Goal: Task Accomplishment & Management: Manage account settings

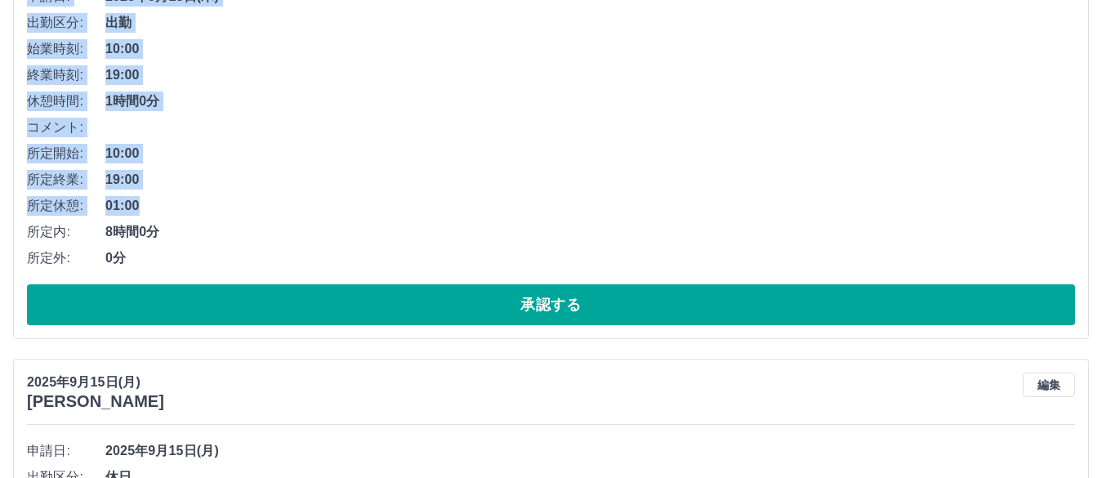
drag, startPoint x: 421, startPoint y: 256, endPoint x: 418, endPoint y: 264, distance: 8.8
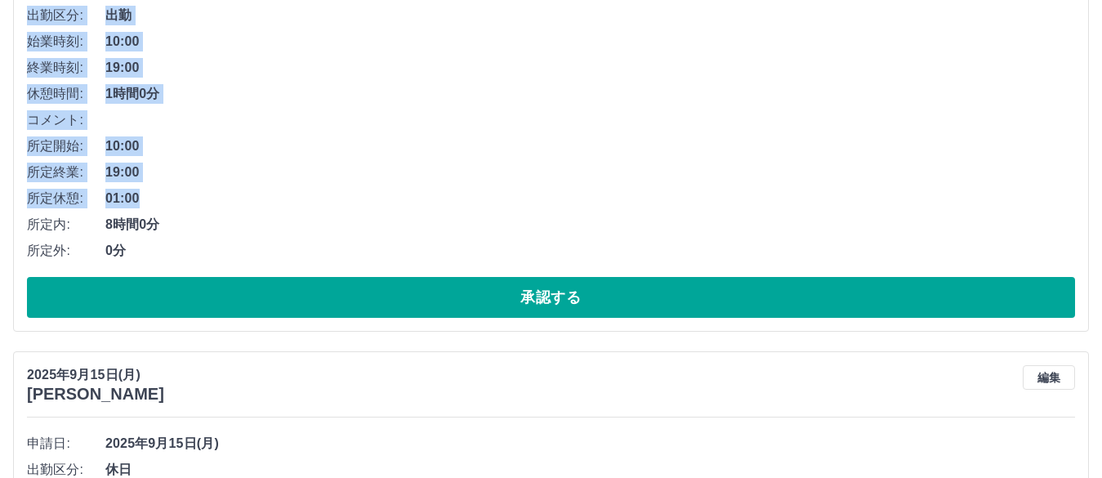
click at [418, 264] on div "[DATE] [PERSON_NAME] 編集 申請日: [DATE] 出勤区分: 出勤 始業時刻: 10:00 終業時刻: 19:00 休憩時間: 1時間0…" at bounding box center [550, 114] width 1075 height 434
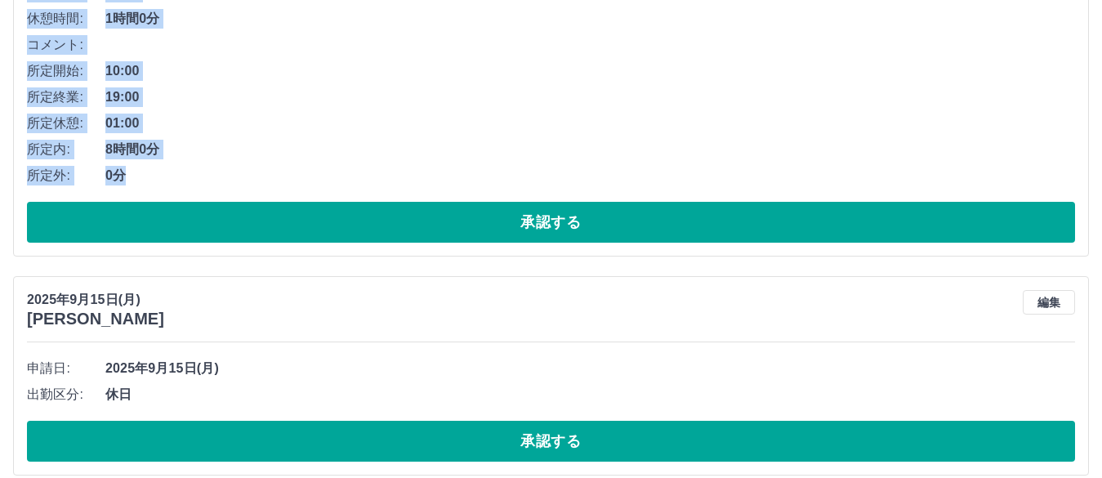
scroll to position [408, 0]
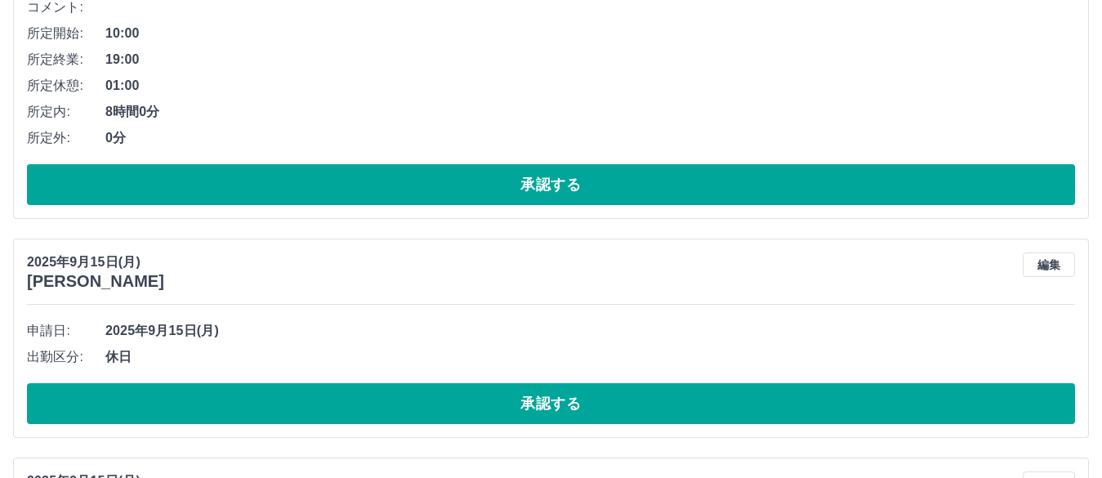
drag, startPoint x: 385, startPoint y: 268, endPoint x: 451, endPoint y: 250, distance: 68.5
click at [447, 253] on div "2025年9月15日(月) 横川　葉子 編集 申請日: 2025年9月15日(月) 出勤区分: 休日 承認する" at bounding box center [550, 337] width 1075 height 199
drag, startPoint x: 451, startPoint y: 250, endPoint x: 480, endPoint y: 216, distance: 45.2
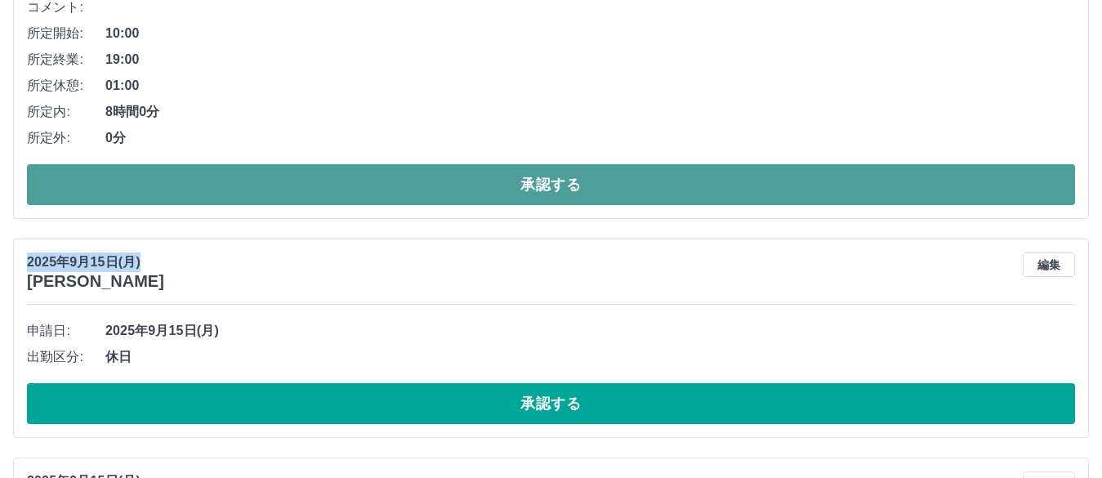
click at [479, 205] on button "承認する" at bounding box center [551, 184] width 1048 height 41
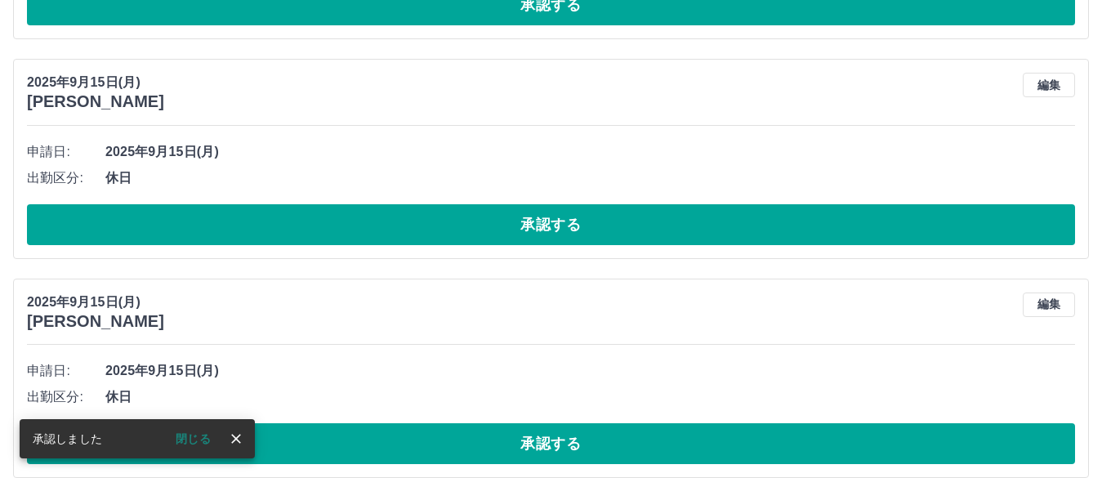
scroll to position [118, 0]
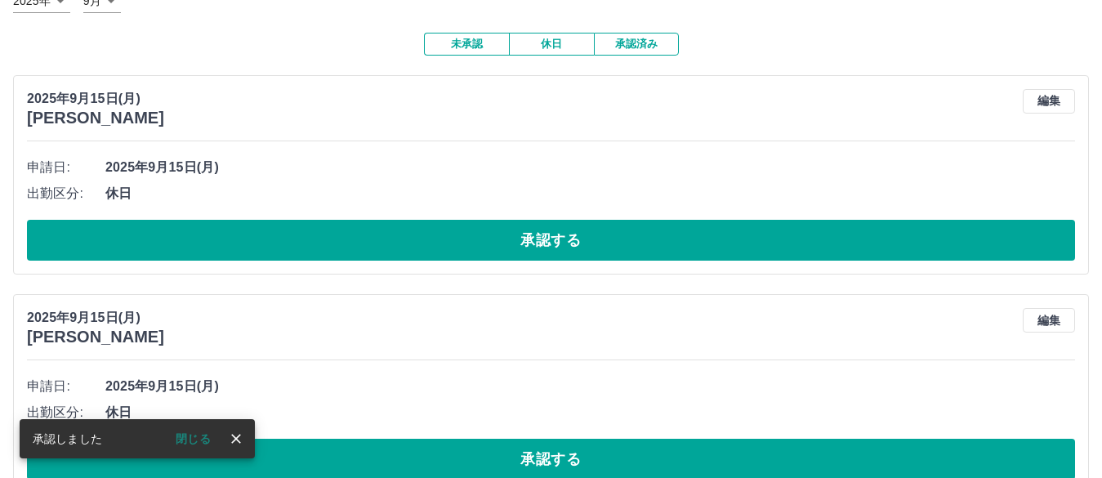
click at [531, 238] on button "承認する" at bounding box center [551, 240] width 1048 height 41
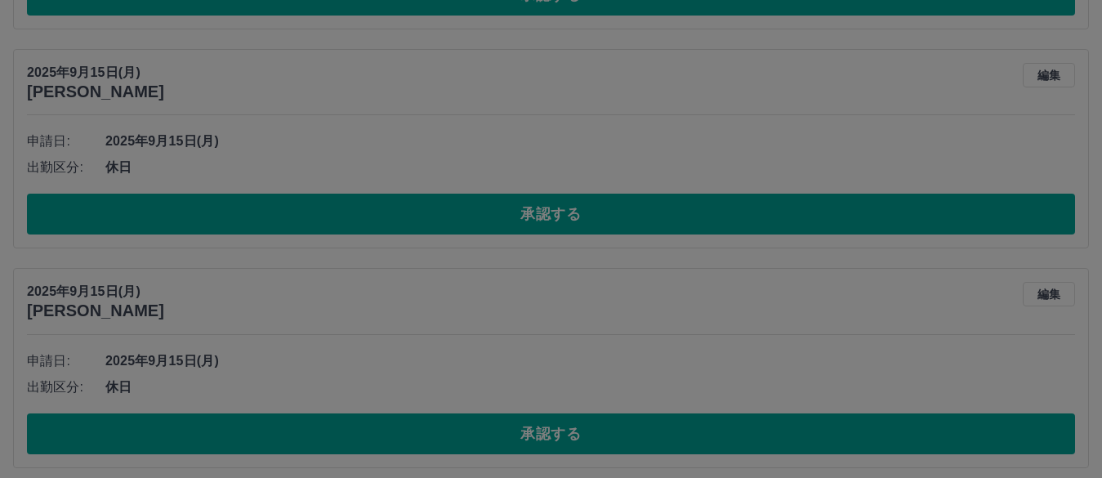
scroll to position [144, 0]
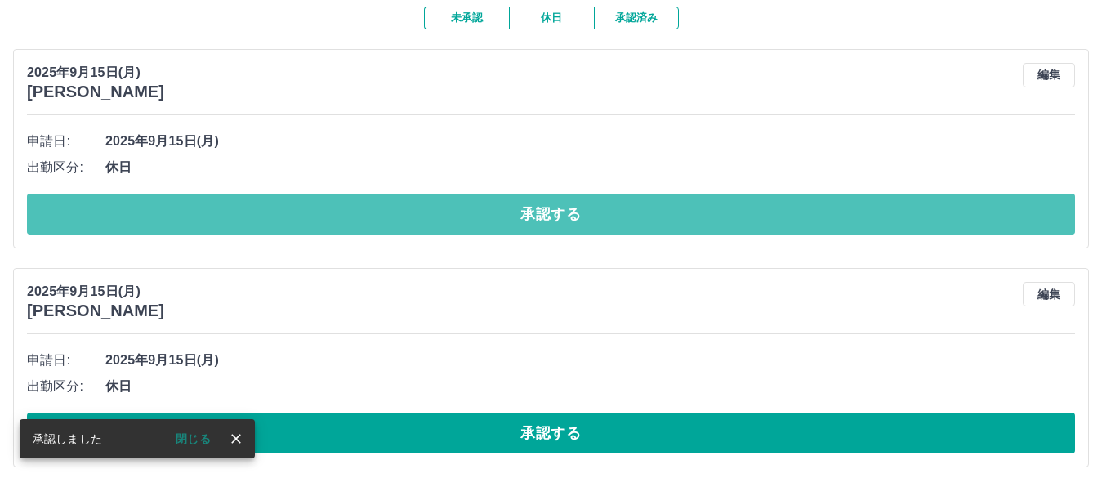
click at [533, 220] on button "承認する" at bounding box center [551, 214] width 1048 height 41
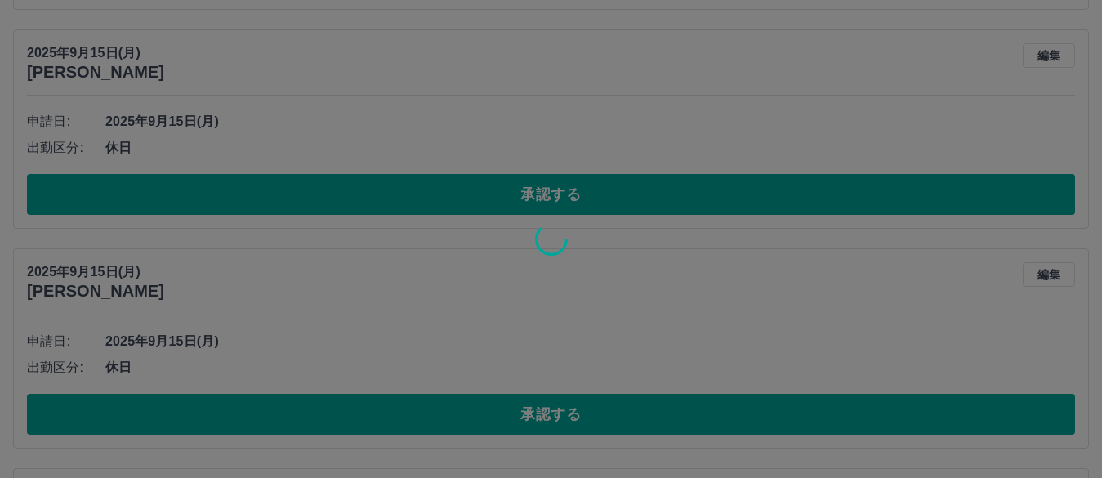
scroll to position [389, 0]
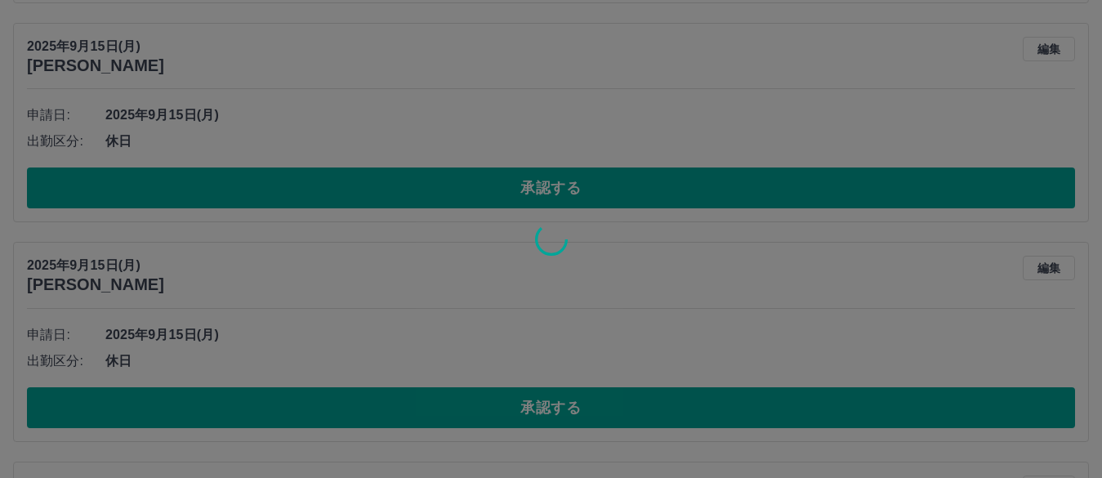
click at [533, 187] on div at bounding box center [551, 239] width 1102 height 478
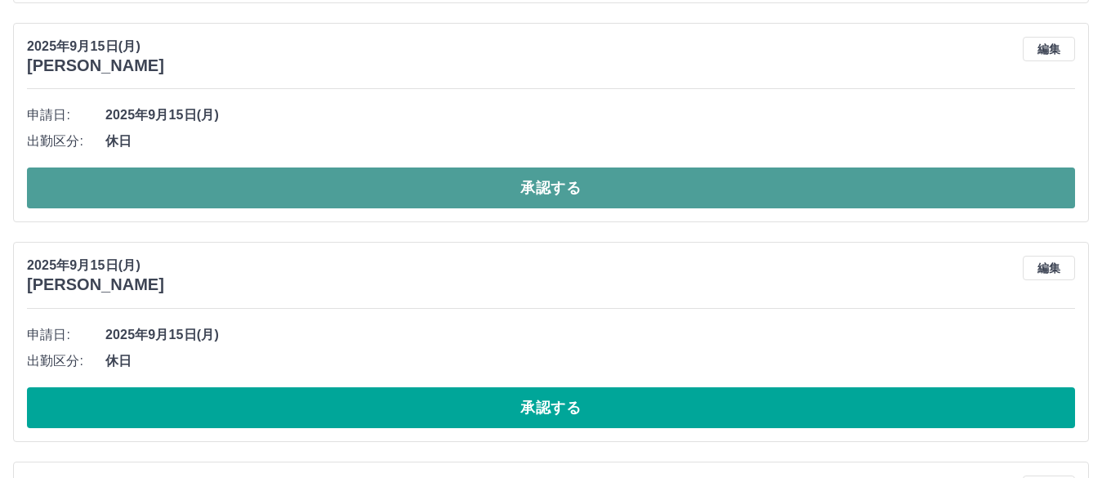
click at [533, 188] on button "承認する" at bounding box center [551, 187] width 1048 height 41
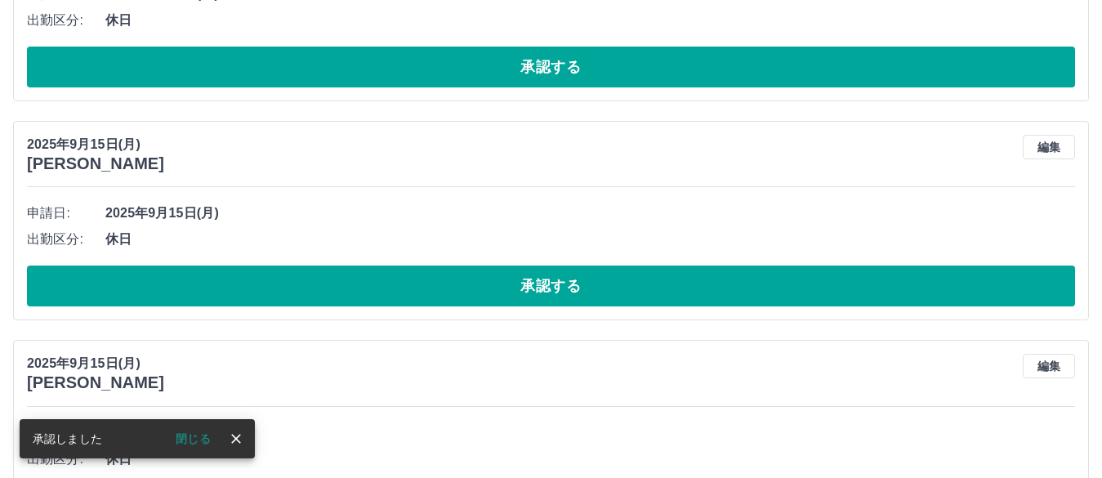
scroll to position [333, 0]
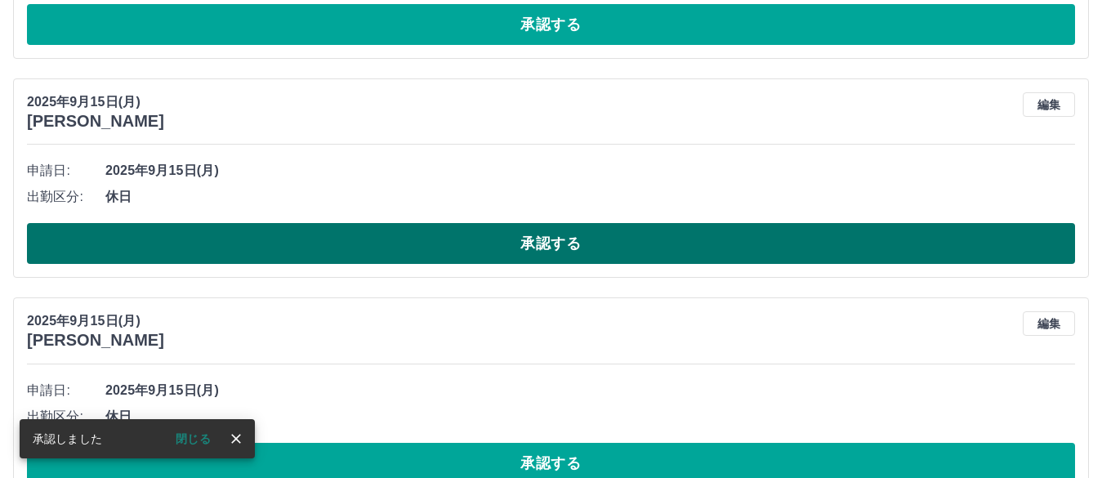
click at [542, 240] on button "承認する" at bounding box center [551, 243] width 1048 height 41
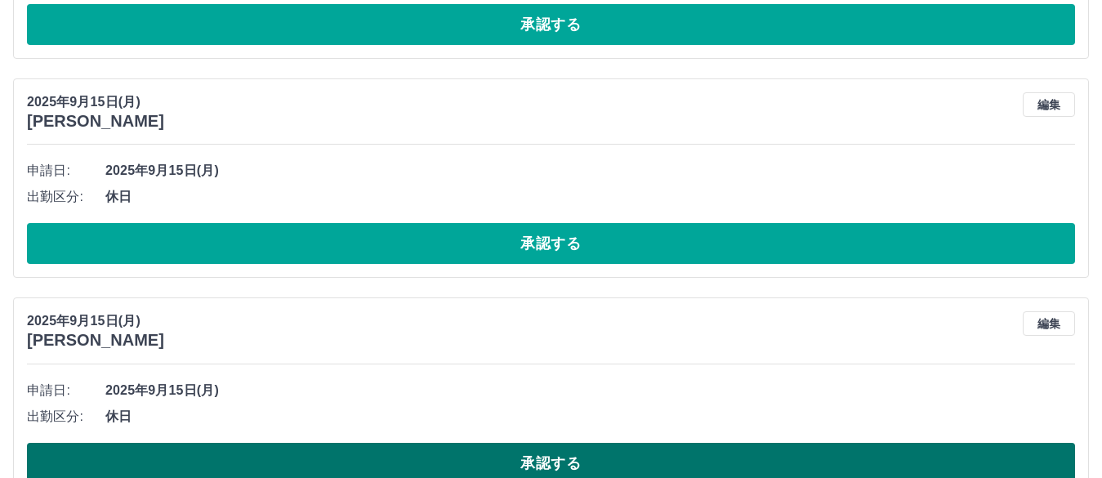
scroll to position [415, 0]
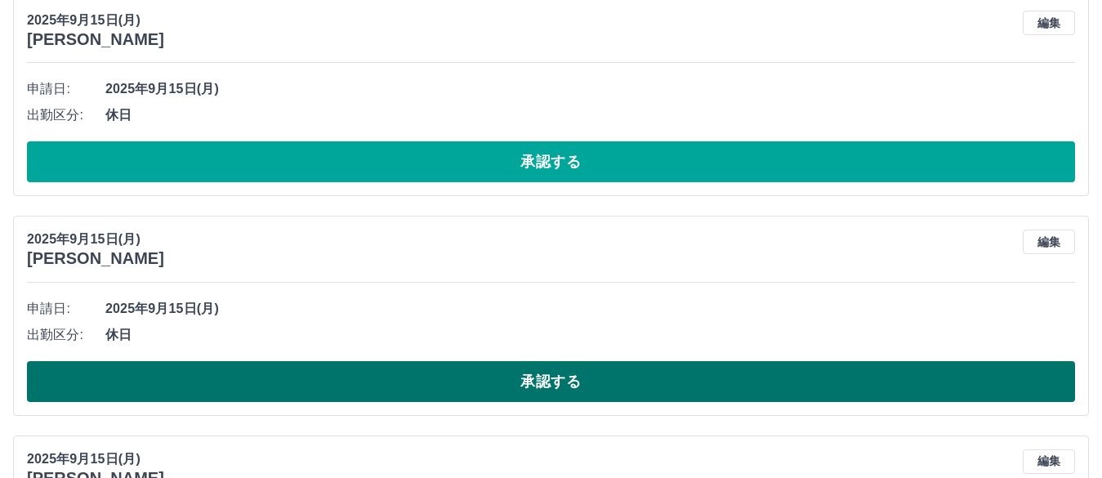
click at [560, 384] on button "承認する" at bounding box center [551, 381] width 1048 height 41
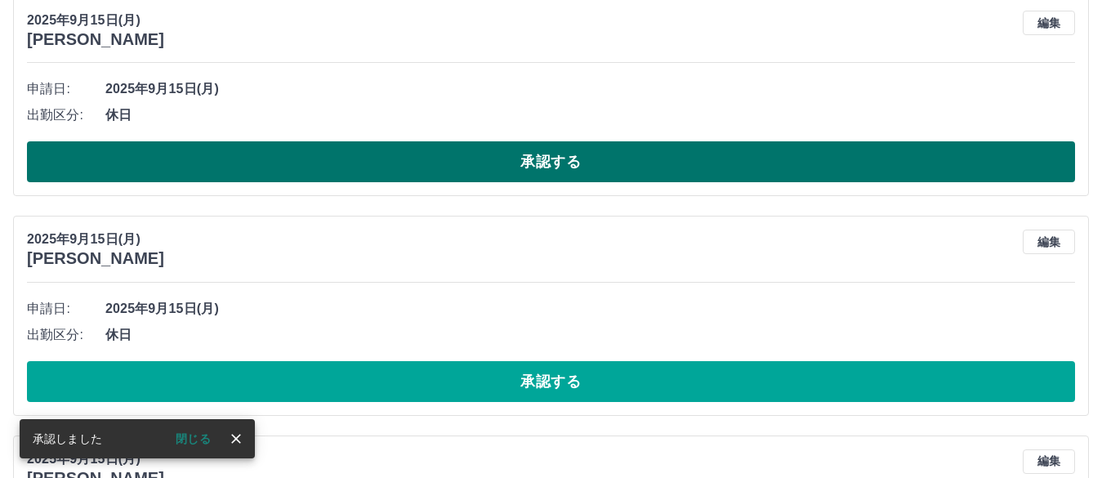
scroll to position [196, 0]
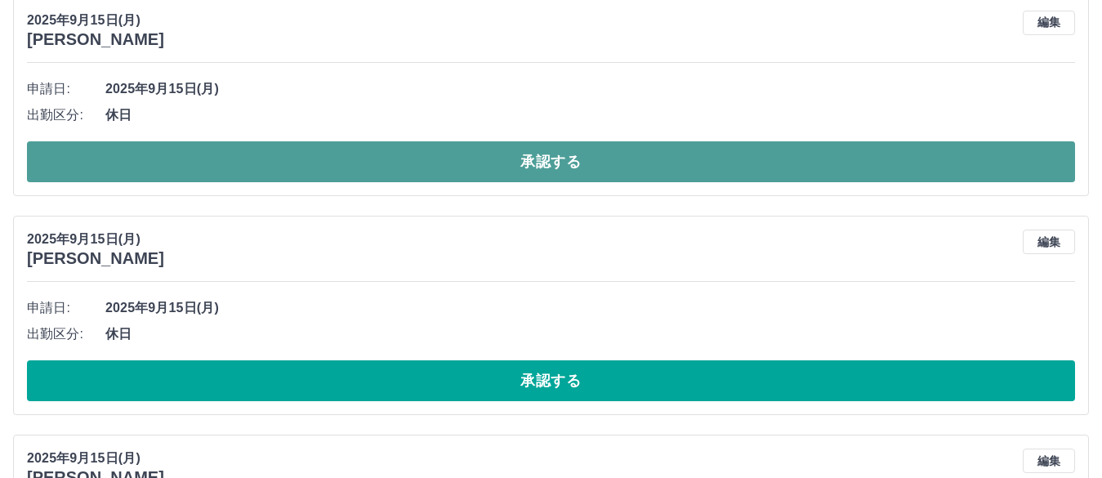
click at [496, 159] on button "承認する" at bounding box center [551, 161] width 1048 height 41
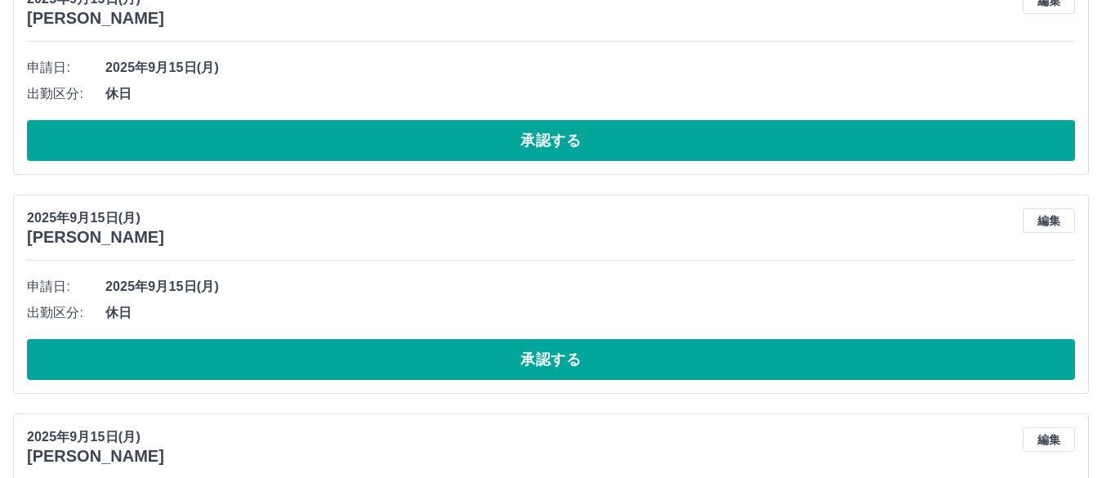
scroll to position [114, 0]
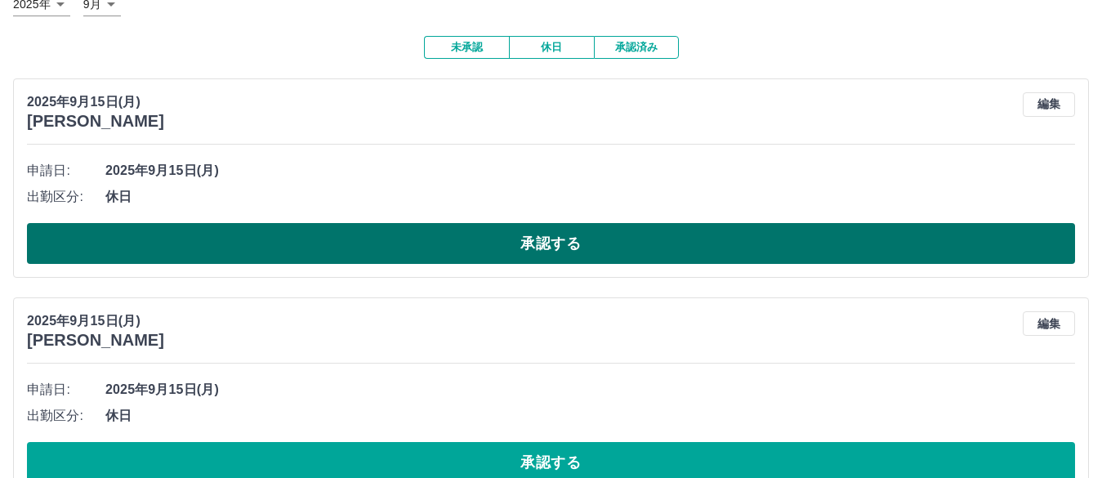
click at [533, 256] on button "承認する" at bounding box center [551, 243] width 1048 height 41
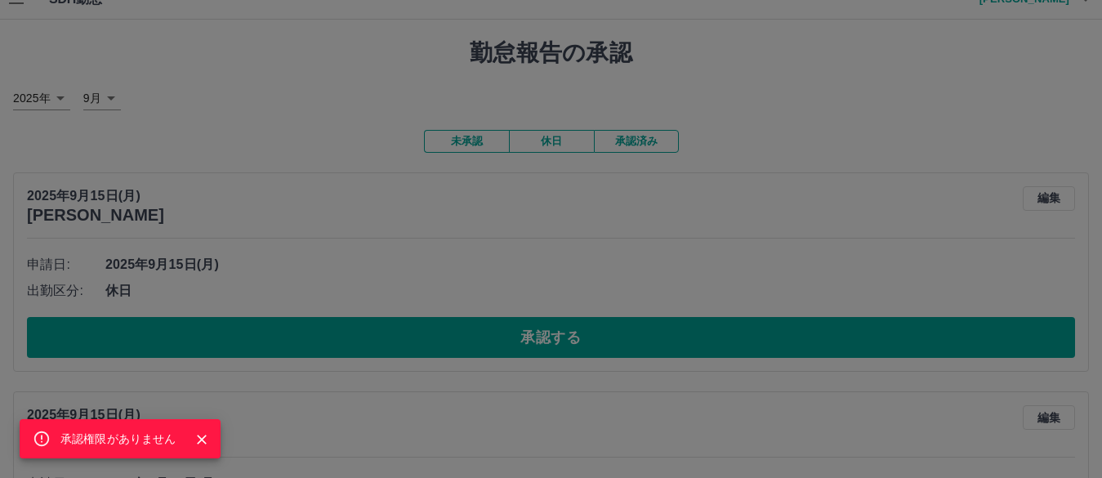
scroll to position [0, 0]
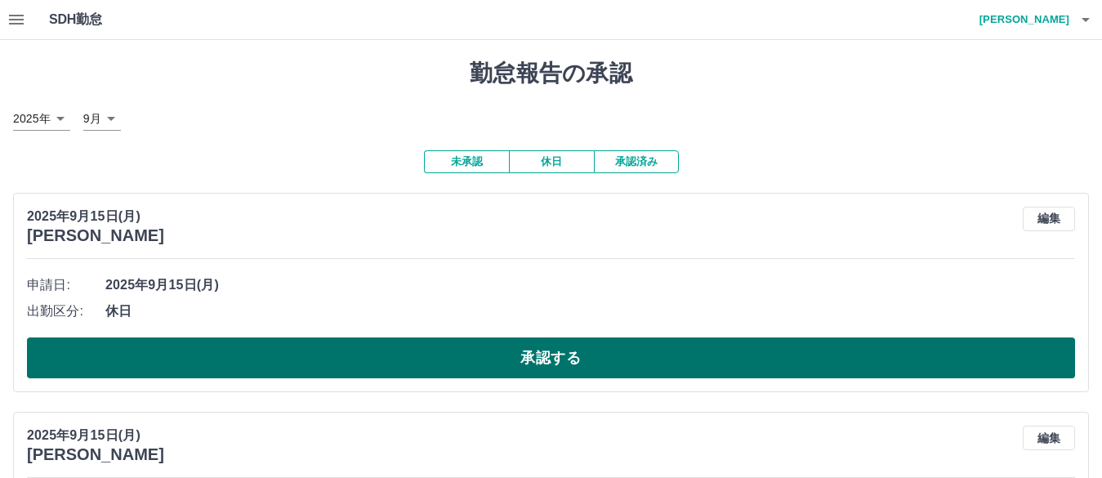
click at [377, 362] on button "承認する" at bounding box center [551, 357] width 1048 height 41
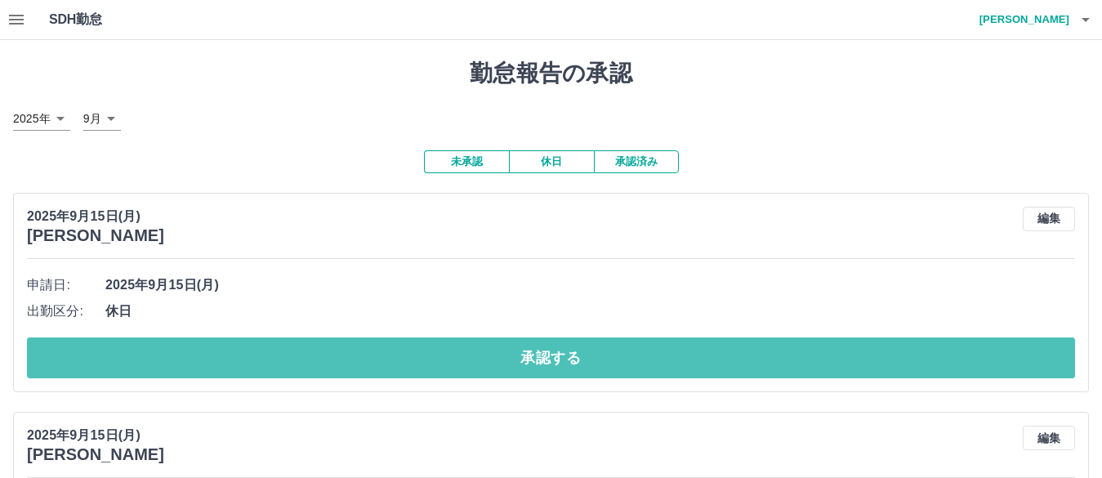
drag, startPoint x: 586, startPoint y: 345, endPoint x: 591, endPoint y: 318, distance: 26.7
click at [590, 333] on div "申請日: 2025年9月15日(月) 出勤区分: 休日 承認する" at bounding box center [551, 325] width 1048 height 106
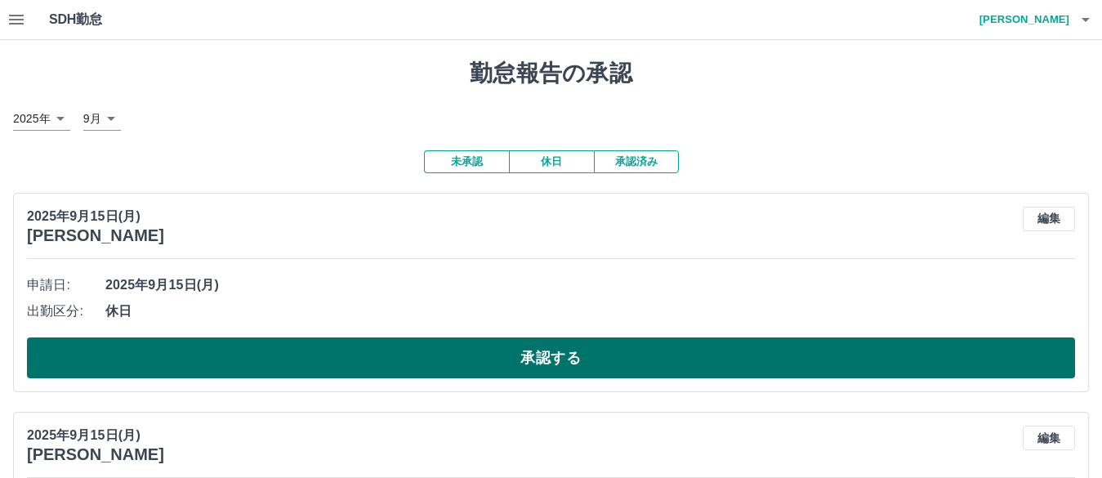
click at [505, 352] on button "承認する" at bounding box center [551, 357] width 1048 height 41
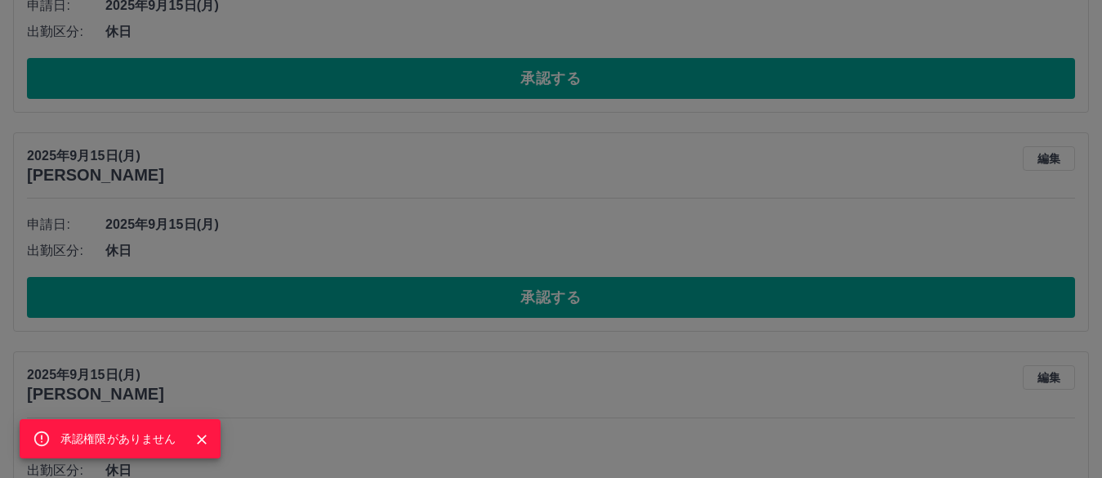
scroll to position [408, 0]
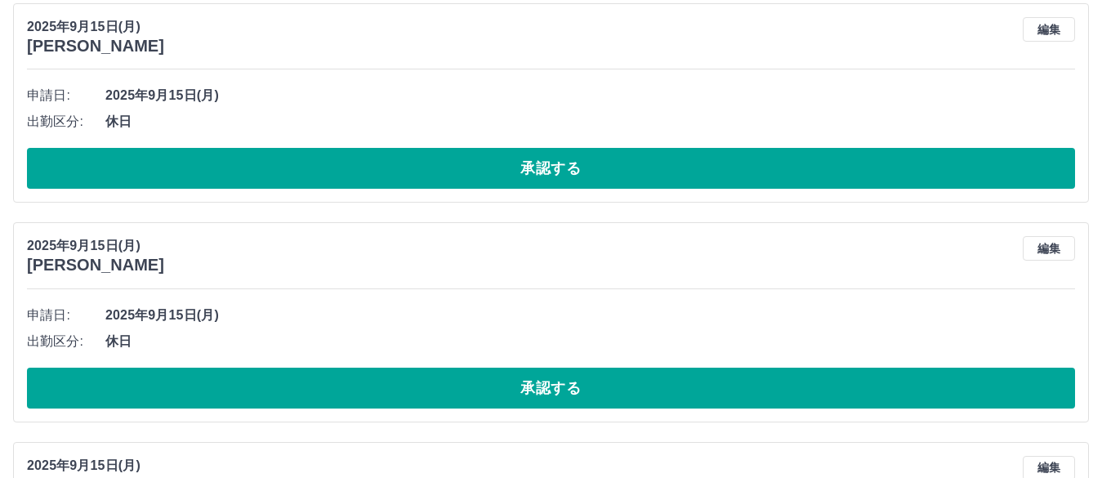
click at [535, 176] on button "承認する" at bounding box center [551, 168] width 1048 height 41
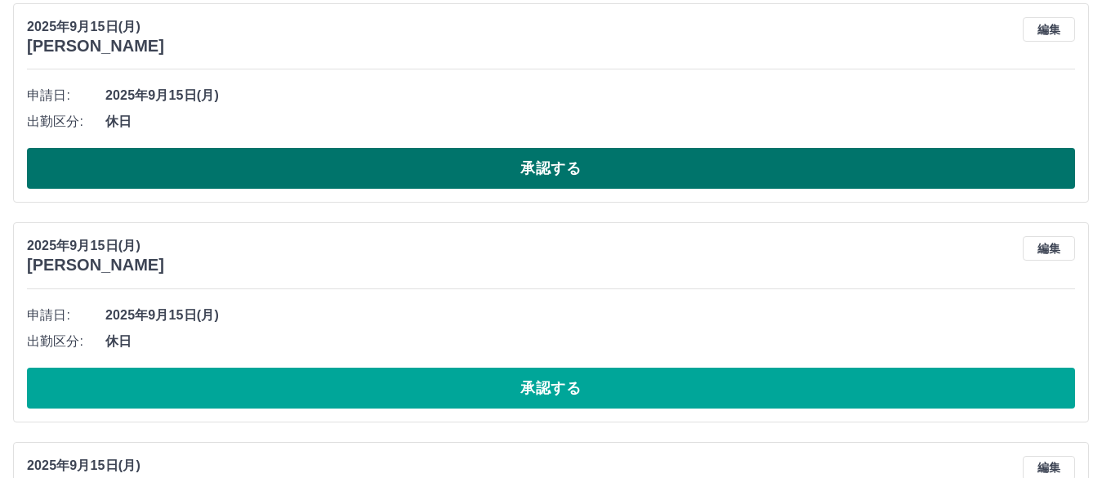
click at [532, 175] on button "承認する" at bounding box center [551, 168] width 1048 height 41
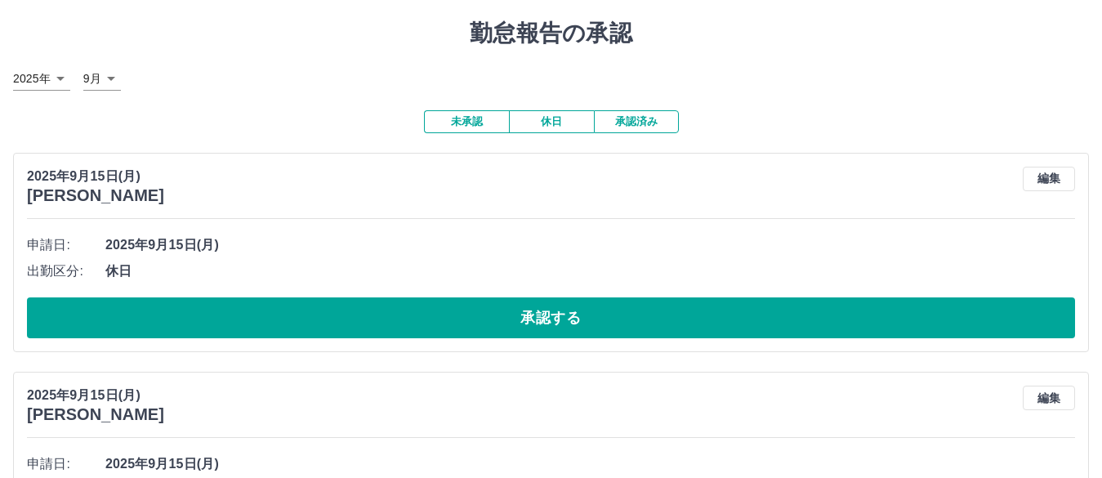
scroll to position [0, 0]
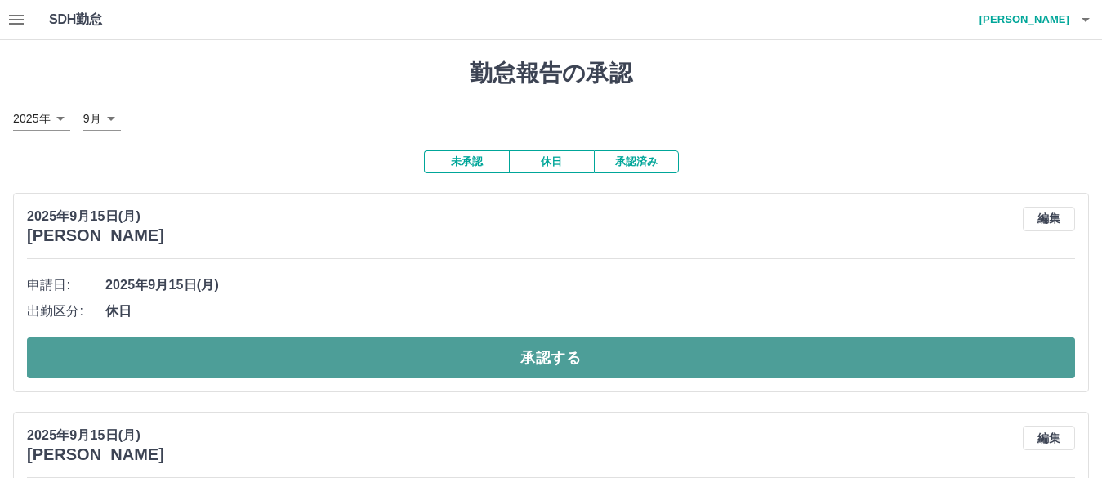
click at [524, 367] on button "承認する" at bounding box center [551, 357] width 1048 height 41
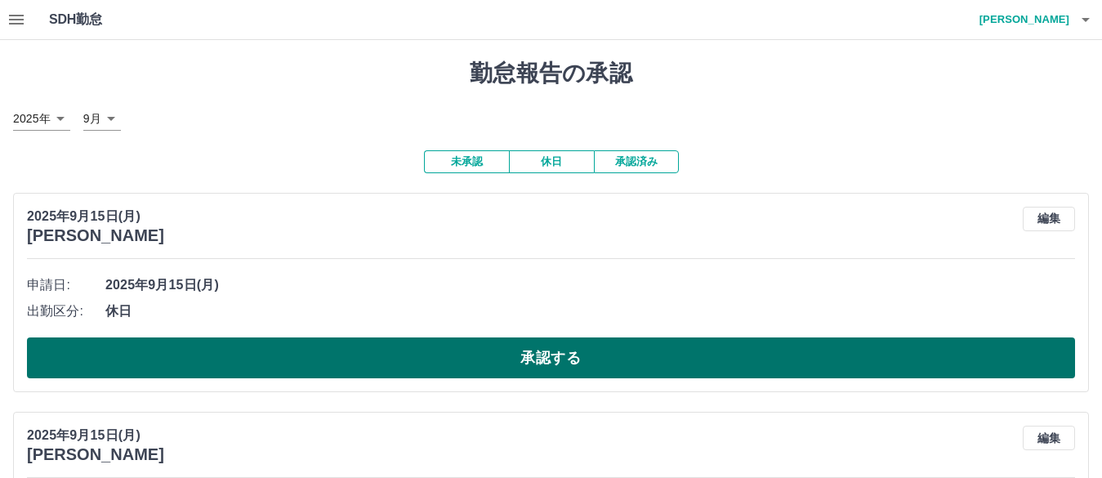
click at [555, 364] on button "承認する" at bounding box center [551, 357] width 1048 height 41
click at [534, 363] on button "承認する" at bounding box center [551, 357] width 1048 height 41
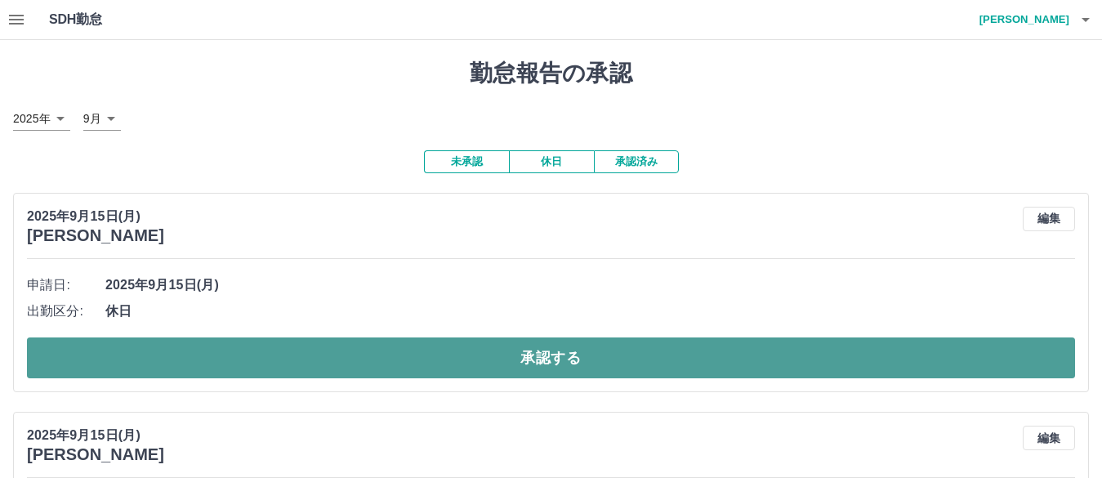
click at [493, 370] on button "承認する" at bounding box center [551, 357] width 1048 height 41
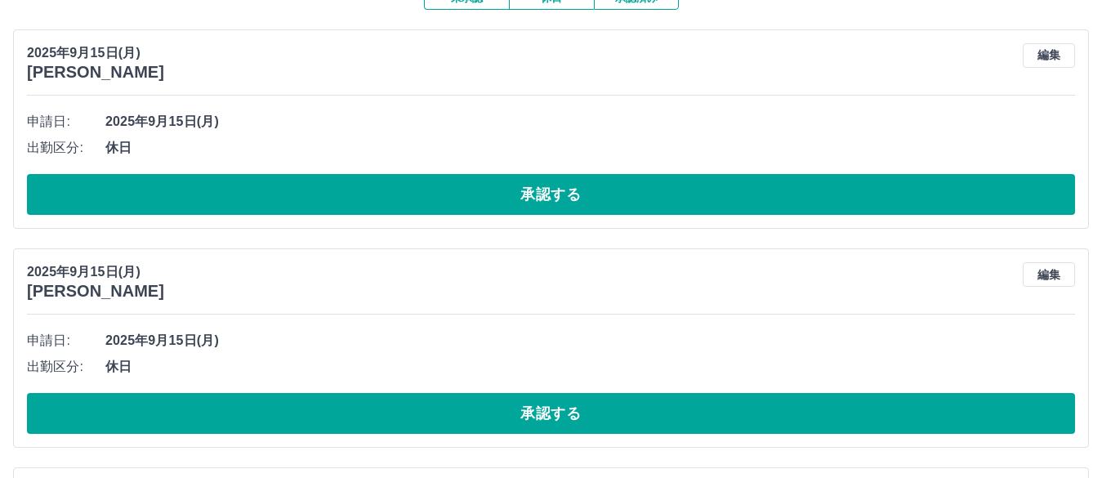
scroll to position [82, 0]
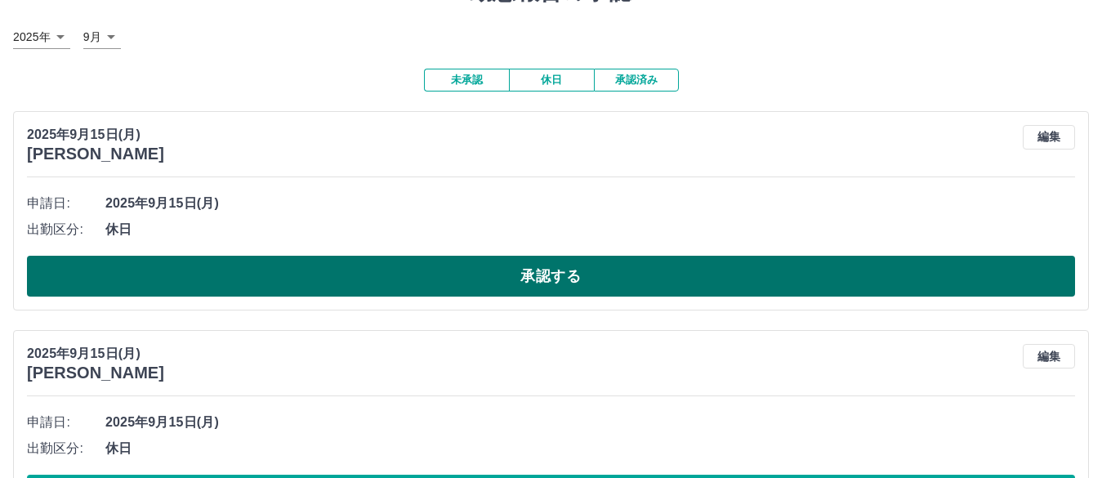
click at [524, 281] on button "承認する" at bounding box center [551, 276] width 1048 height 41
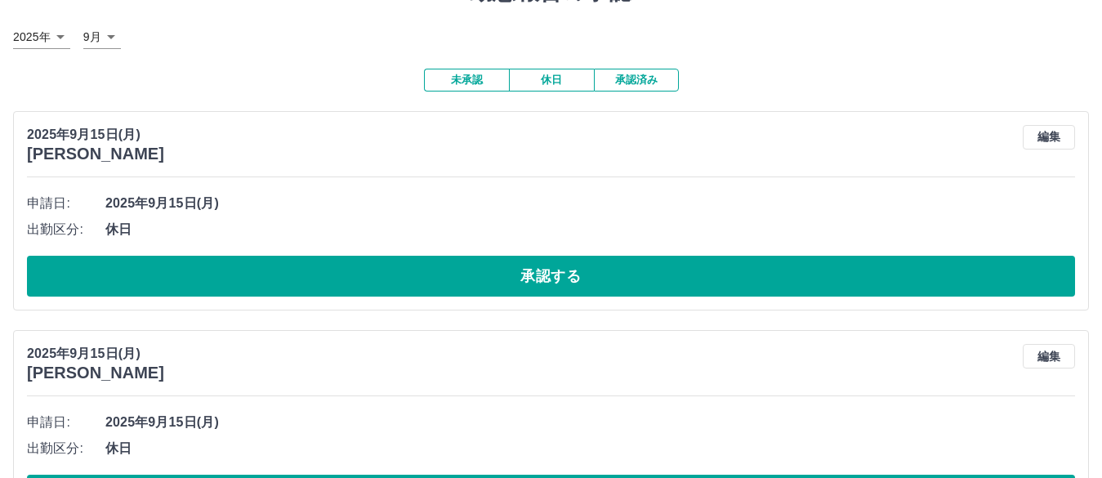
click at [507, 267] on button "承認する" at bounding box center [551, 276] width 1048 height 41
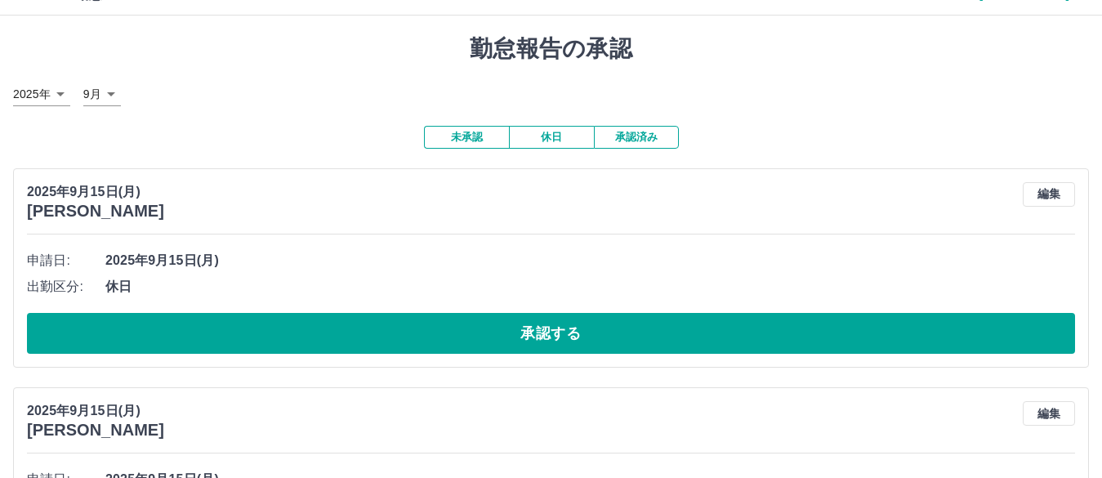
scroll to position [0, 0]
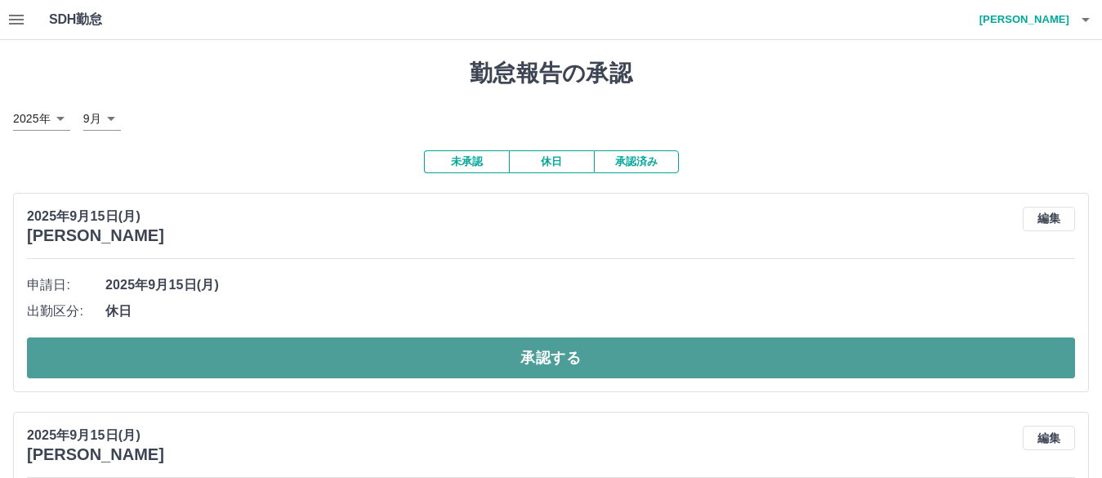
click at [513, 363] on button "承認する" at bounding box center [551, 357] width 1048 height 41
click at [556, 367] on button "承認する" at bounding box center [551, 357] width 1048 height 41
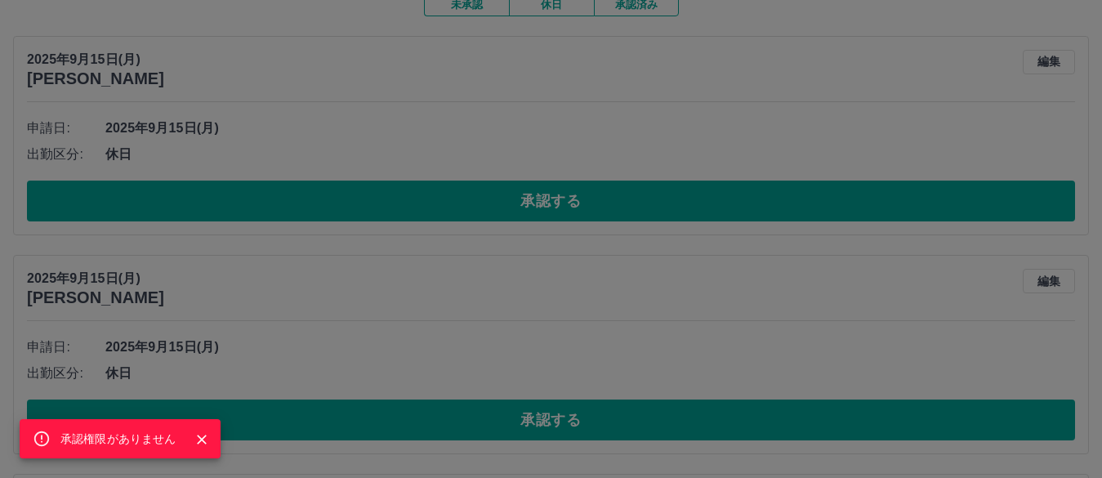
scroll to position [163, 0]
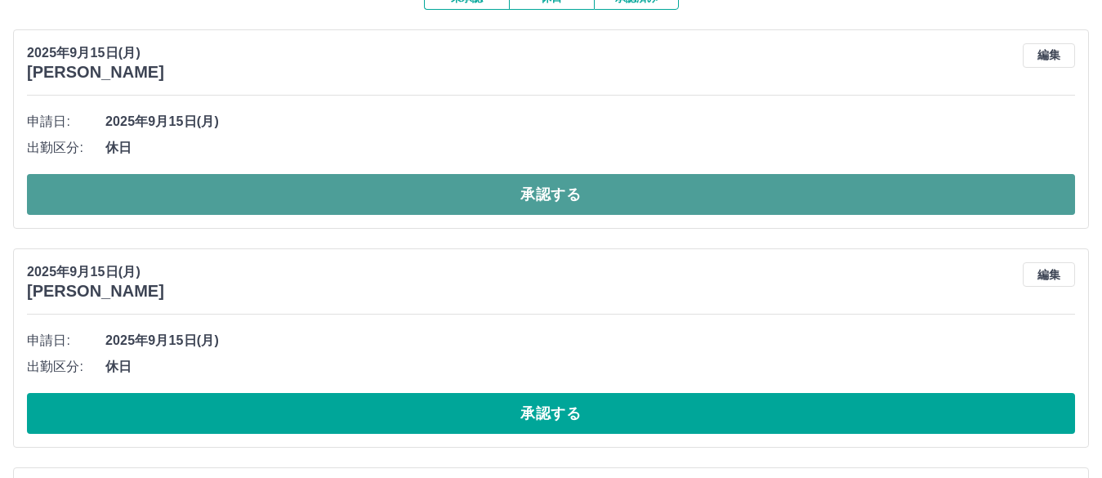
click at [491, 185] on button "承認する" at bounding box center [551, 194] width 1048 height 41
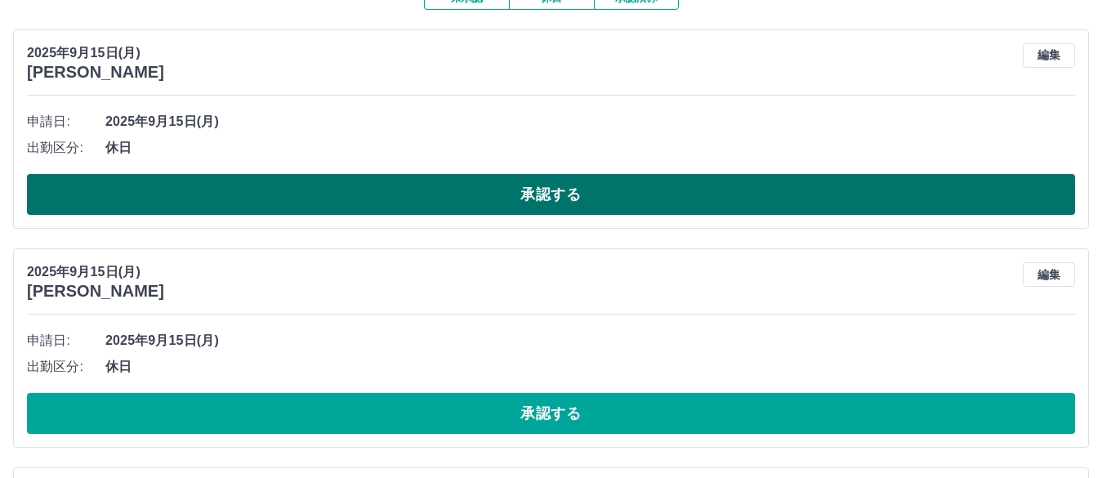
click at [537, 210] on button "承認する" at bounding box center [551, 194] width 1048 height 41
click at [508, 198] on button "承認する" at bounding box center [551, 194] width 1048 height 41
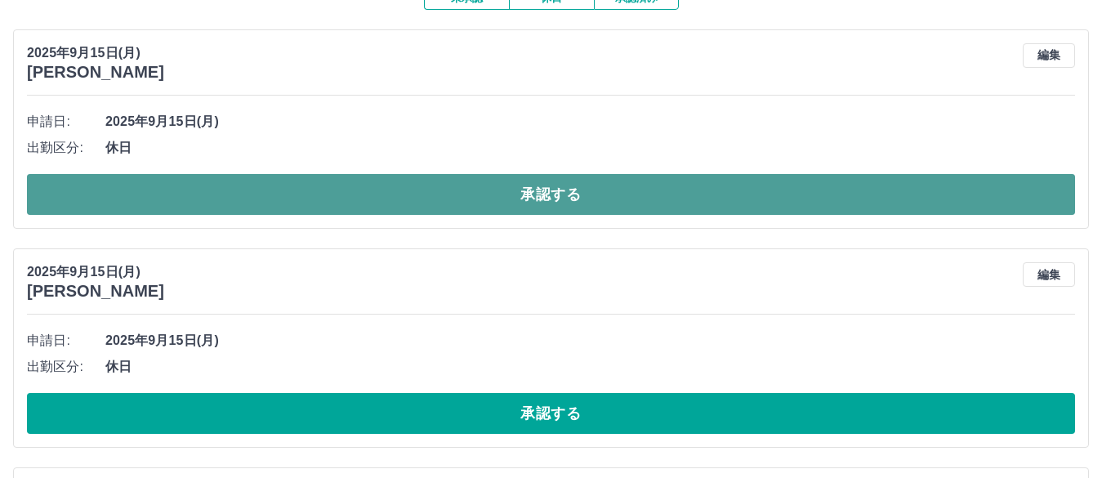
click at [488, 194] on button "承認する" at bounding box center [551, 194] width 1048 height 41
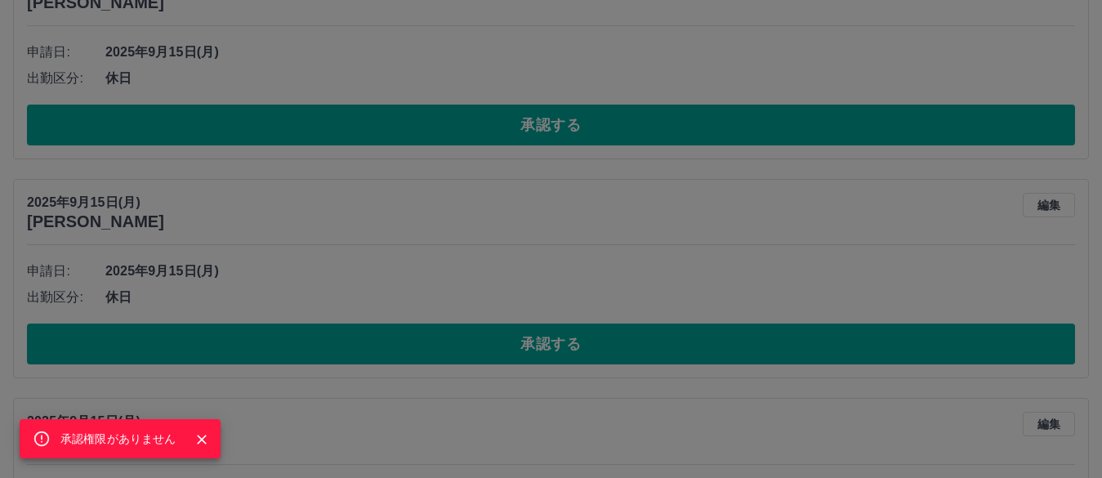
scroll to position [408, 0]
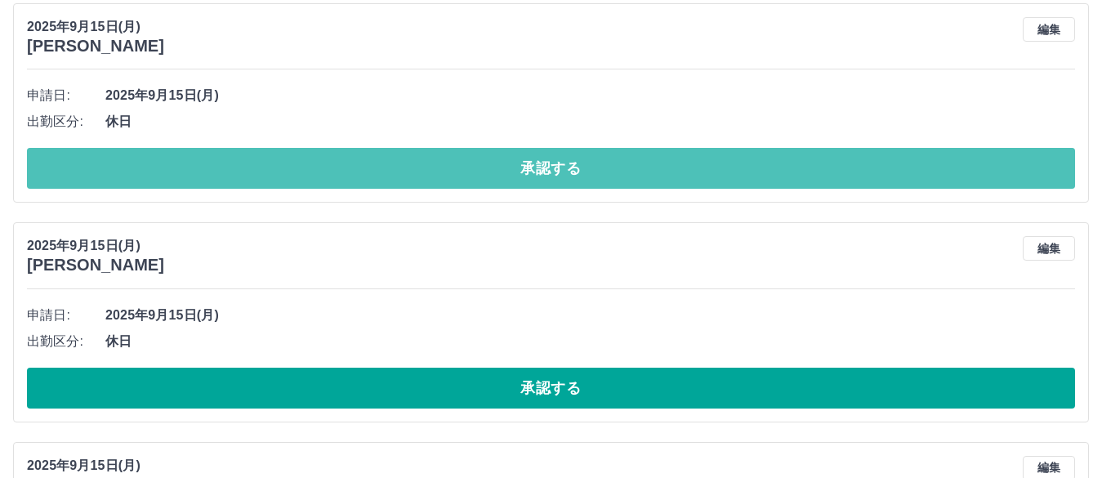
click at [514, 174] on button "承認する" at bounding box center [551, 168] width 1048 height 41
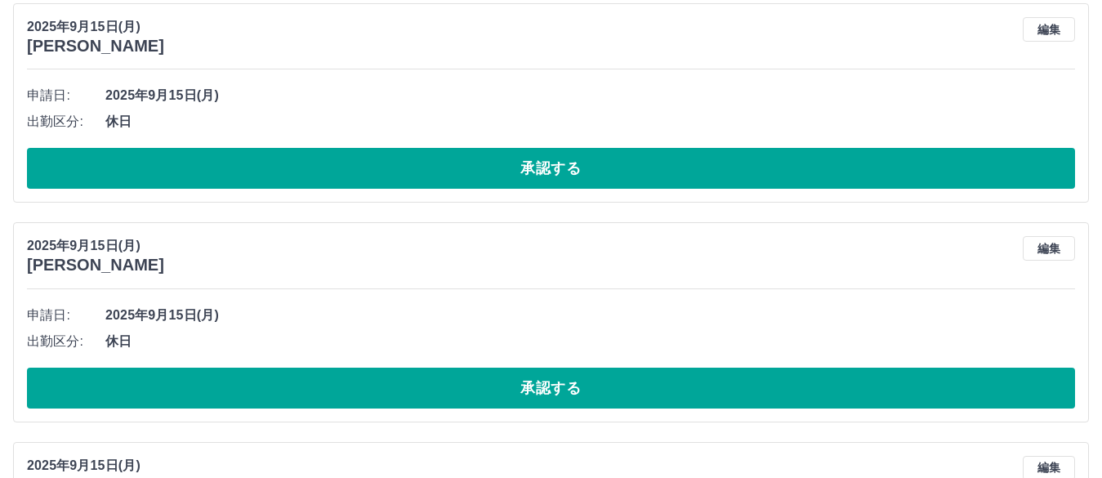
click at [514, 181] on button "承認する" at bounding box center [551, 168] width 1048 height 41
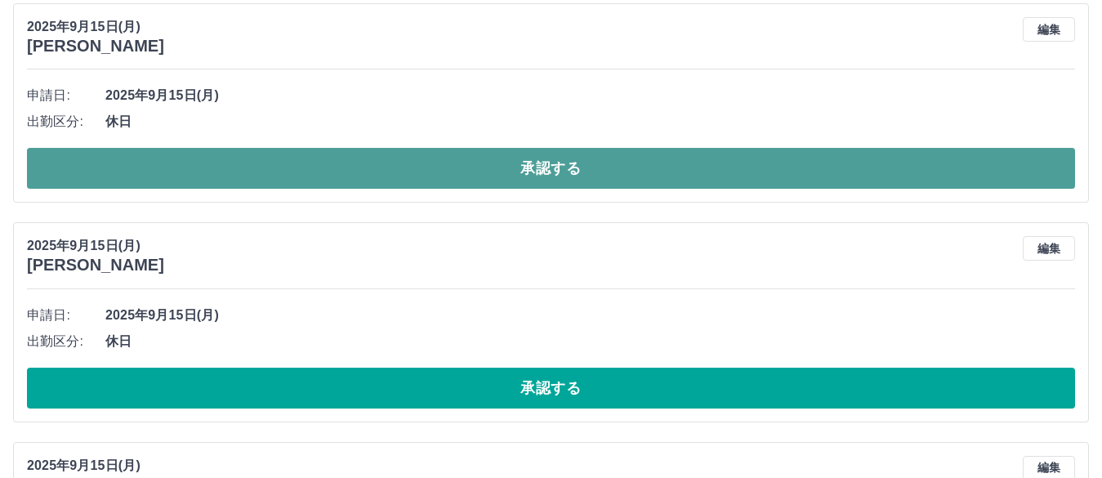
click at [516, 181] on button "承認する" at bounding box center [551, 168] width 1048 height 41
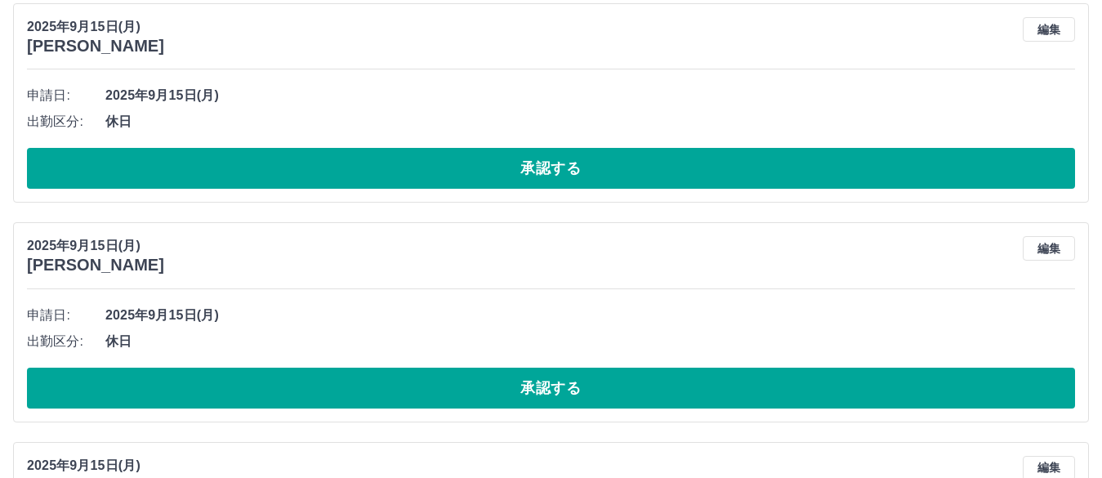
drag, startPoint x: 476, startPoint y: 171, endPoint x: 477, endPoint y: 180, distance: 9.0
click at [475, 171] on button "承認する" at bounding box center [551, 168] width 1048 height 41
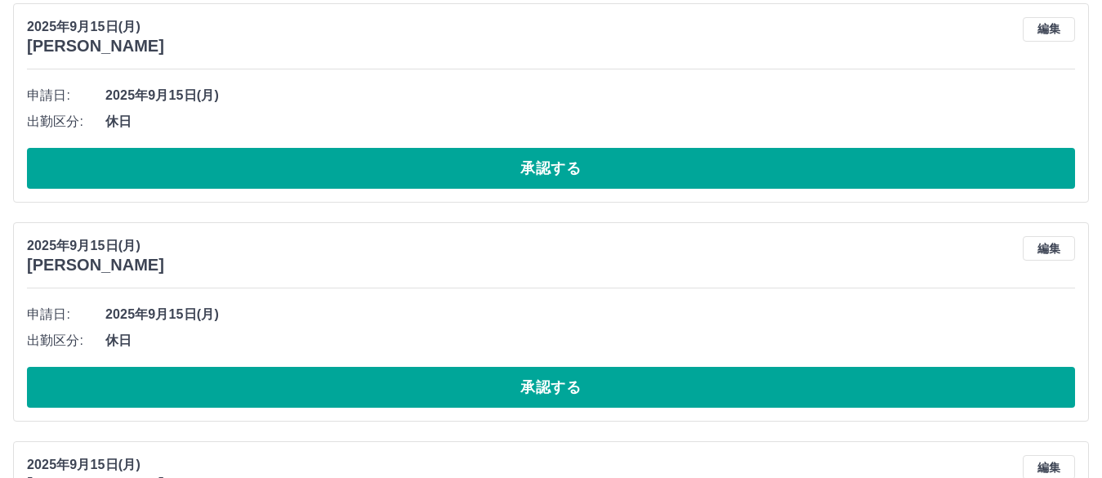
scroll to position [82, 0]
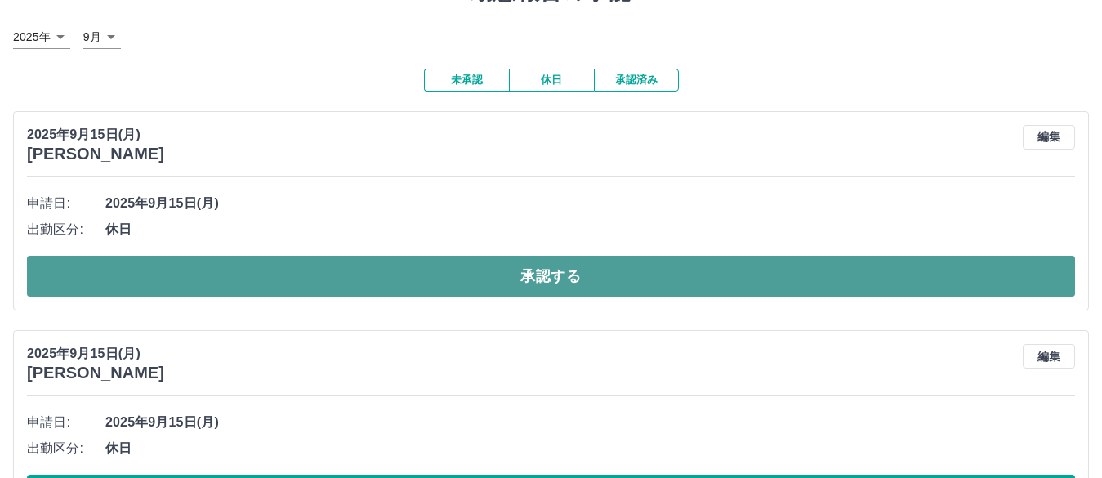
click at [545, 269] on button "承認する" at bounding box center [551, 276] width 1048 height 41
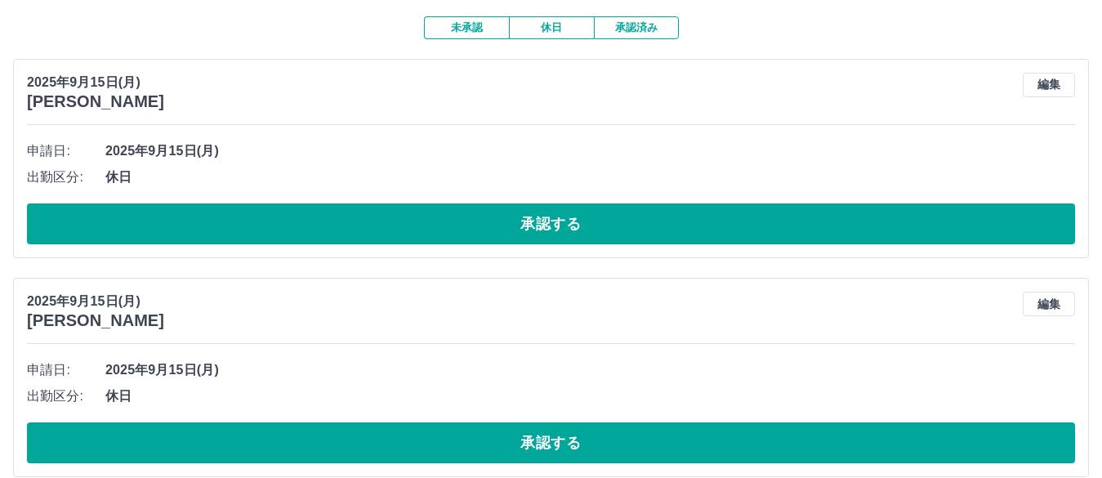
scroll to position [163, 0]
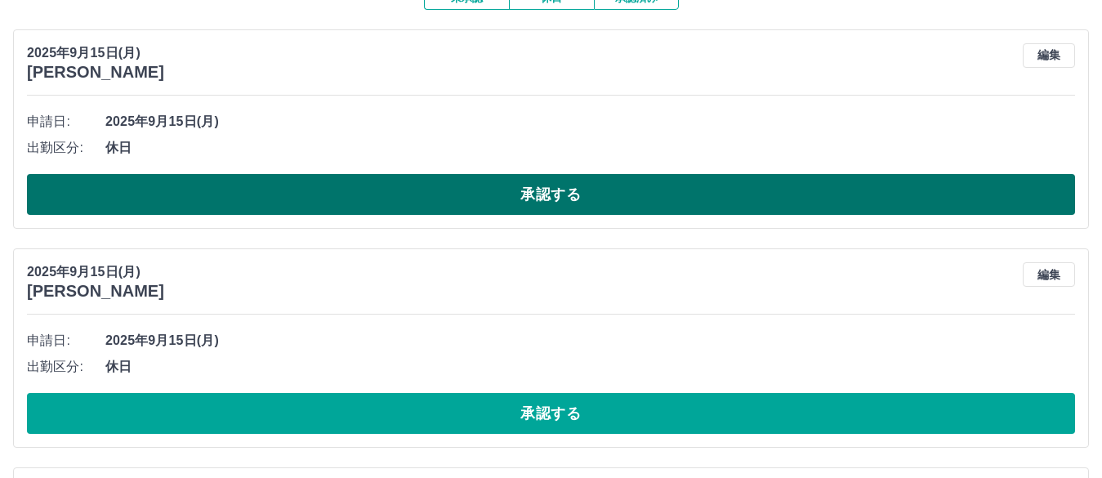
click at [519, 201] on button "承認する" at bounding box center [551, 194] width 1048 height 41
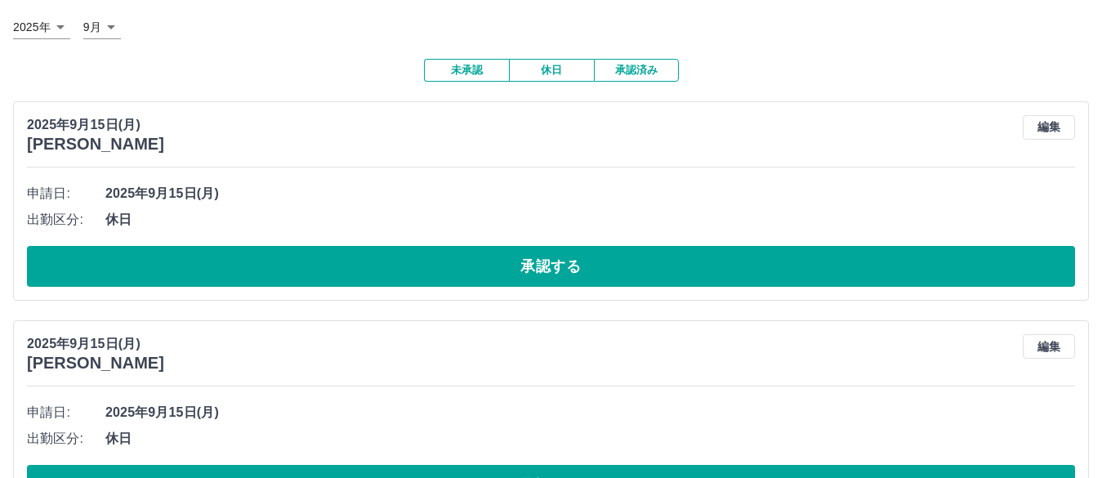
scroll to position [82, 0]
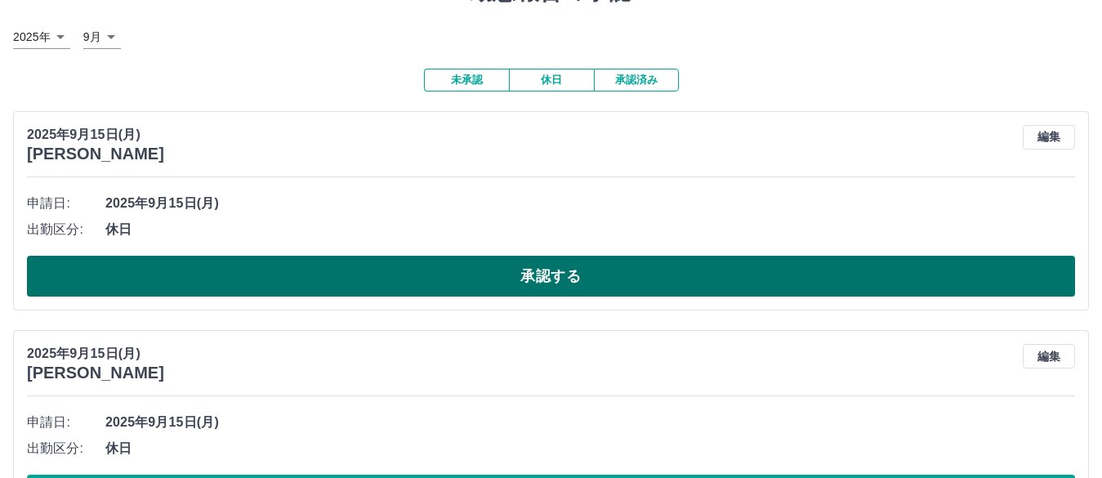
click at [507, 278] on button "承認する" at bounding box center [551, 276] width 1048 height 41
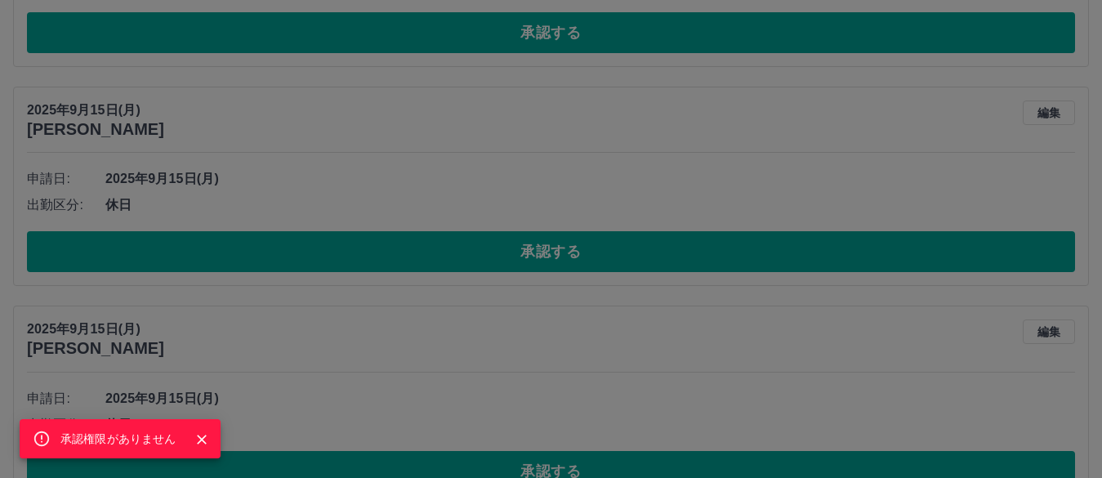
scroll to position [327, 0]
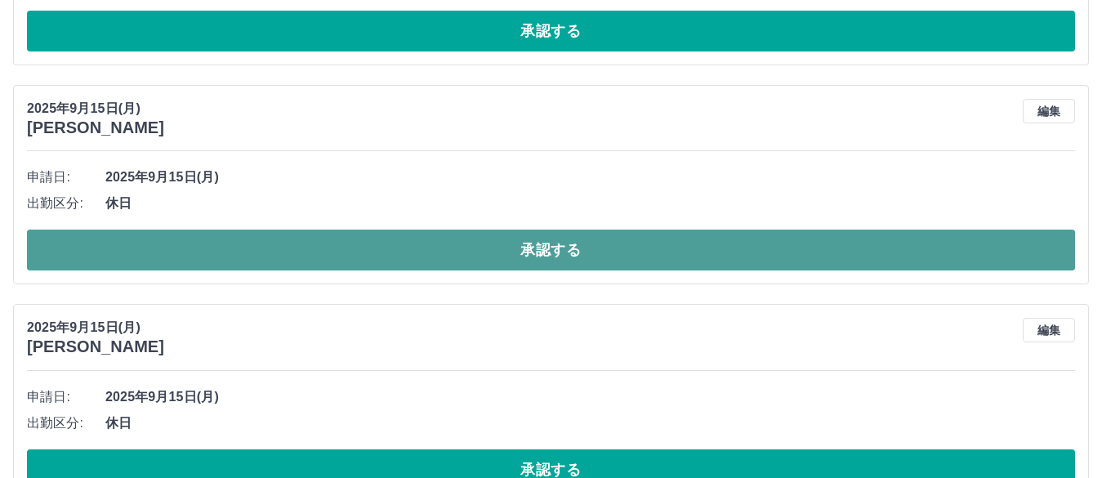
click at [508, 258] on button "承認する" at bounding box center [551, 249] width 1048 height 41
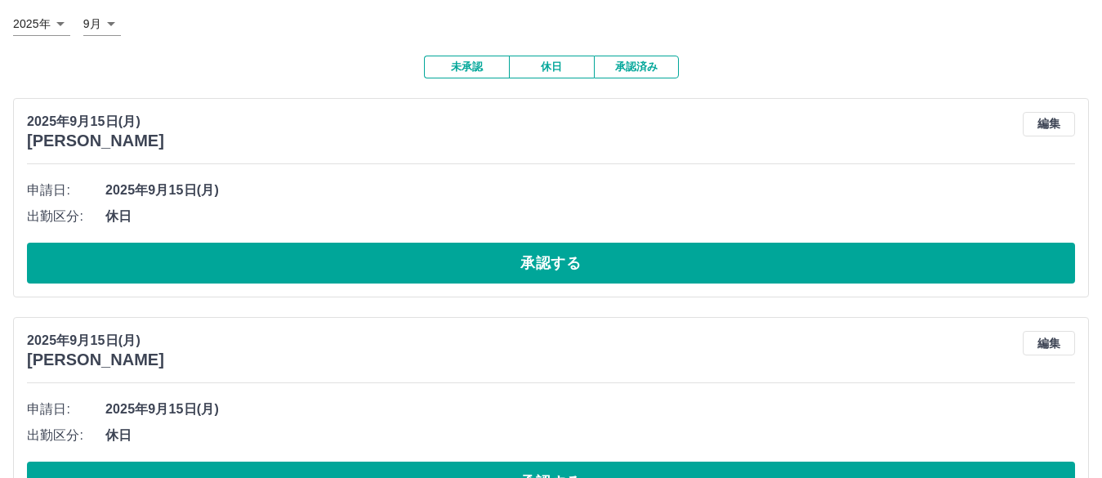
scroll to position [82, 0]
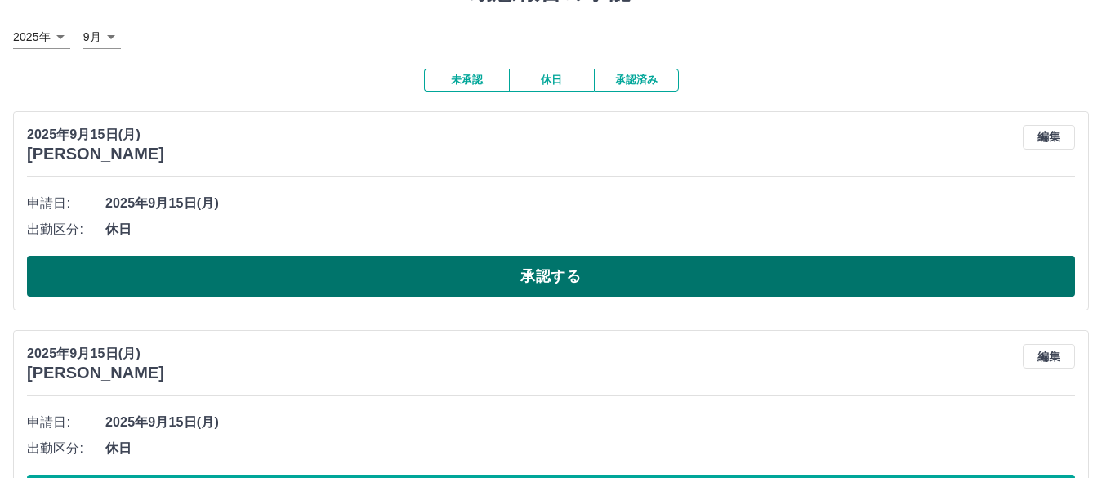
click at [525, 289] on button "承認する" at bounding box center [551, 276] width 1048 height 41
click at [514, 282] on button "承認する" at bounding box center [551, 276] width 1048 height 41
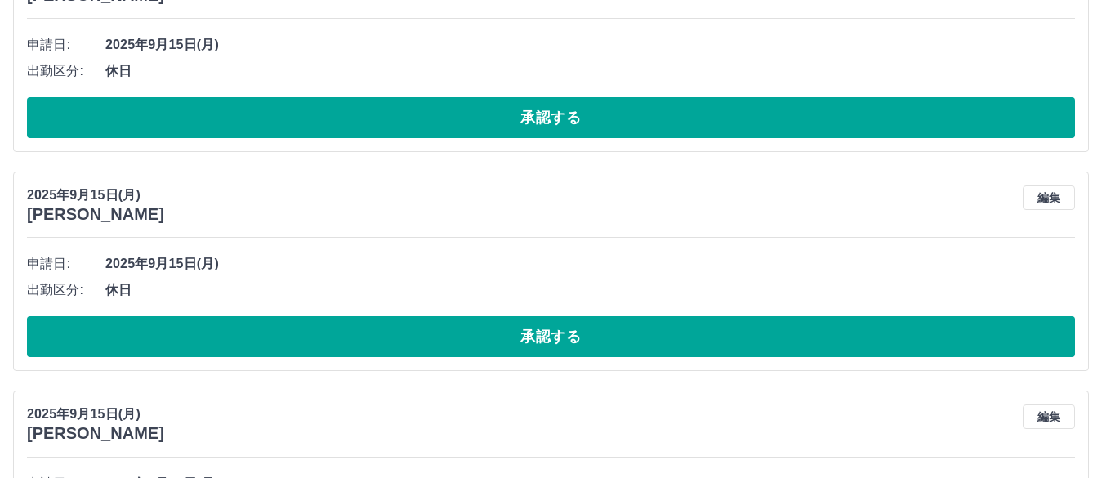
scroll to position [0, 0]
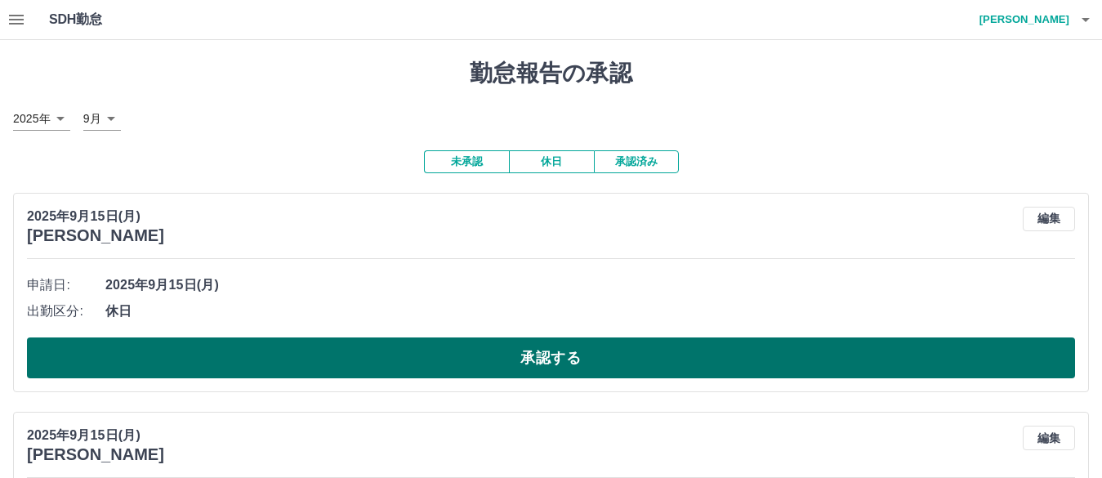
click at [522, 358] on button "承認する" at bounding box center [551, 357] width 1048 height 41
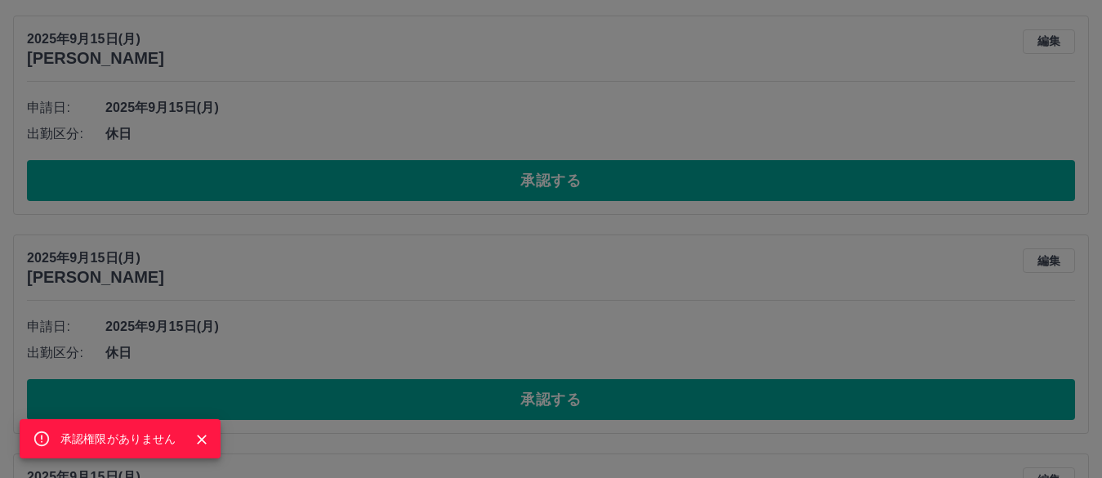
scroll to position [163, 0]
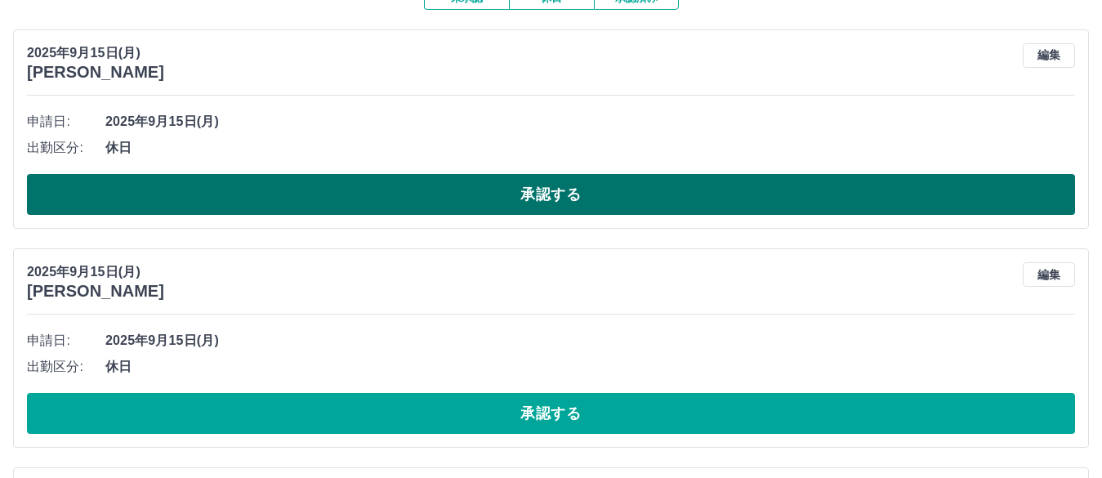
click at [509, 195] on button "承認する" at bounding box center [551, 194] width 1048 height 41
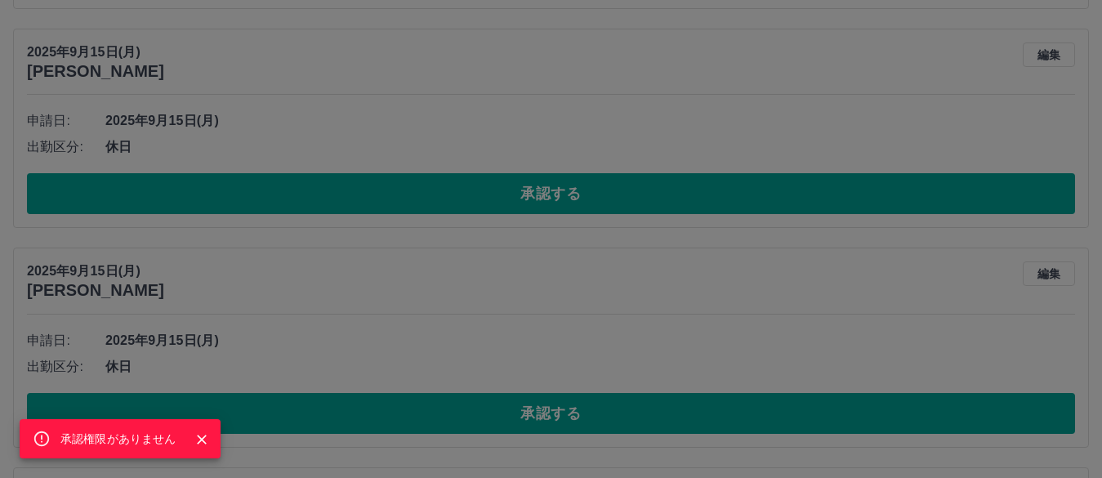
scroll to position [408, 0]
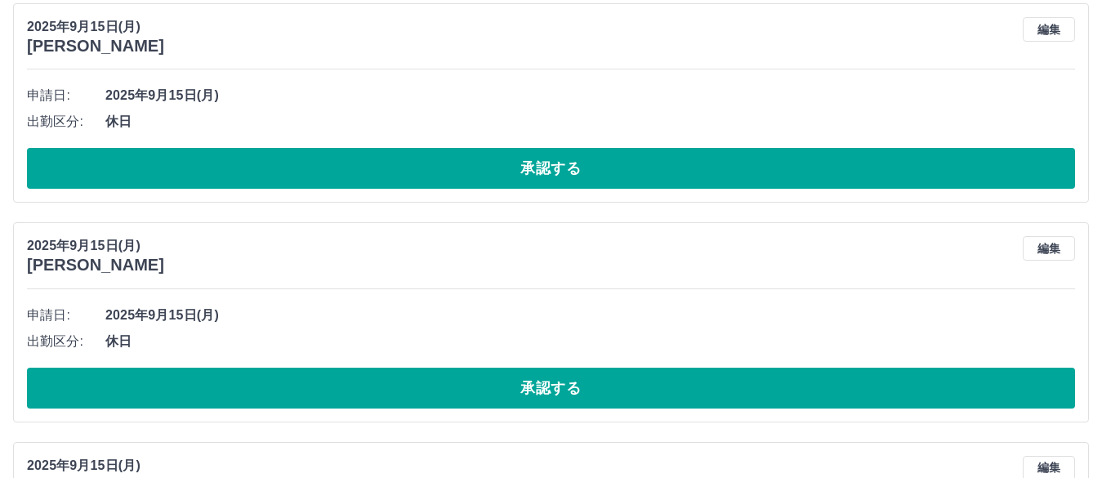
click at [550, 171] on button "承認する" at bounding box center [551, 168] width 1048 height 41
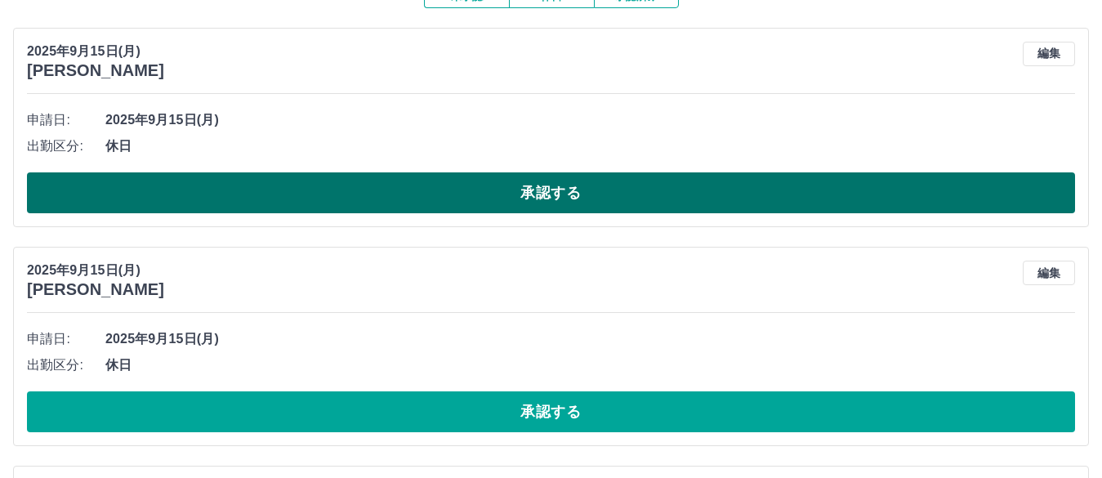
scroll to position [163, 0]
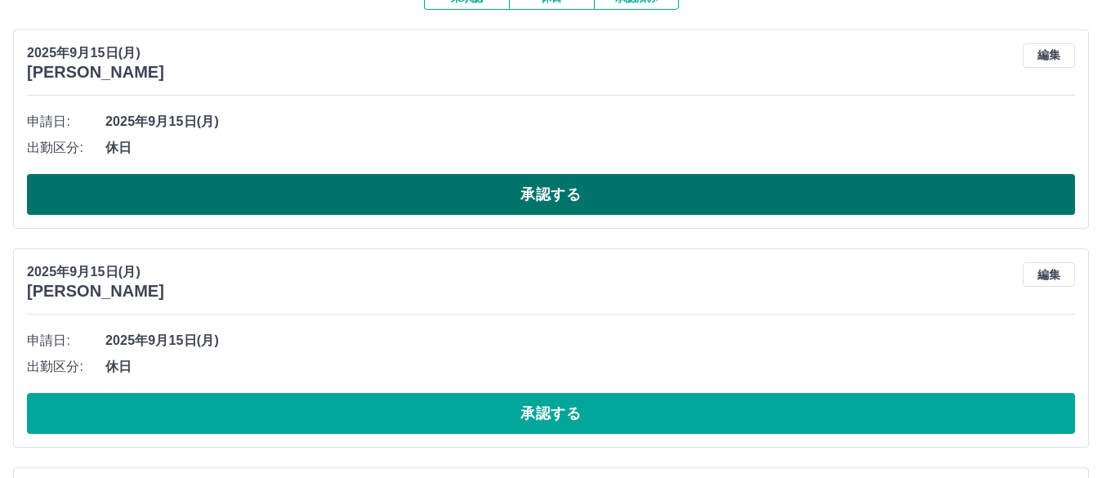
click at [530, 198] on button "承認する" at bounding box center [551, 194] width 1048 height 41
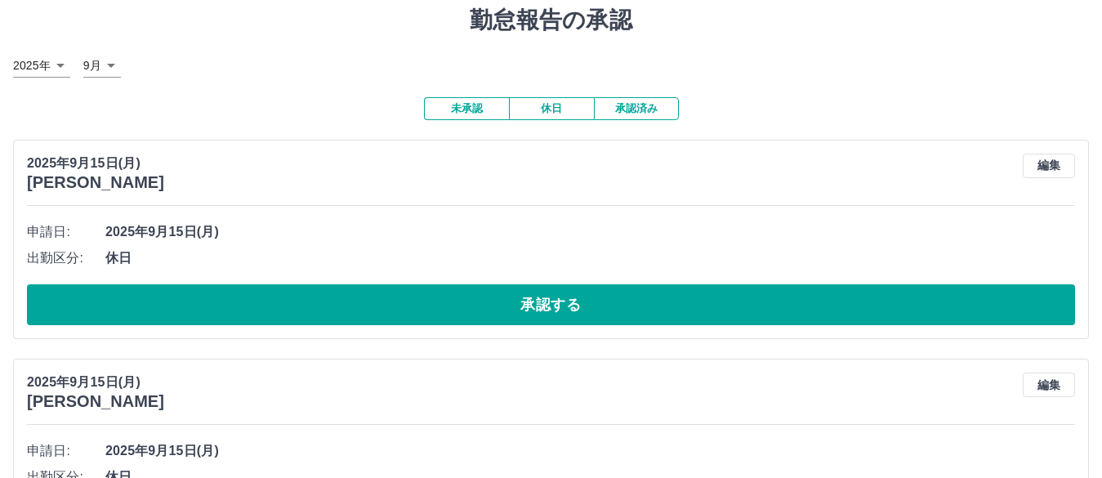
scroll to position [82, 0]
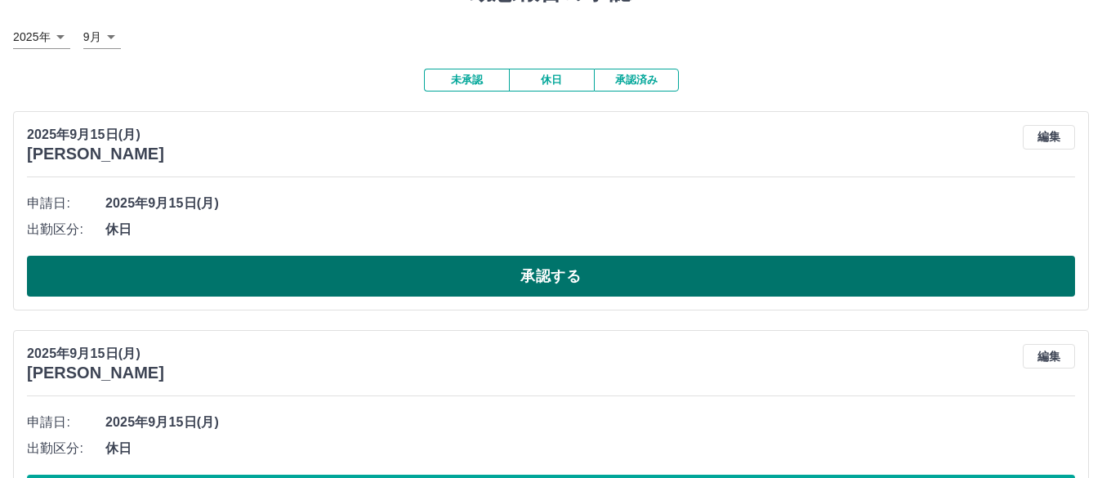
click at [441, 288] on button "承認する" at bounding box center [551, 276] width 1048 height 41
click at [444, 292] on button "承認する" at bounding box center [551, 276] width 1048 height 41
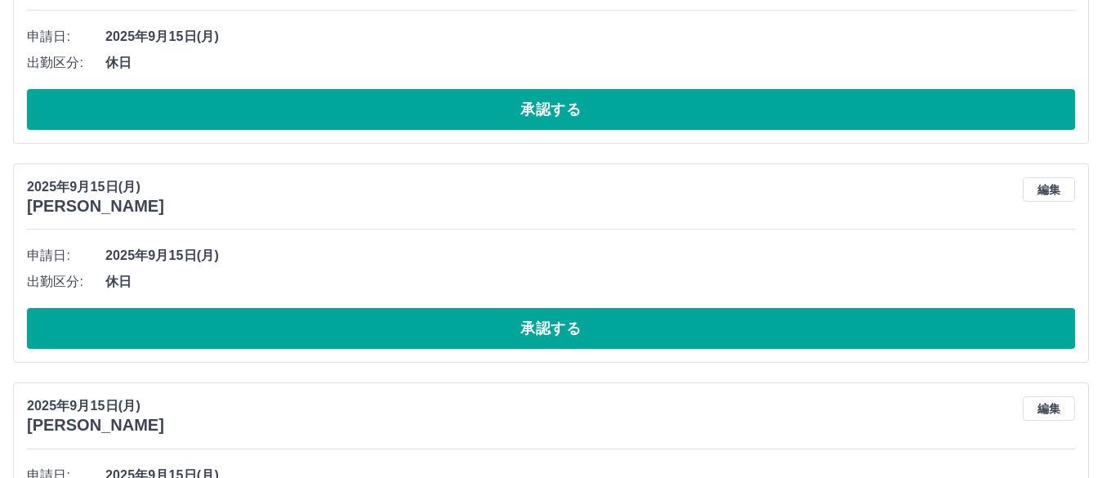
scroll to position [0, 0]
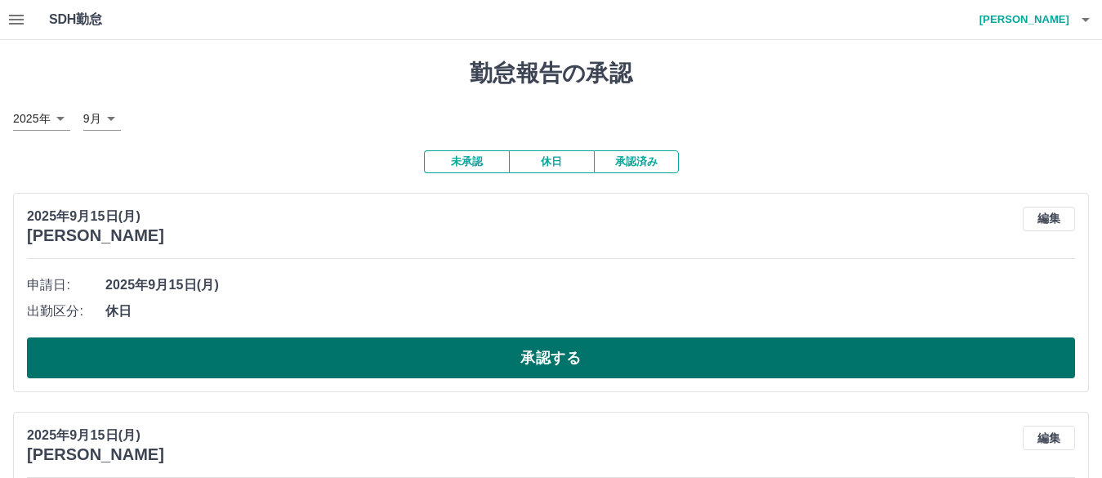
click at [517, 357] on button "承認する" at bounding box center [551, 357] width 1048 height 41
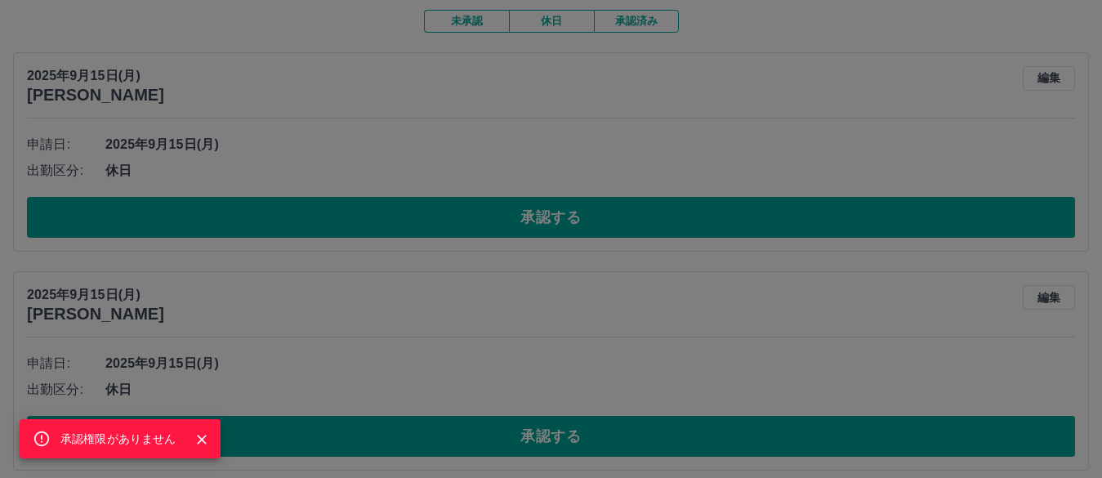
scroll to position [245, 0]
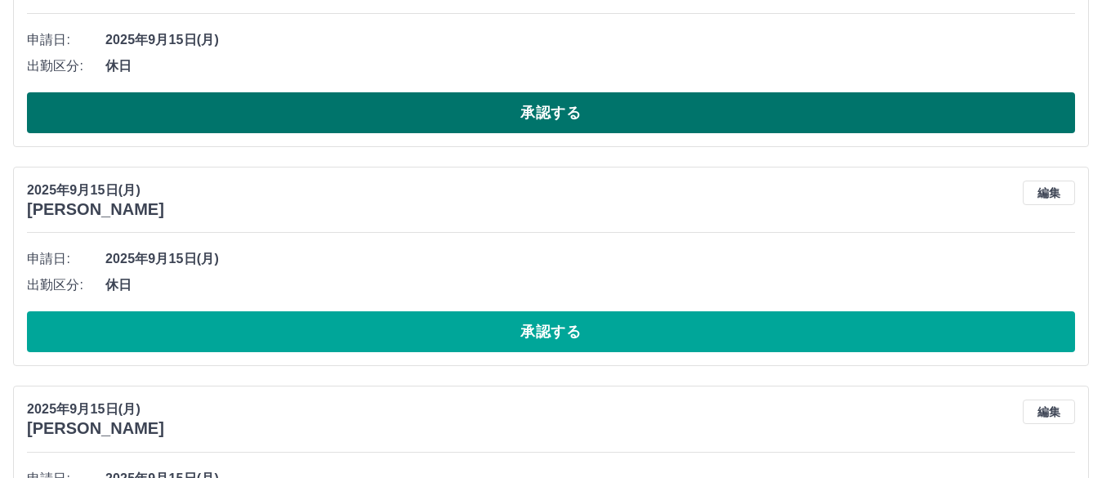
click at [520, 114] on button "承認する" at bounding box center [551, 112] width 1048 height 41
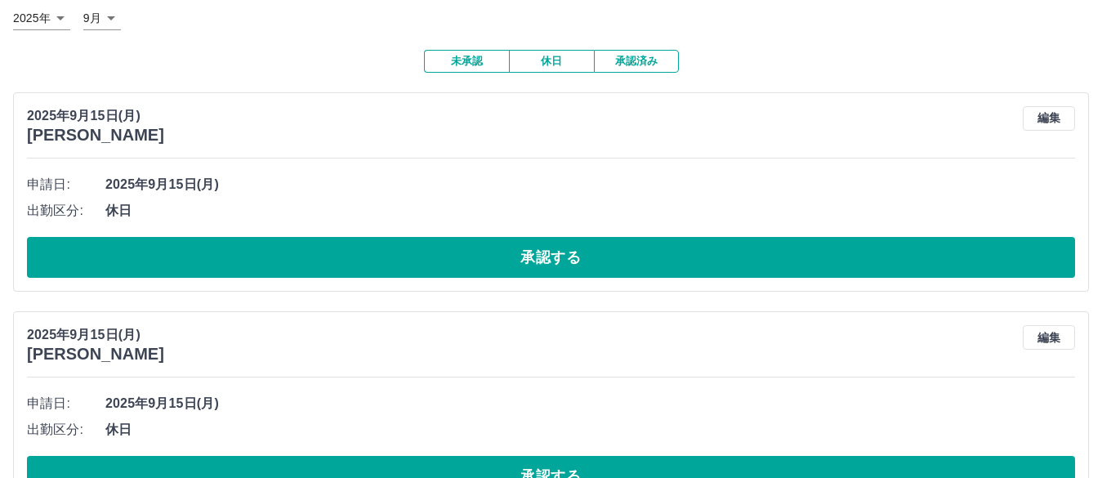
scroll to position [82, 0]
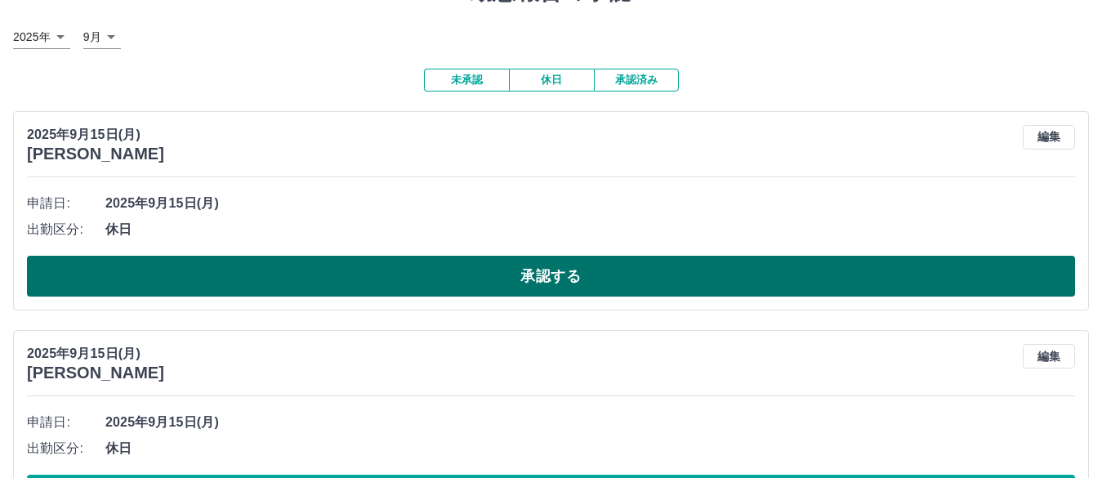
click at [499, 283] on button "承認する" at bounding box center [551, 276] width 1048 height 41
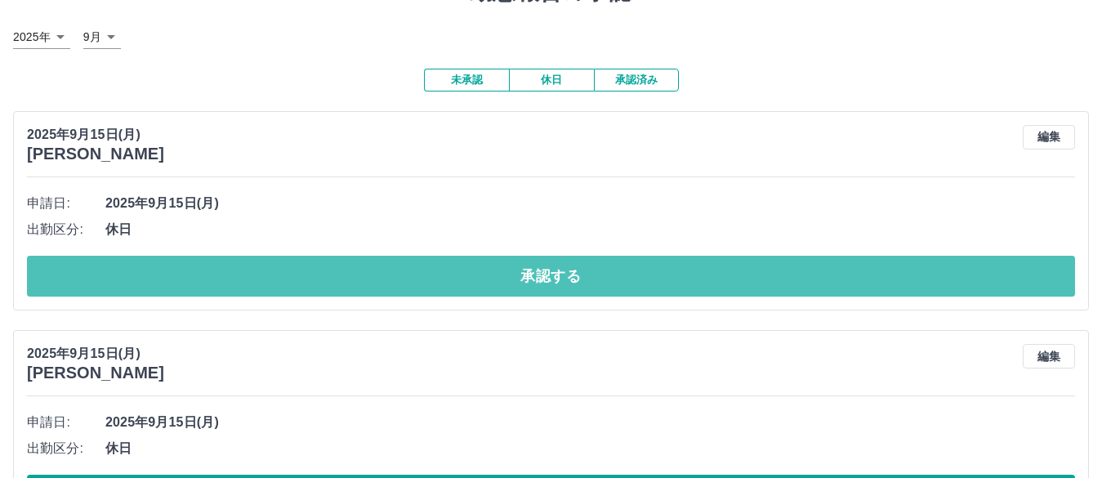
click at [497, 279] on button "承認する" at bounding box center [551, 276] width 1048 height 41
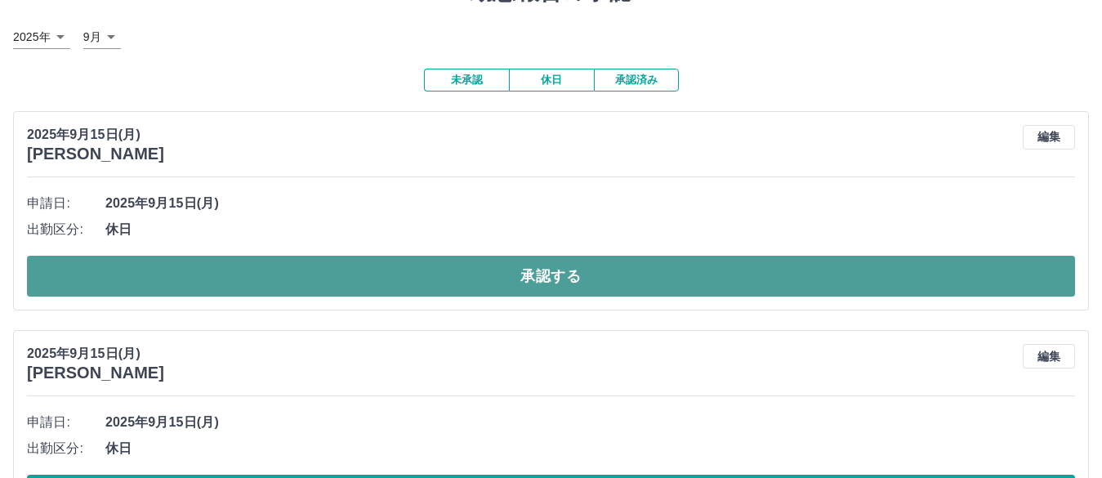
click at [480, 278] on button "承認する" at bounding box center [551, 276] width 1048 height 41
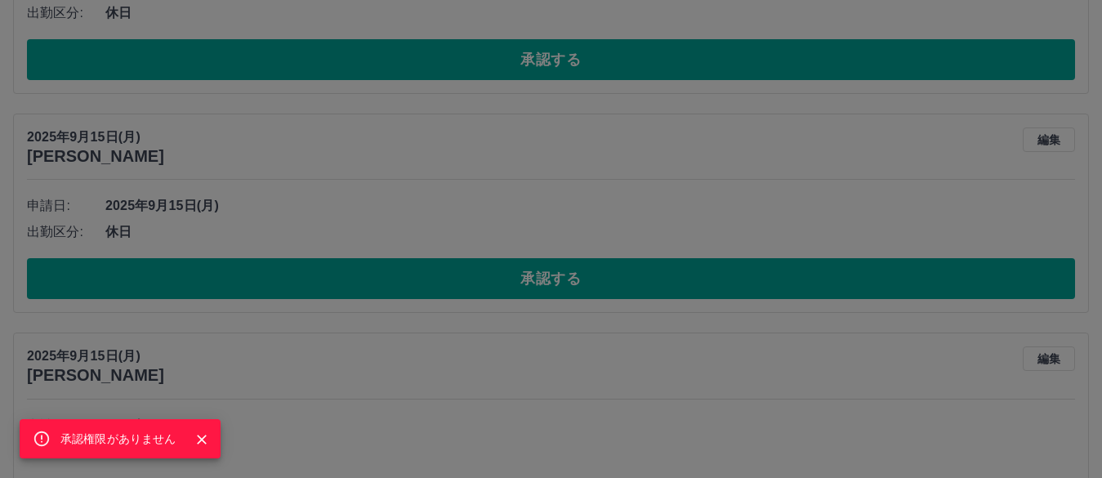
scroll to position [327, 0]
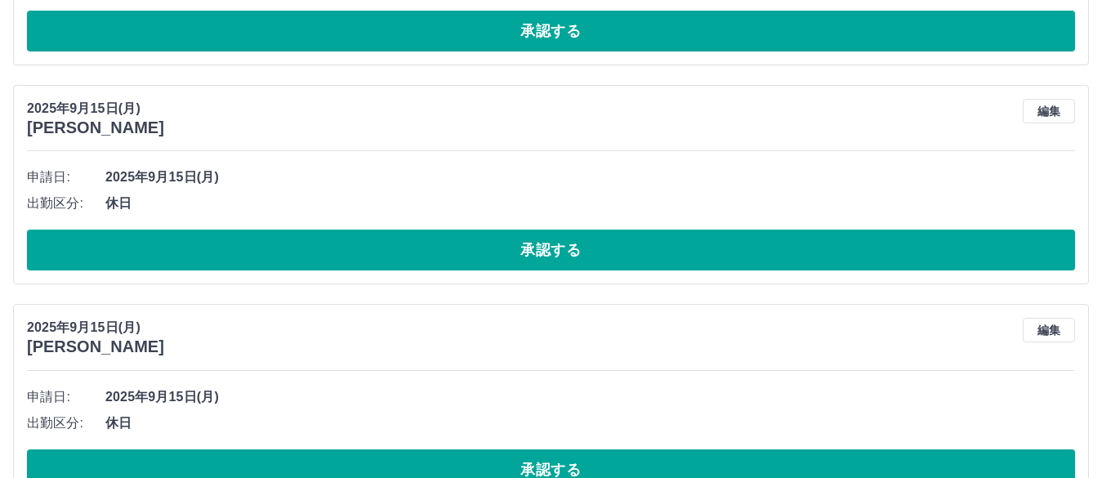
click at [520, 257] on button "承認する" at bounding box center [551, 249] width 1048 height 41
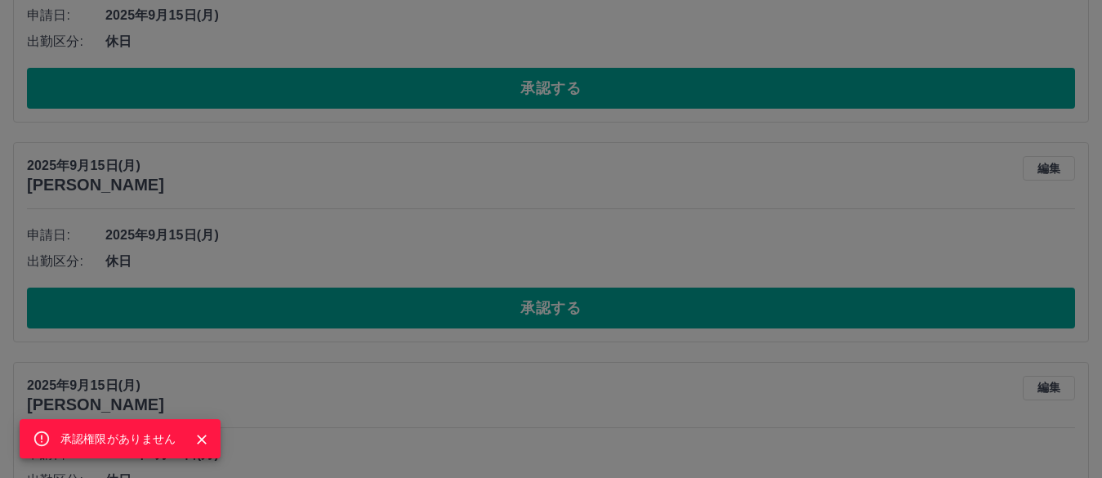
scroll to position [1225, 0]
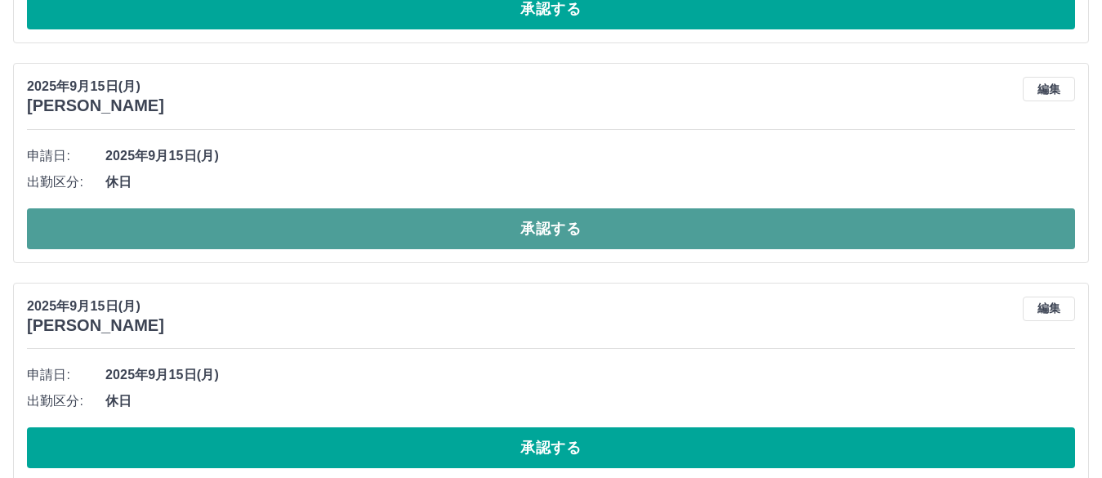
click at [530, 235] on button "承認する" at bounding box center [551, 228] width 1048 height 41
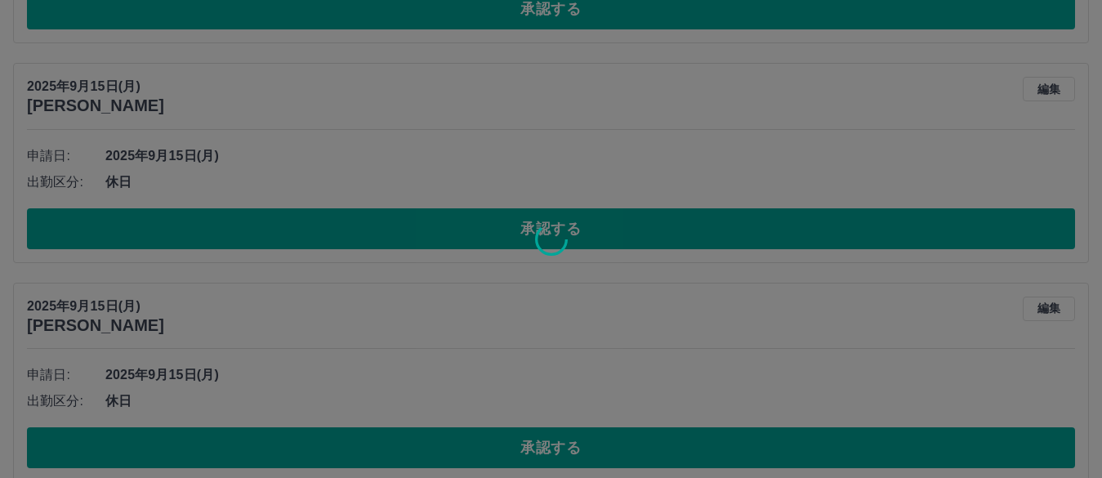
scroll to position [787, 0]
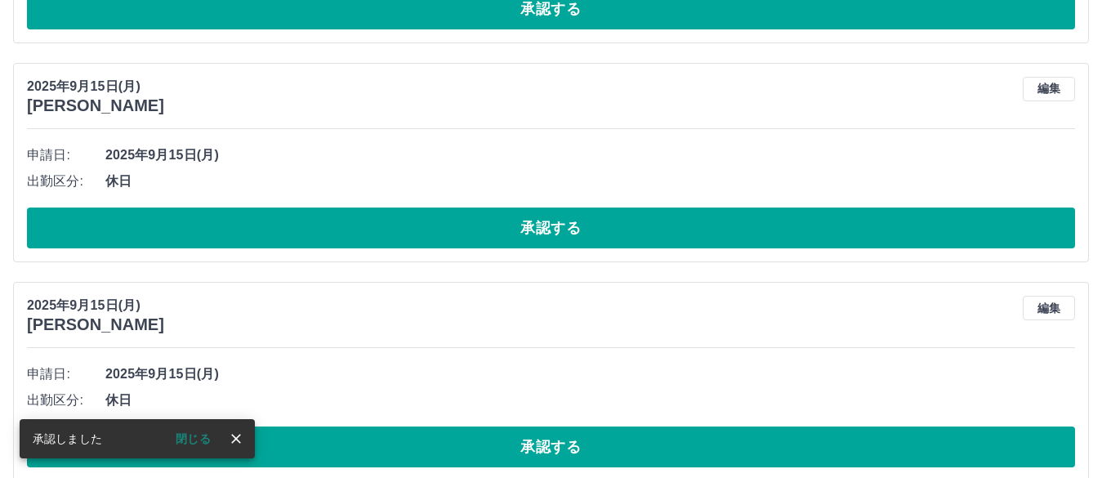
click at [528, 443] on button "承認する" at bounding box center [551, 446] width 1048 height 41
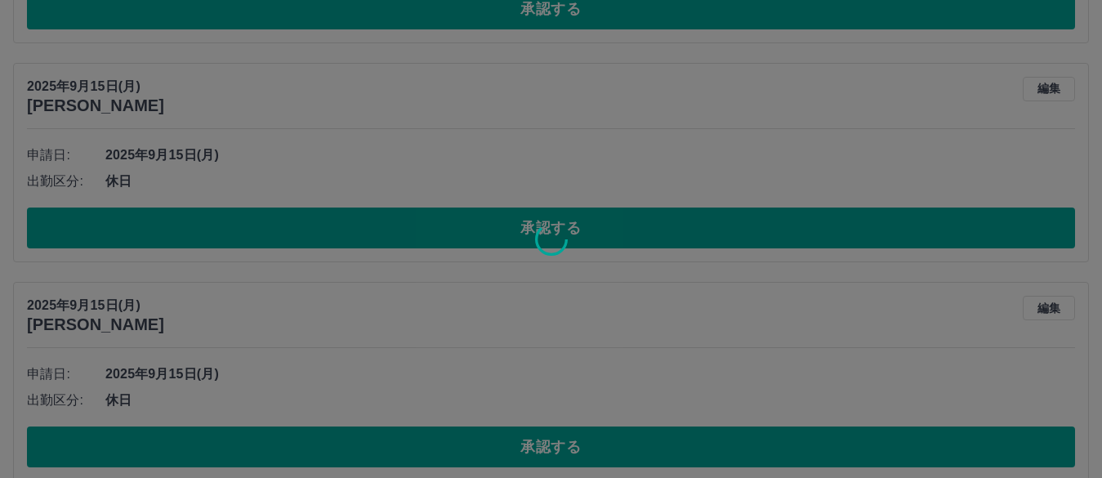
click at [528, 443] on div at bounding box center [551, 239] width 1102 height 478
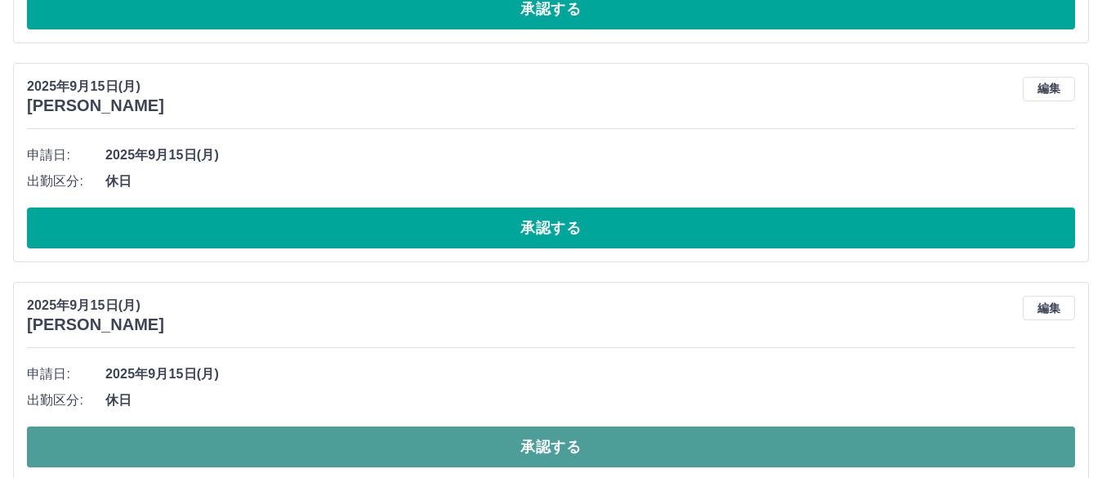
click at [528, 443] on button "承認する" at bounding box center [551, 446] width 1048 height 41
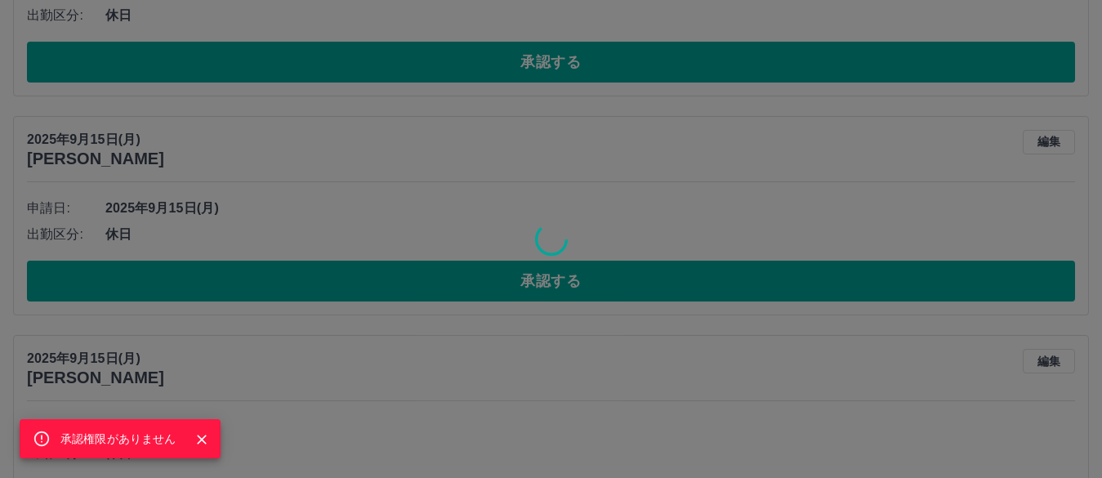
scroll to position [706, 0]
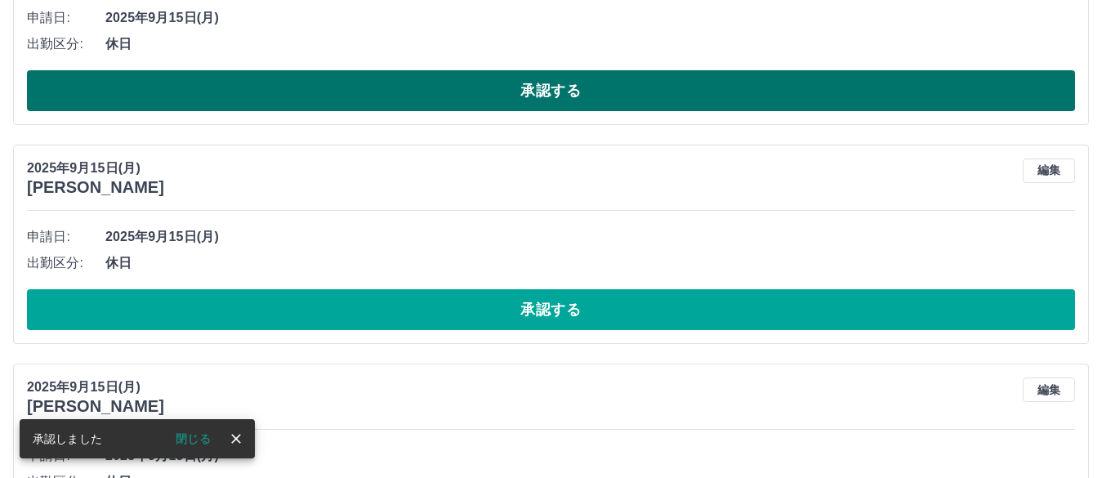
click at [527, 95] on button "承認する" at bounding box center [551, 90] width 1048 height 41
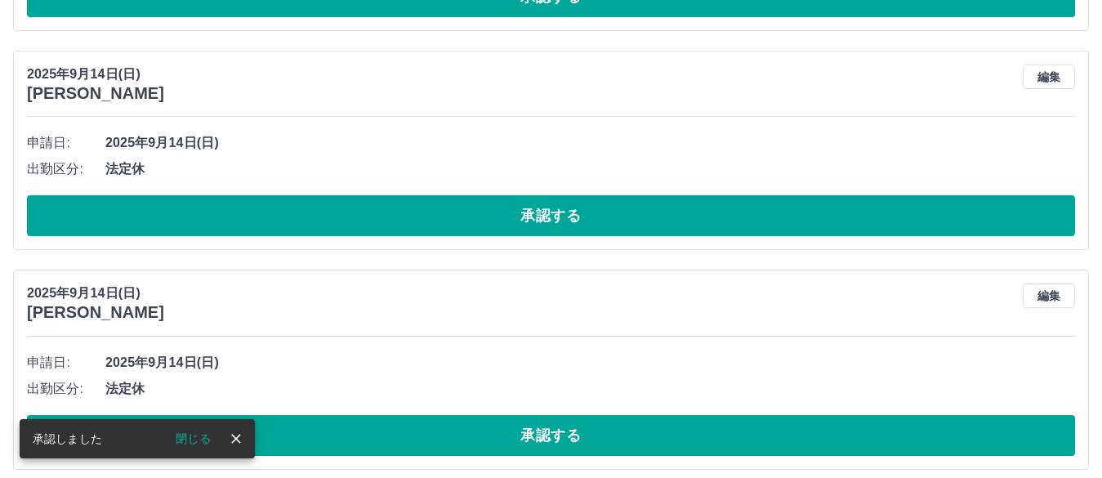
scroll to position [1221, 0]
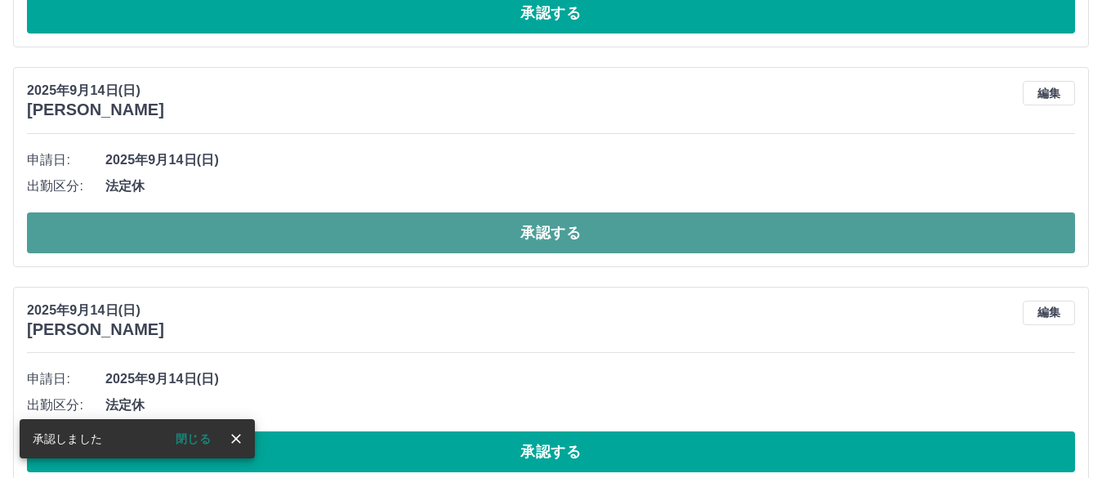
click at [515, 233] on button "承認する" at bounding box center [551, 232] width 1048 height 41
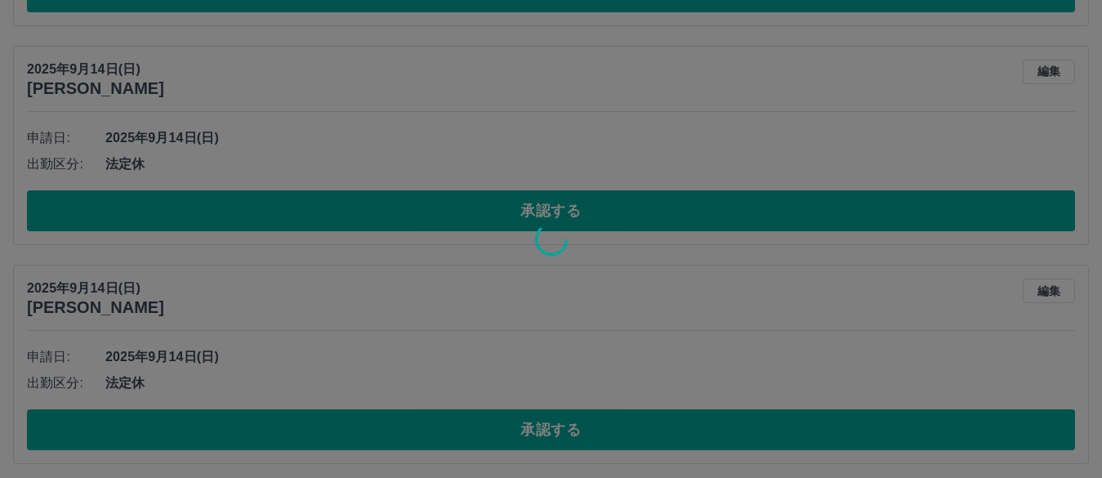
scroll to position [1899, 0]
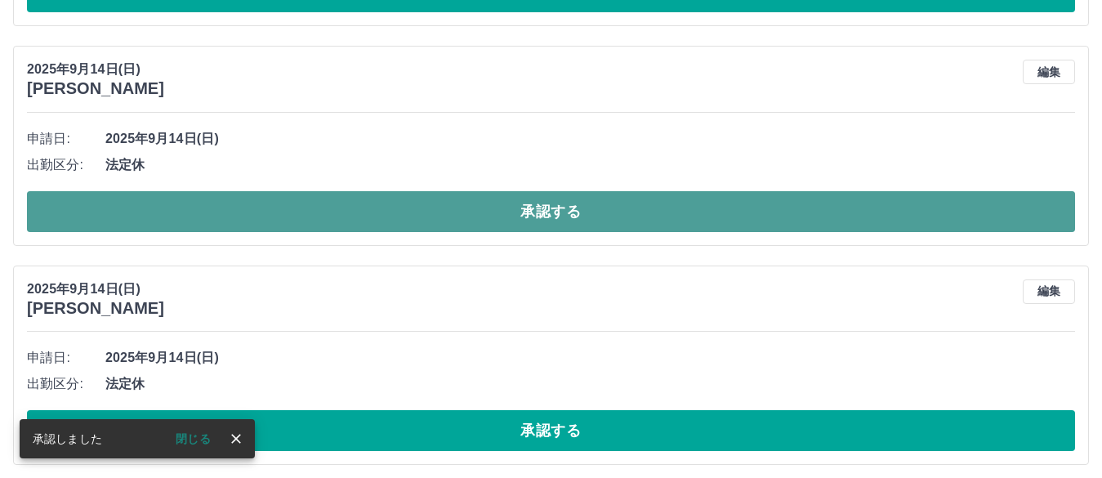
click at [529, 211] on button "承認する" at bounding box center [551, 211] width 1048 height 41
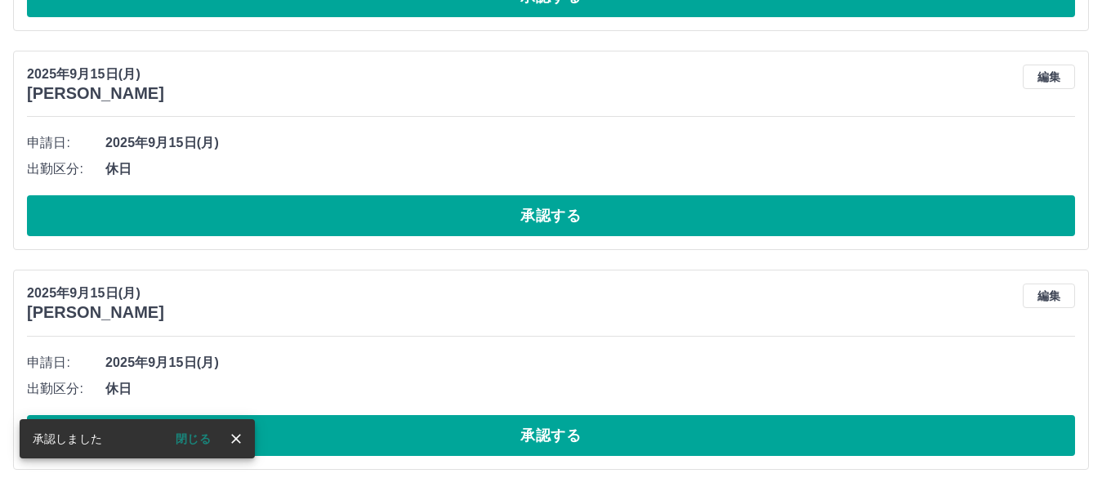
scroll to position [266, 0]
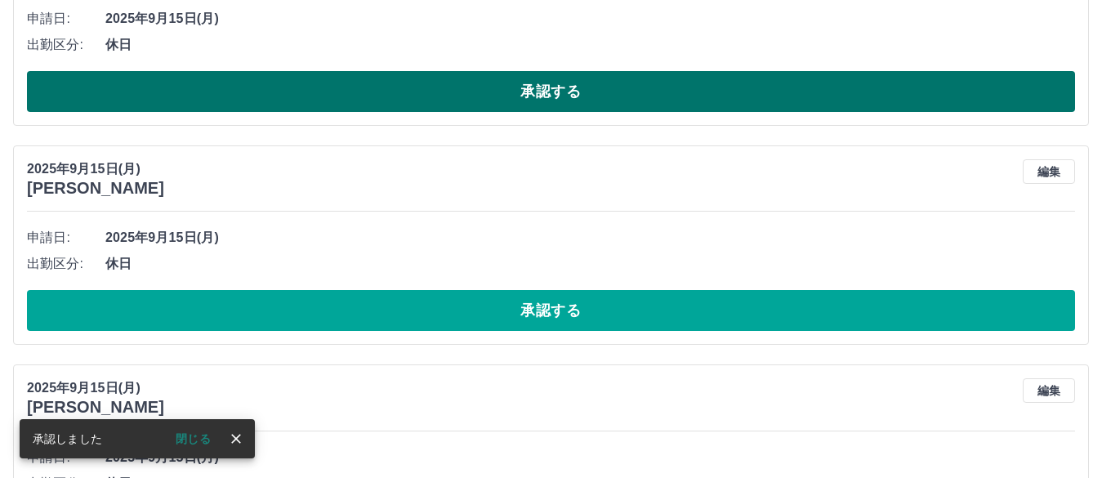
click at [523, 105] on button "承認する" at bounding box center [551, 91] width 1048 height 41
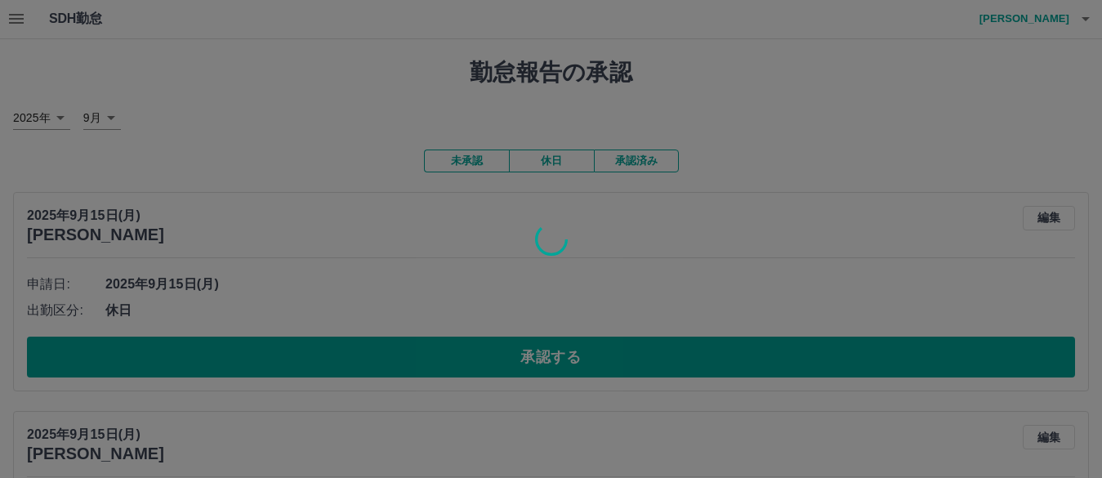
scroll to position [0, 0]
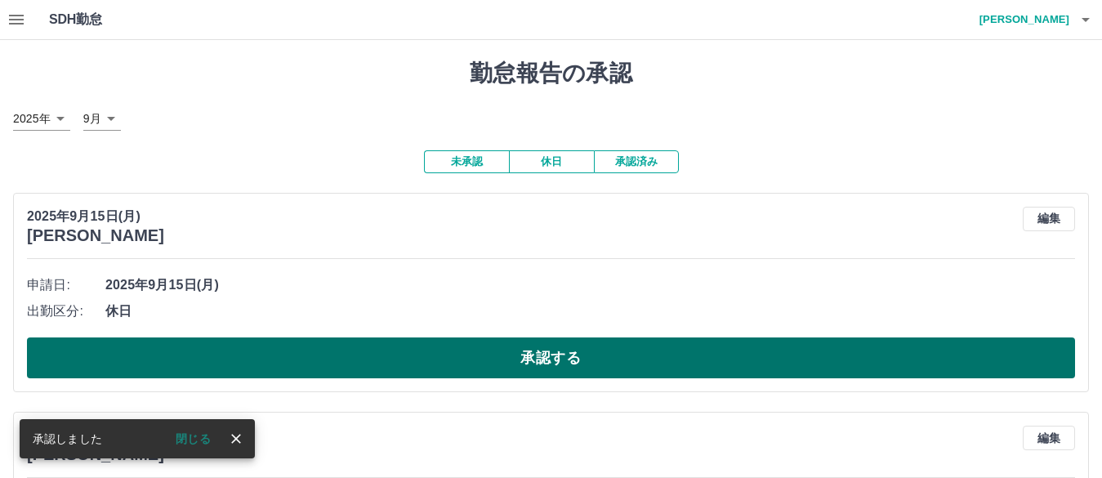
click at [541, 358] on button "承認する" at bounding box center [551, 357] width 1048 height 41
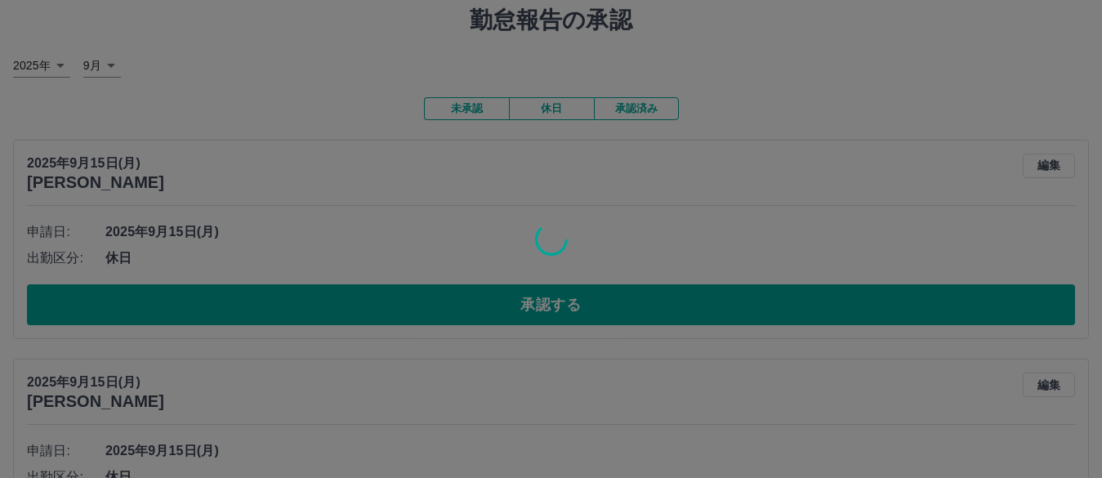
scroll to position [82, 0]
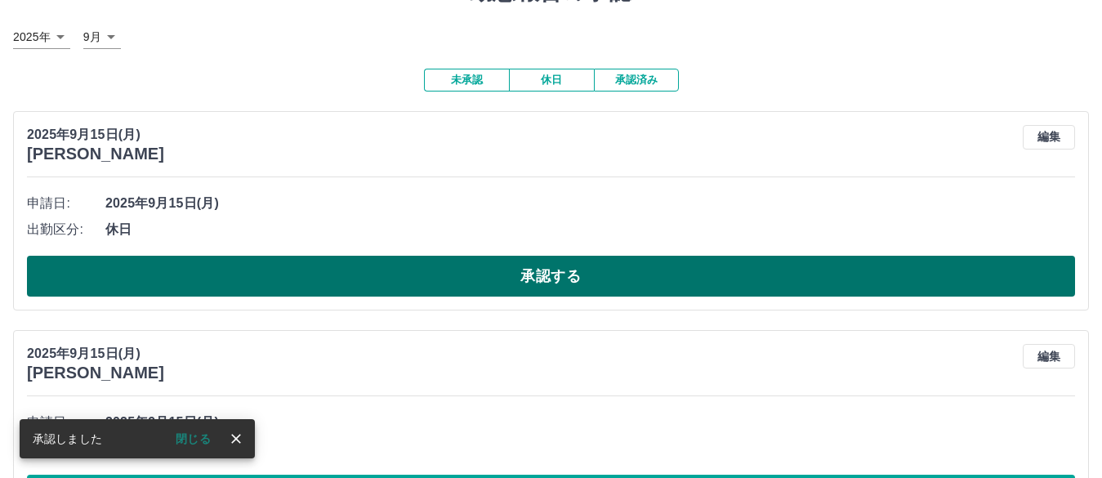
click at [518, 283] on button "承認する" at bounding box center [551, 276] width 1048 height 41
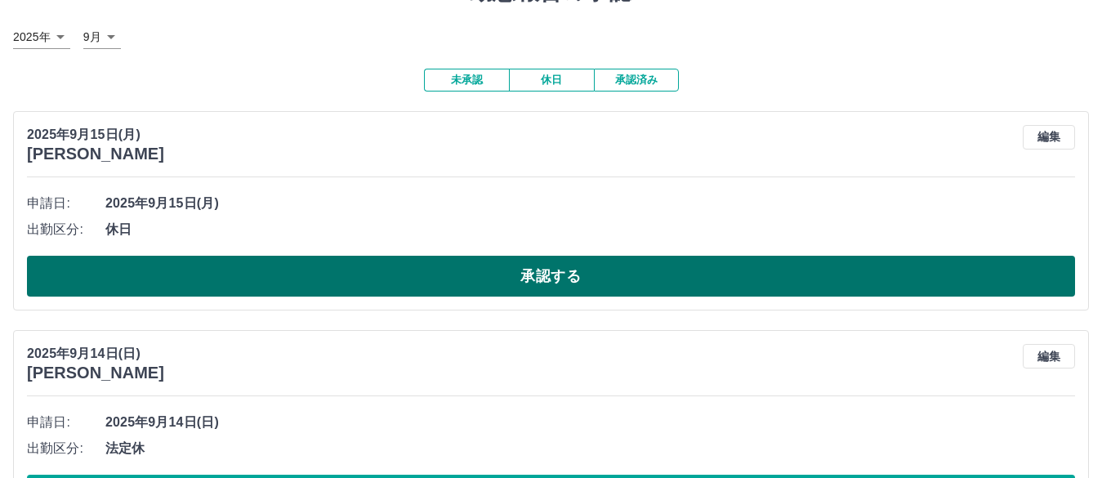
click at [498, 287] on button "承認する" at bounding box center [551, 276] width 1048 height 41
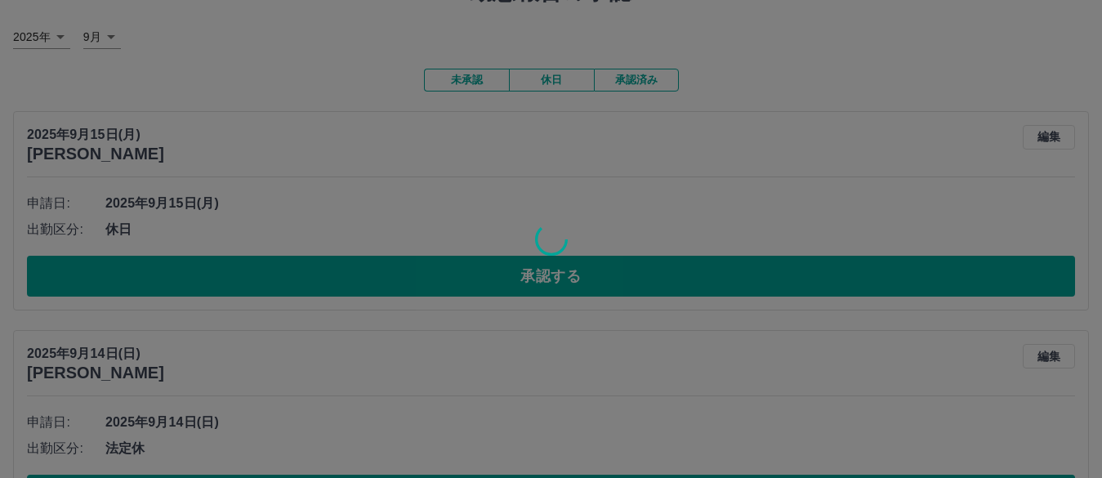
scroll to position [0, 0]
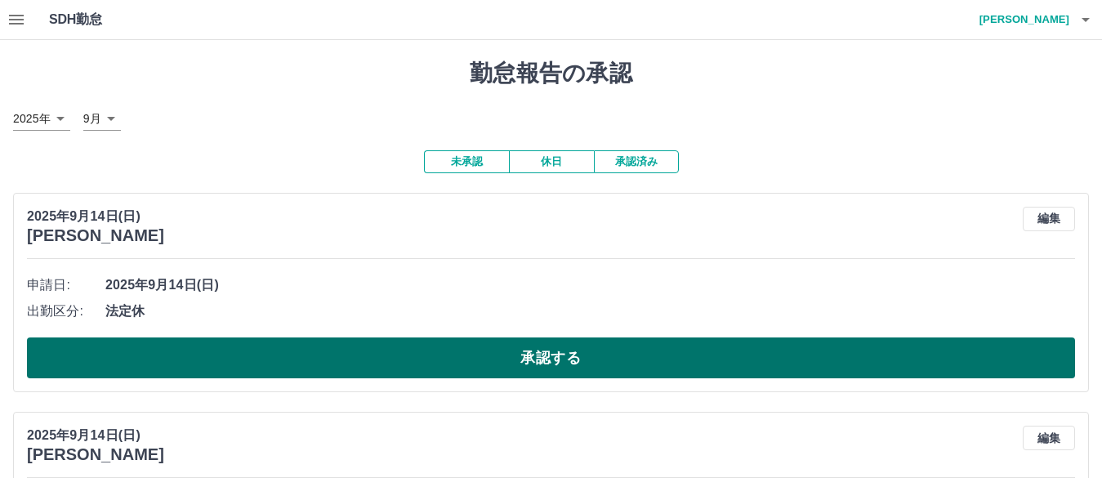
click at [524, 373] on button "承認する" at bounding box center [551, 357] width 1048 height 41
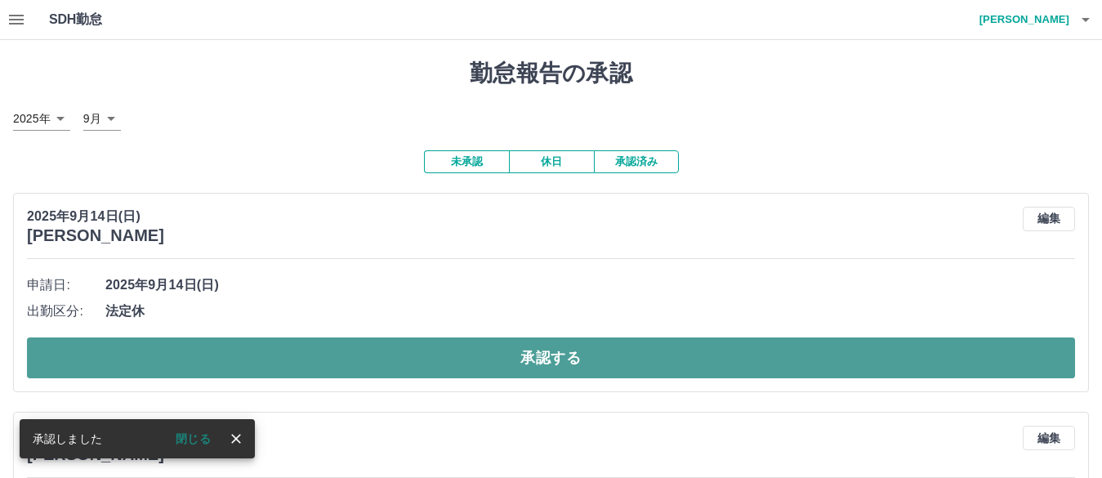
click at [479, 366] on button "承認する" at bounding box center [551, 357] width 1048 height 41
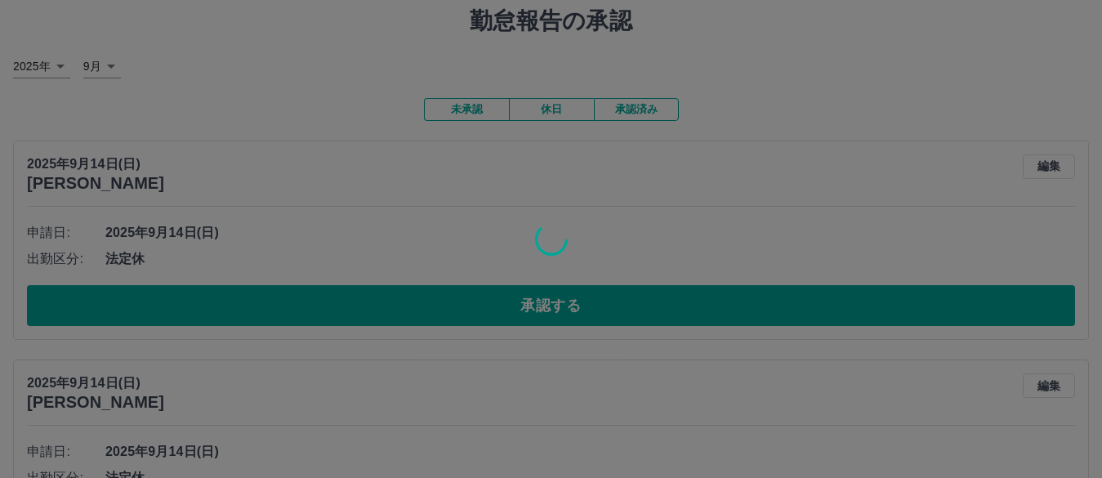
scroll to position [82, 0]
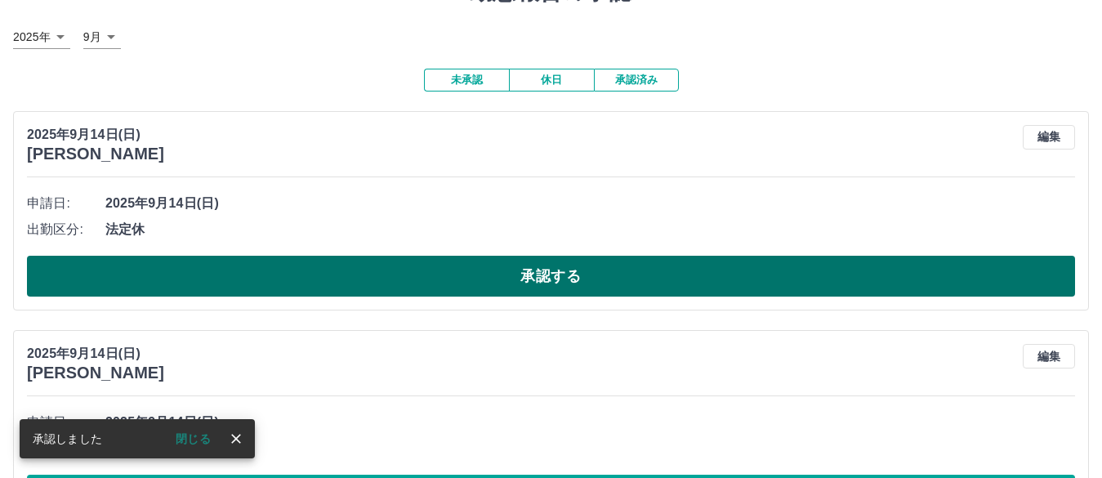
click at [510, 280] on button "承認する" at bounding box center [551, 276] width 1048 height 41
click at [518, 278] on button "承認する" at bounding box center [551, 276] width 1048 height 41
click at [481, 266] on button "承認する" at bounding box center [551, 276] width 1048 height 41
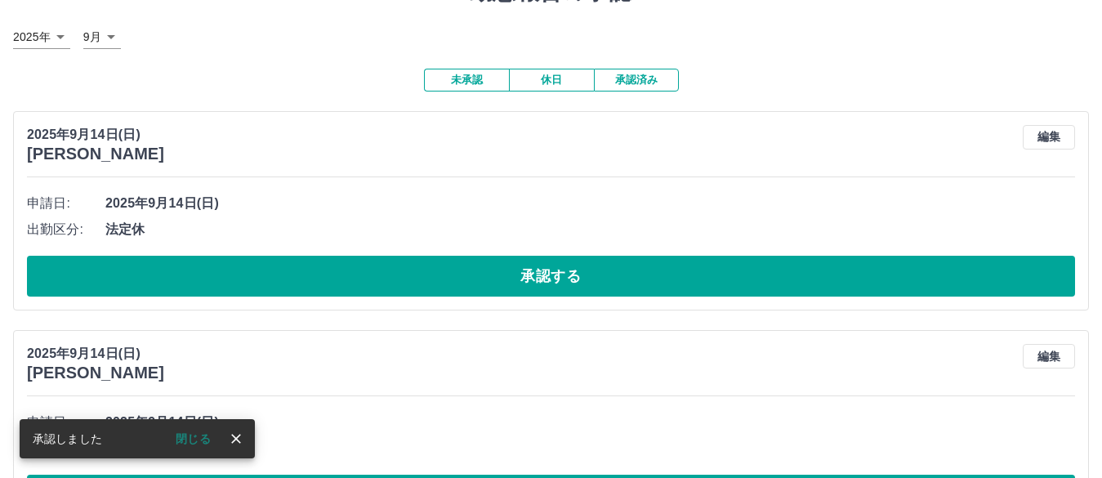
click at [481, 266] on button "承認する" at bounding box center [551, 276] width 1048 height 41
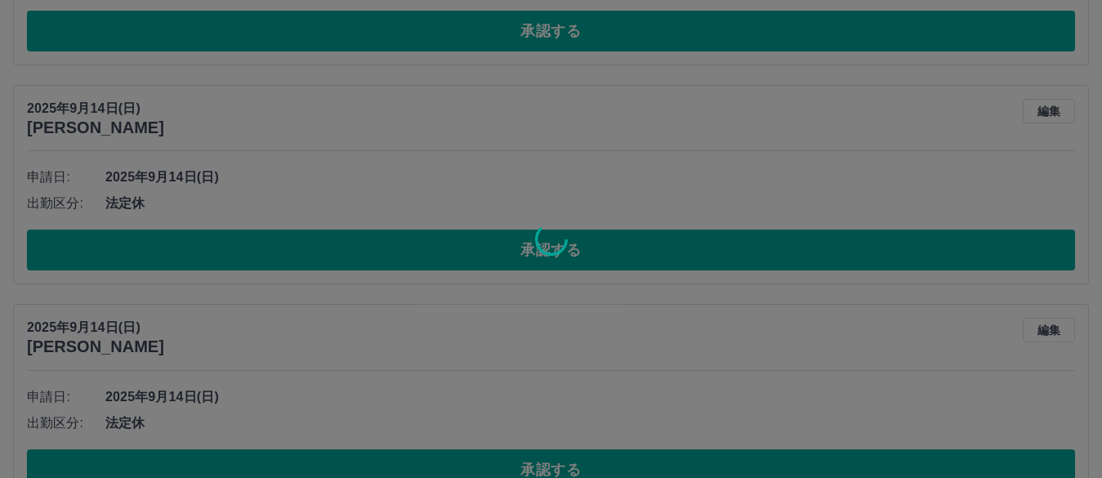
scroll to position [108, 0]
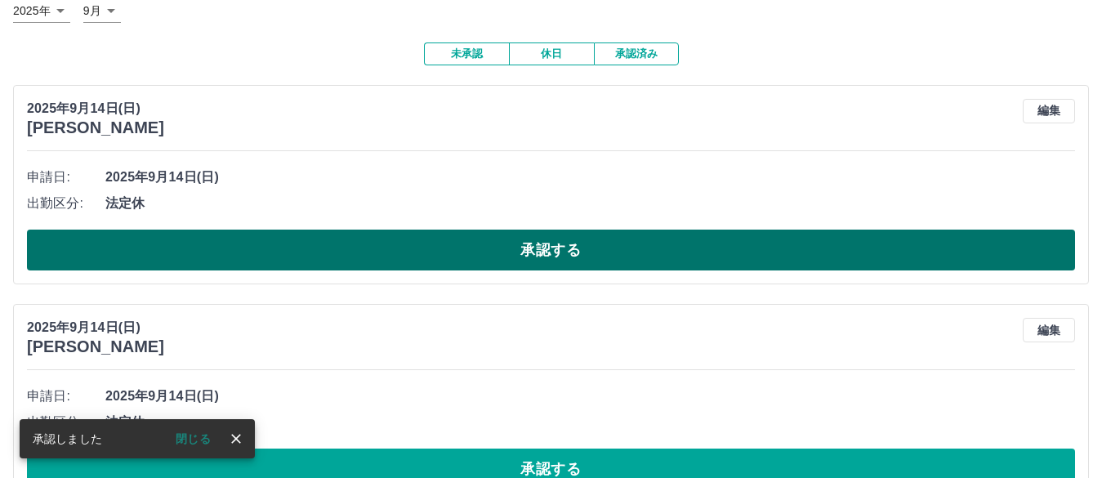
click at [552, 257] on button "承認する" at bounding box center [551, 249] width 1048 height 41
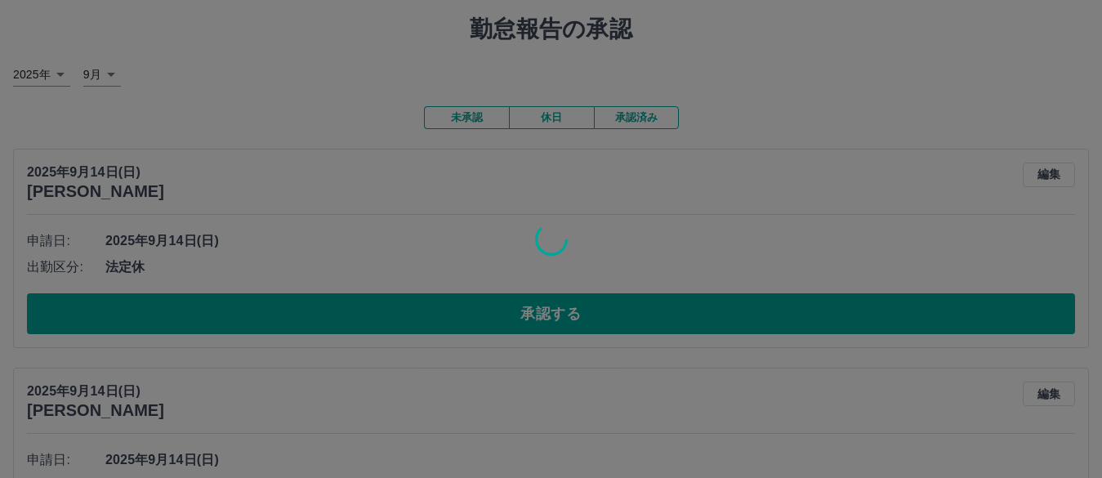
scroll to position [26, 0]
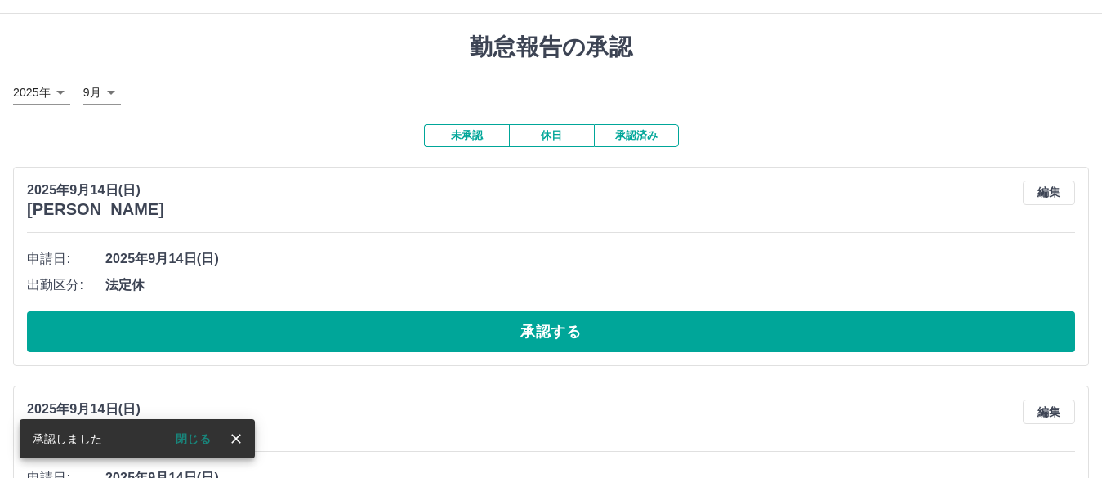
click at [529, 336] on button "承認する" at bounding box center [551, 331] width 1048 height 41
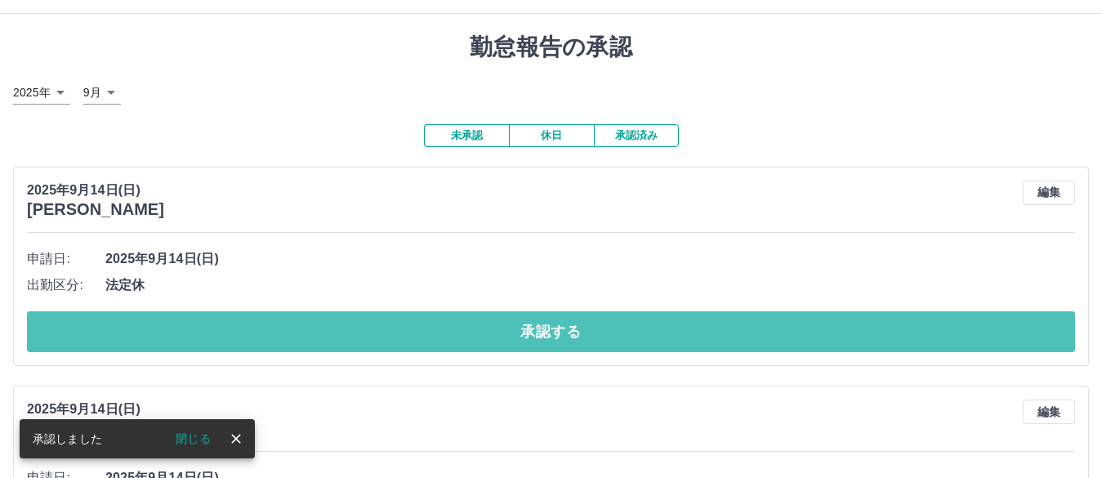
click at [529, 336] on button "承認する" at bounding box center [551, 331] width 1048 height 41
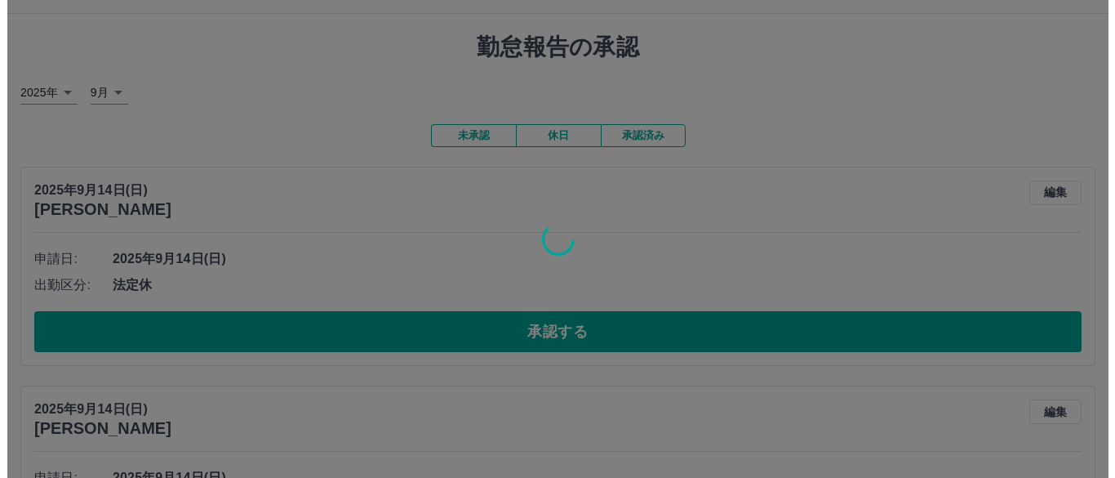
scroll to position [0, 0]
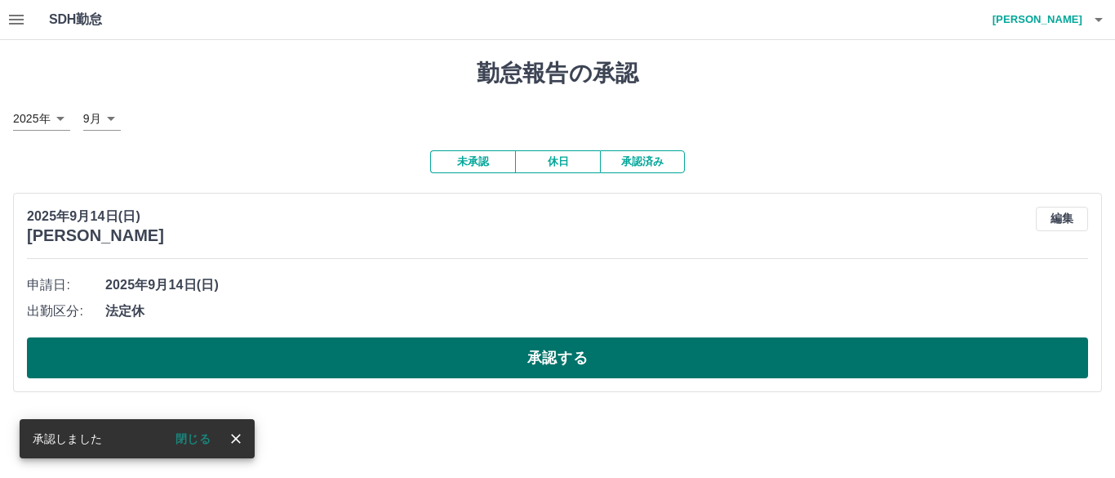
click at [528, 353] on button "承認する" at bounding box center [558, 357] width 1062 height 41
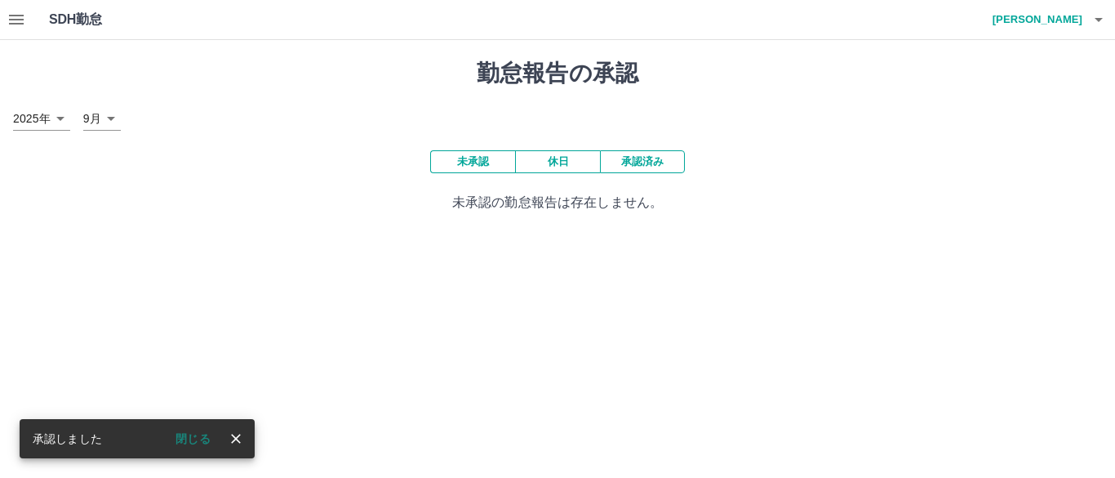
click at [231, 438] on icon "close" at bounding box center [236, 438] width 16 height 16
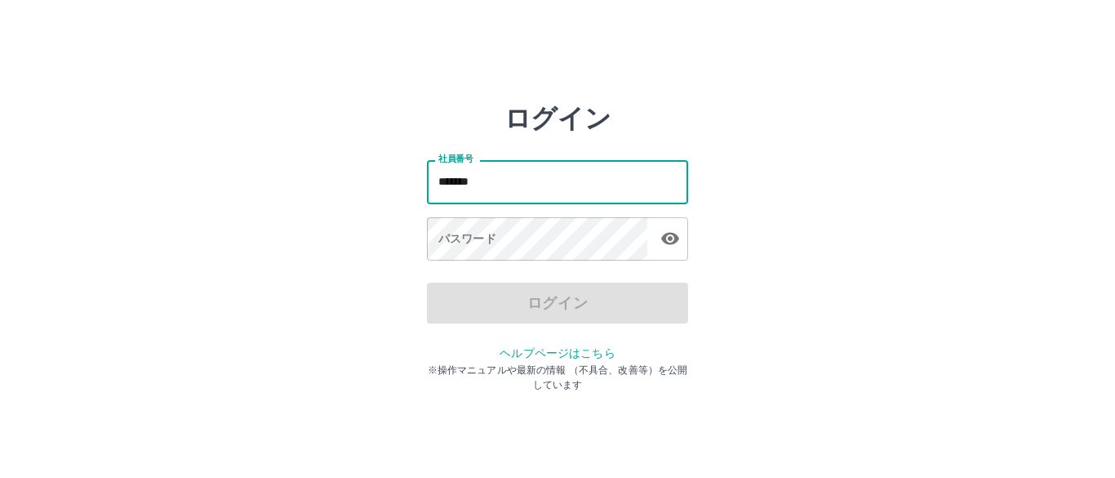
type input "*******"
click at [444, 225] on div "パスワード パスワード" at bounding box center [557, 240] width 261 height 46
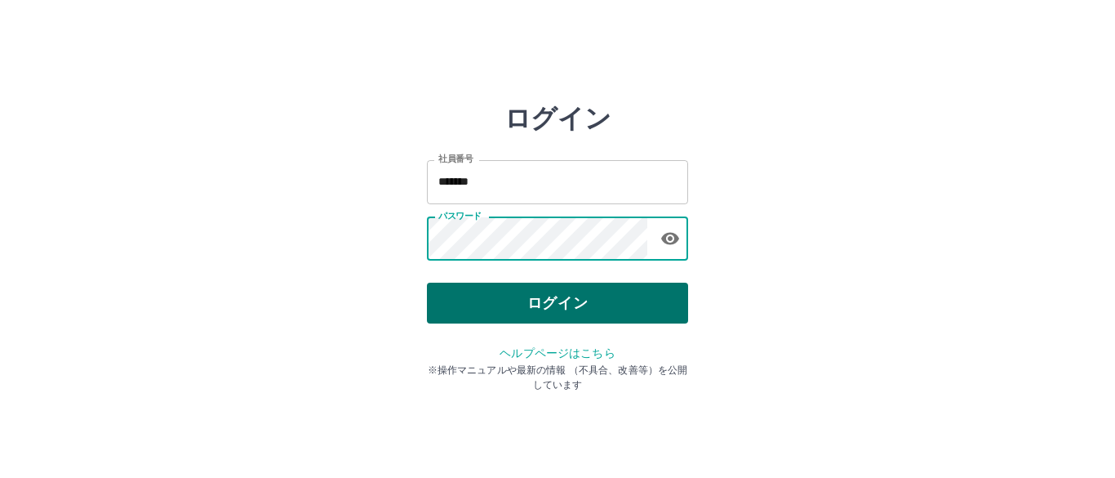
click at [509, 292] on button "ログイン" at bounding box center [557, 303] width 261 height 41
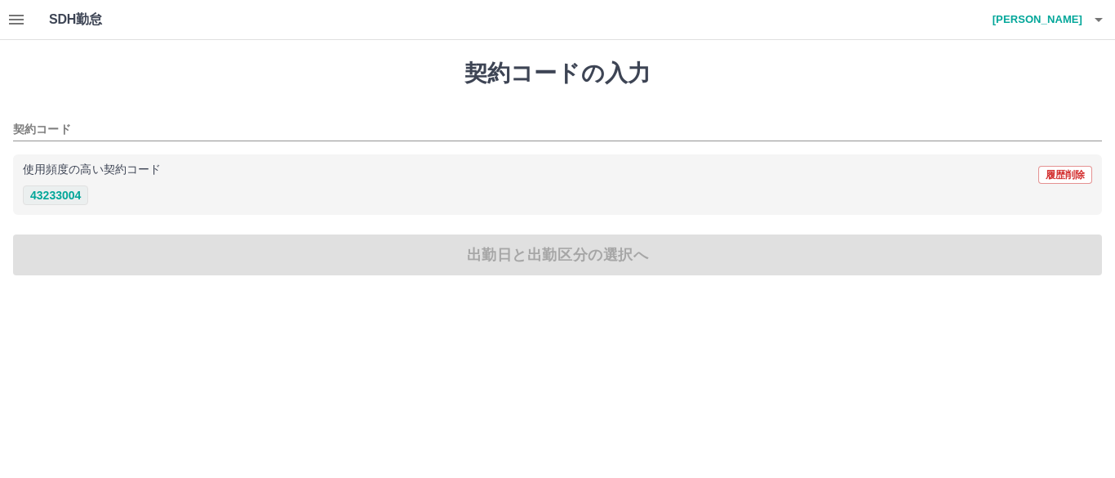
click at [51, 196] on button "43233004" at bounding box center [55, 195] width 65 height 20
type input "********"
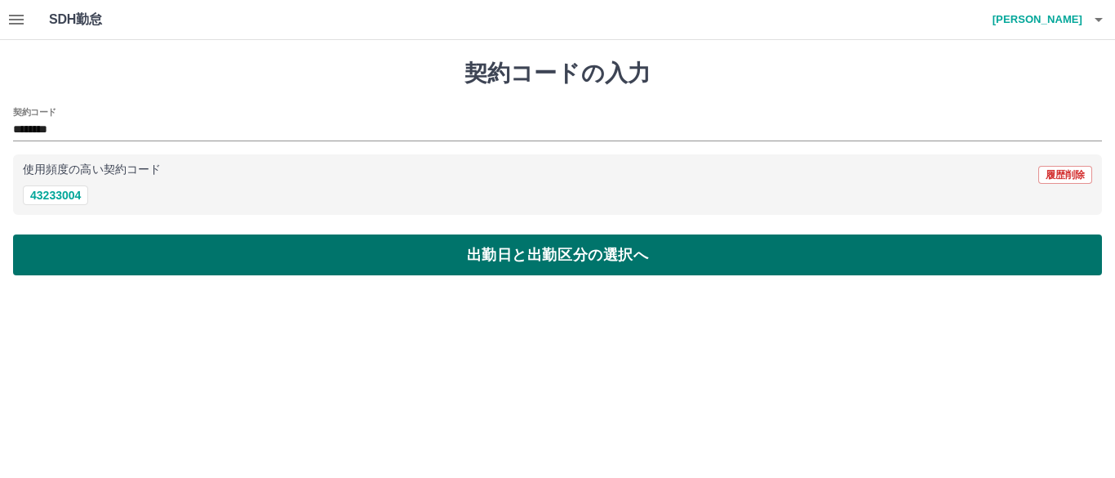
click at [422, 252] on button "出勤日と出勤区分の選択へ" at bounding box center [557, 254] width 1089 height 41
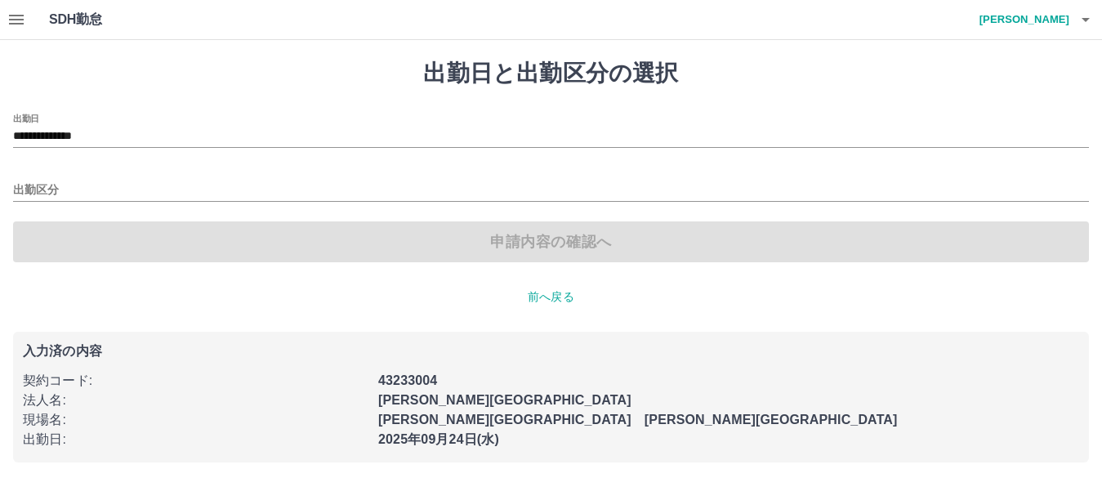
click at [11, 183] on div "**********" at bounding box center [551, 261] width 1102 height 442
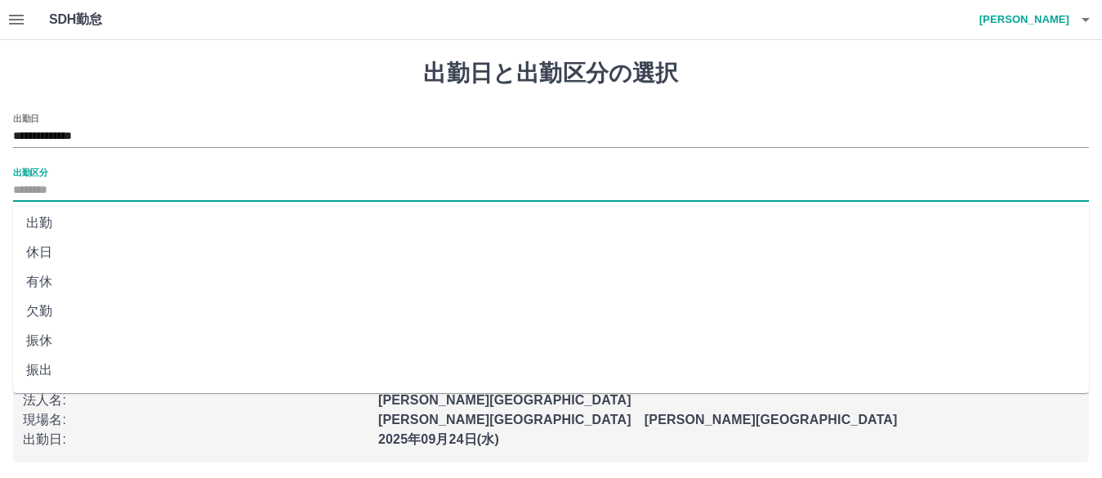
click at [20, 195] on input "出勤区分" at bounding box center [550, 190] width 1075 height 20
click at [38, 220] on li "出勤" at bounding box center [550, 222] width 1075 height 29
type input "**"
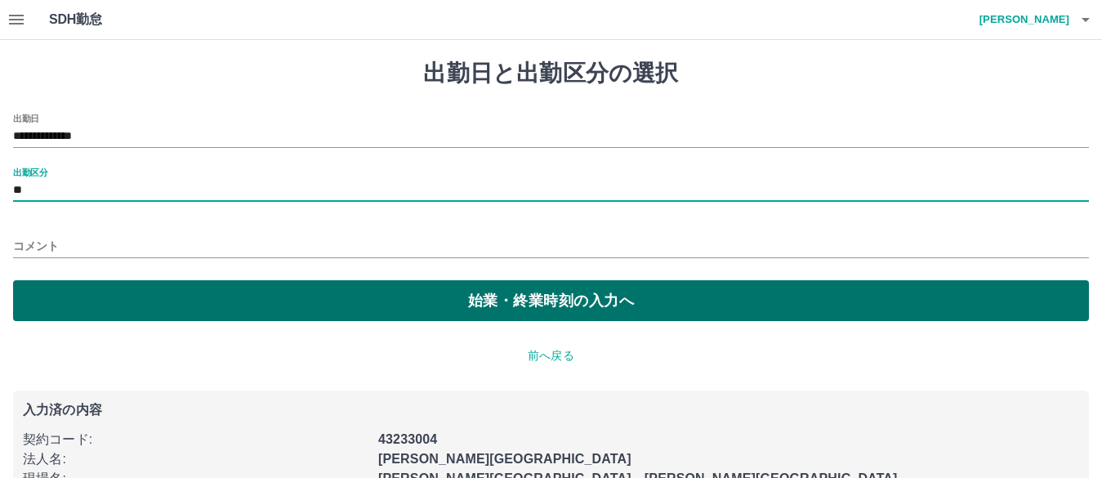
click at [530, 292] on button "始業・終業時刻の入力へ" at bounding box center [550, 300] width 1075 height 41
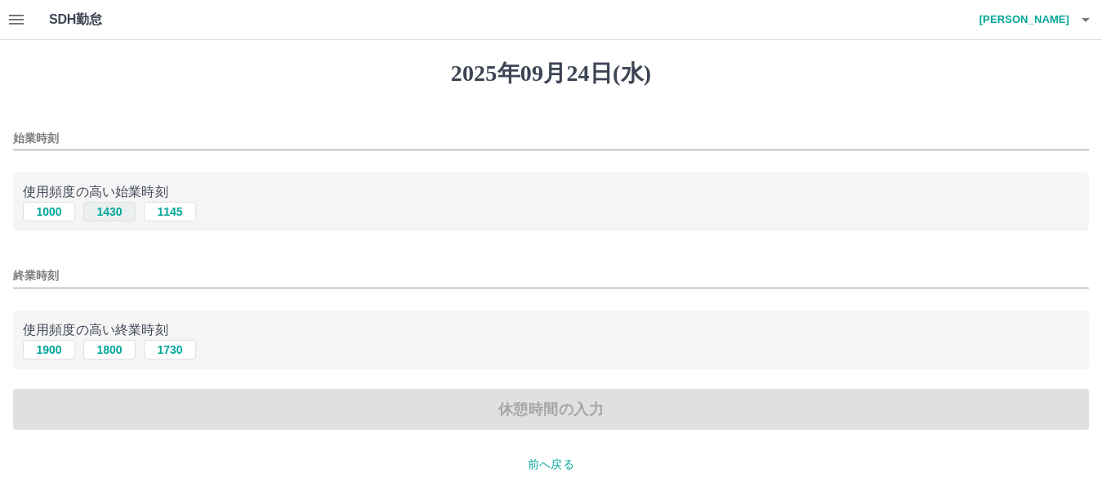
click at [109, 209] on button "1430" at bounding box center [109, 212] width 52 height 20
type input "****"
click at [105, 349] on button "1800" at bounding box center [109, 350] width 52 height 20
type input "****"
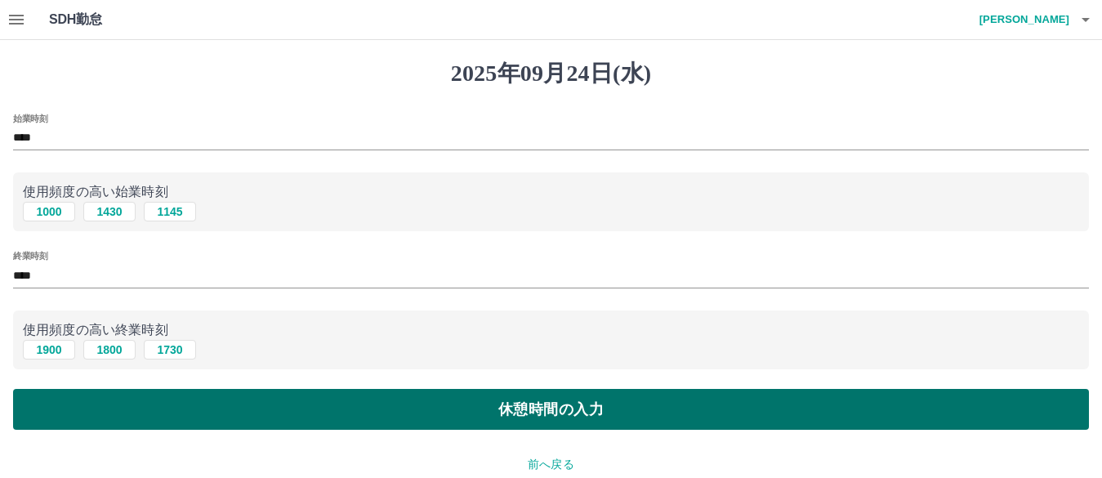
click at [502, 405] on button "休憩時間の入力" at bounding box center [550, 409] width 1075 height 41
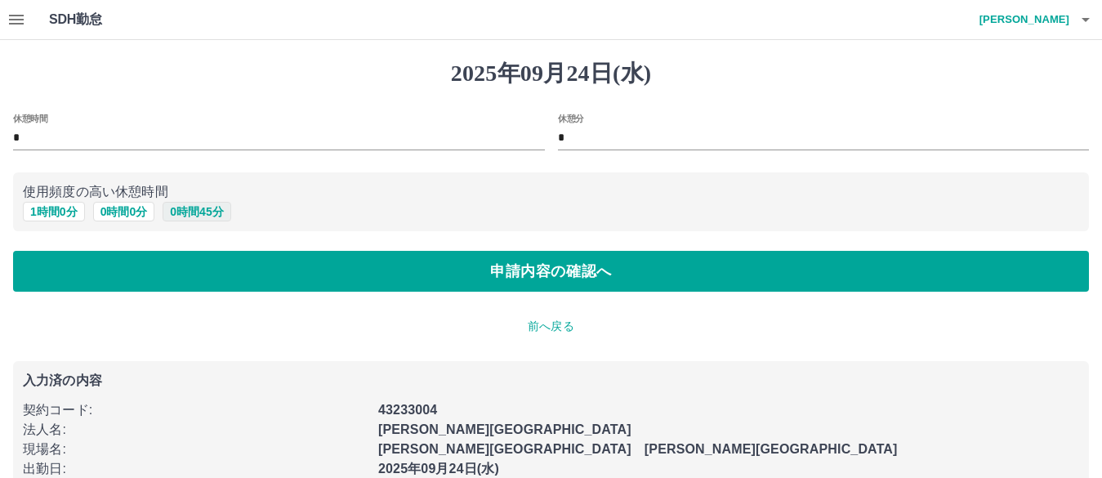
click at [188, 207] on button "0 時間 45 分" at bounding box center [197, 212] width 68 height 20
type input "**"
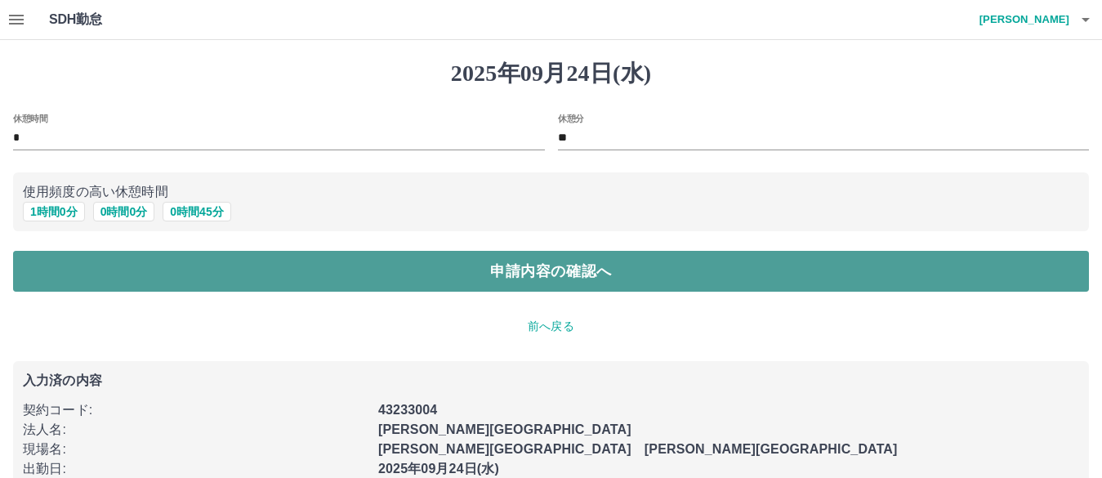
click at [548, 269] on button "申請内容の確認へ" at bounding box center [550, 271] width 1075 height 41
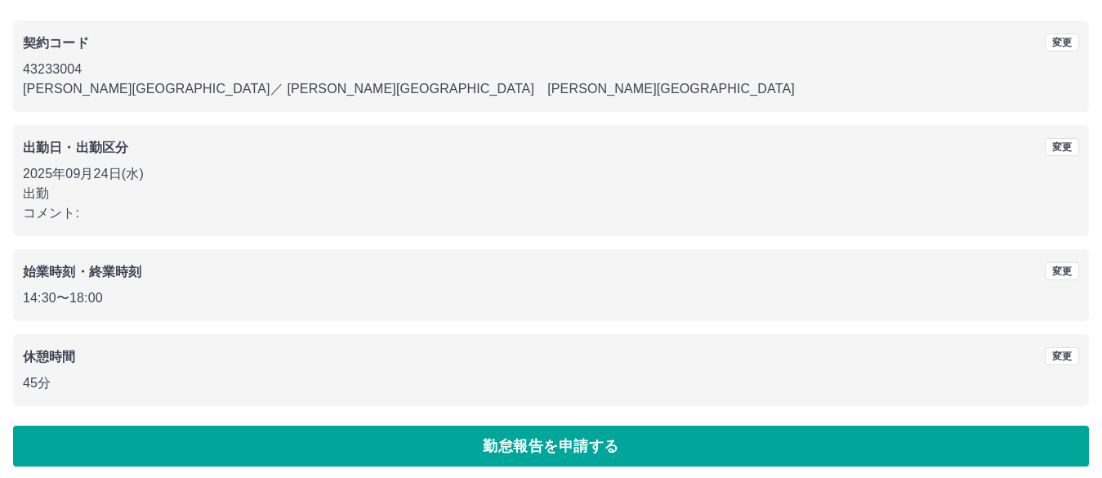
scroll to position [134, 0]
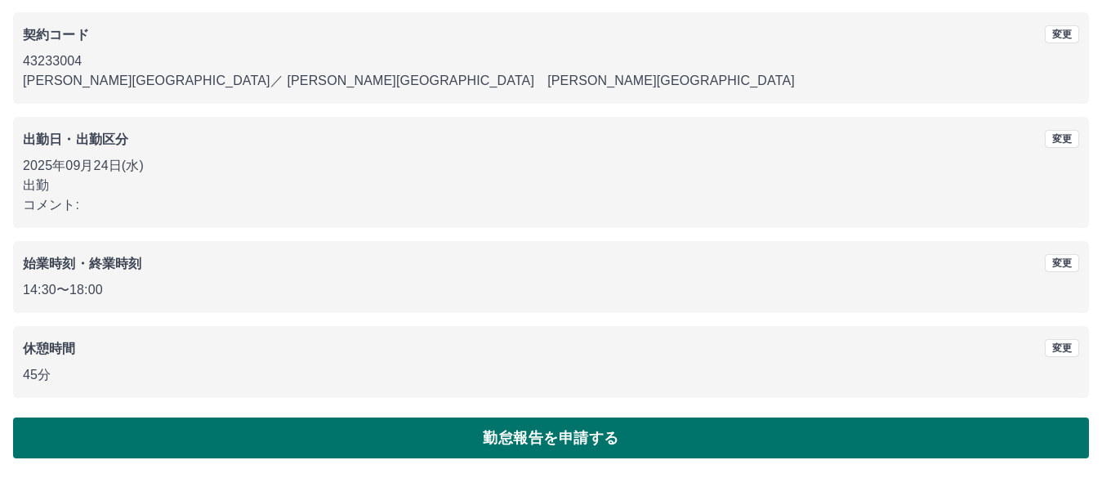
click at [527, 443] on button "勤怠報告を申請する" at bounding box center [550, 437] width 1075 height 41
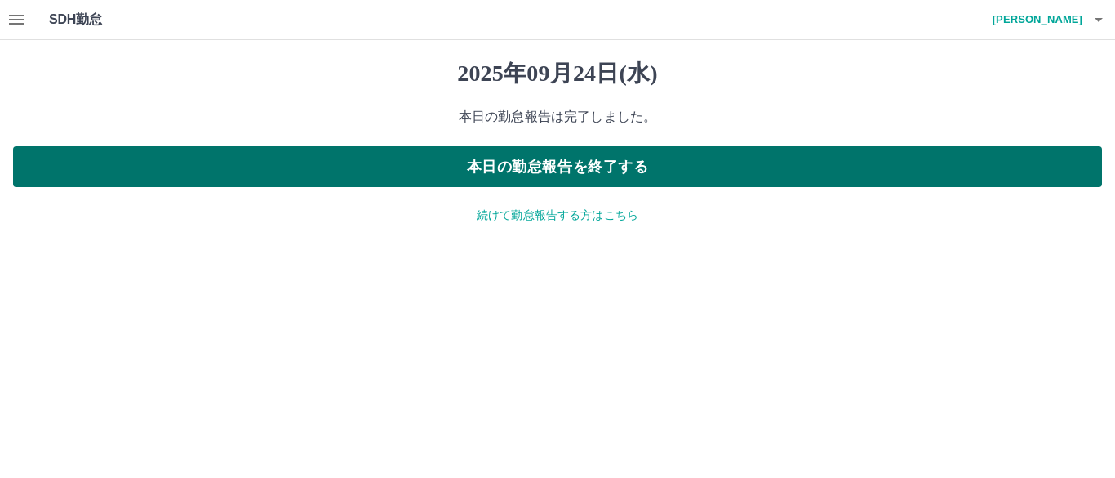
click at [566, 157] on button "本日の勤怠報告を終了する" at bounding box center [557, 166] width 1089 height 41
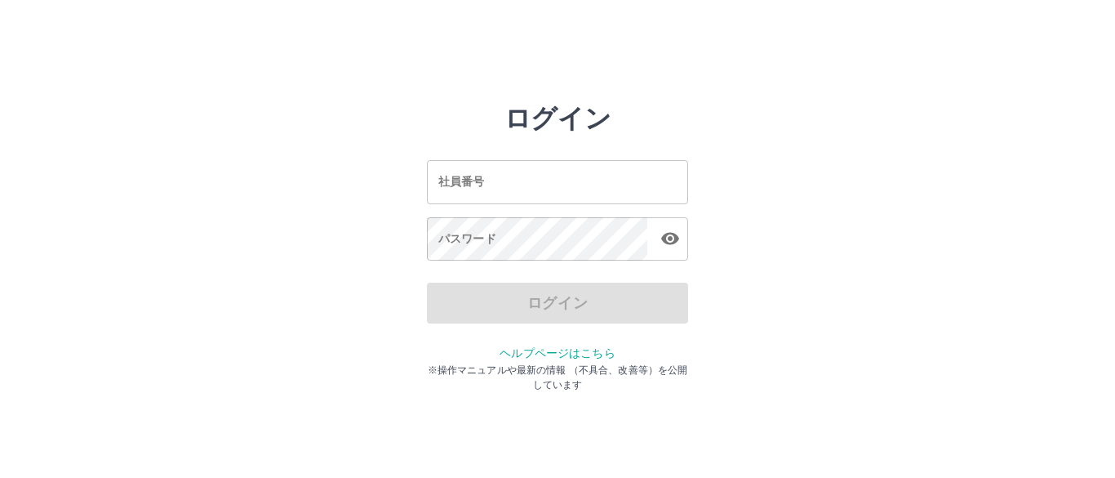
click at [488, 189] on input "社員番号" at bounding box center [557, 181] width 261 height 43
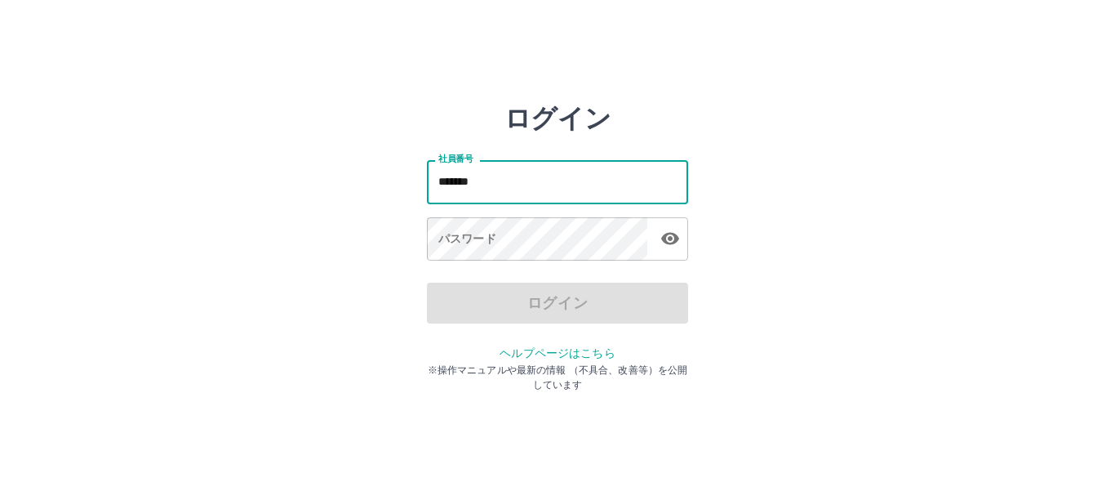
type input "*******"
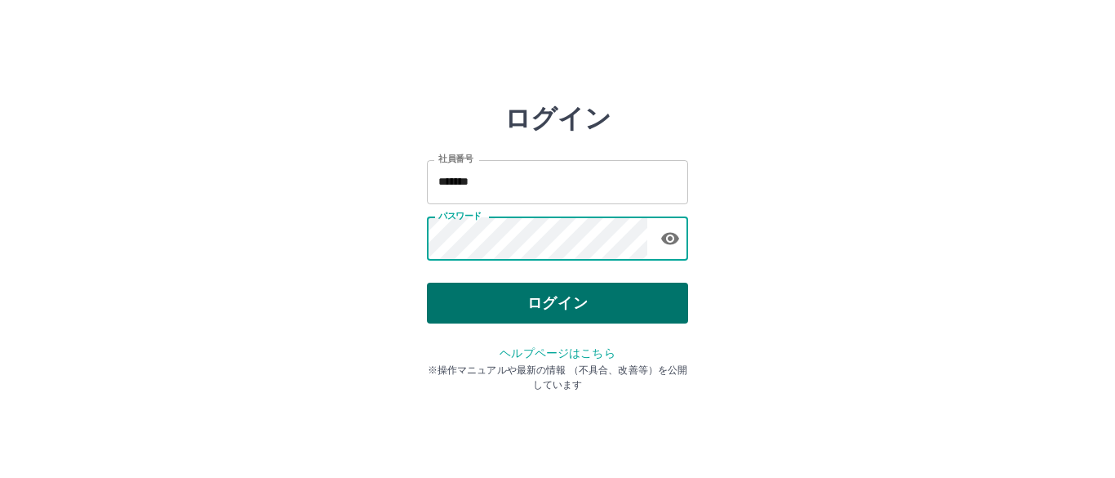
click at [466, 297] on button "ログイン" at bounding box center [557, 303] width 261 height 41
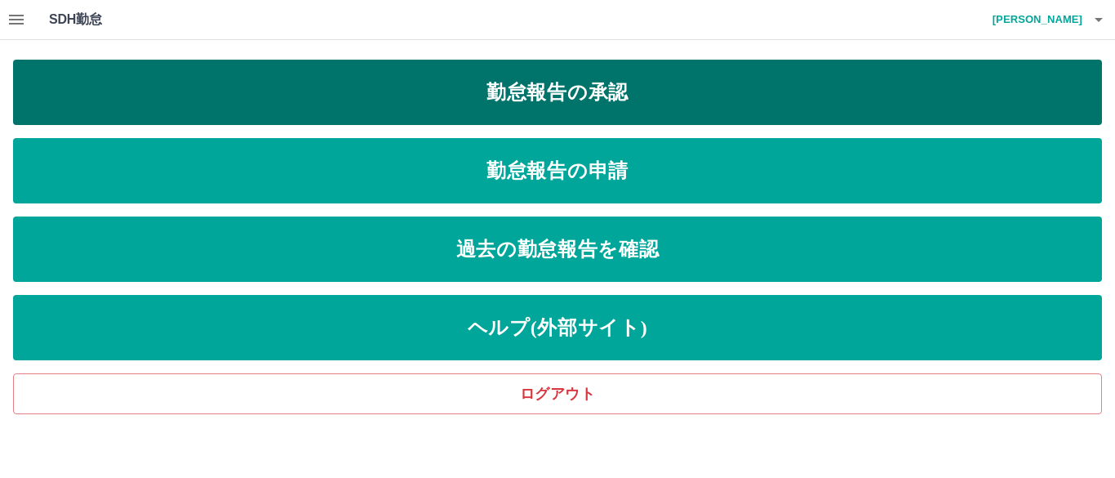
click at [572, 85] on link "勤怠報告の承認" at bounding box center [557, 92] width 1089 height 65
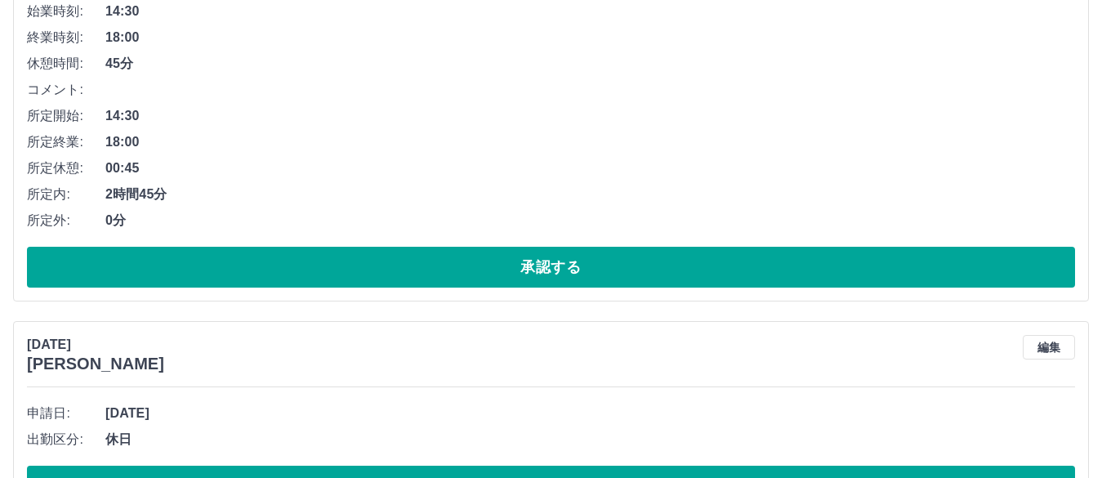
scroll to position [327, 0]
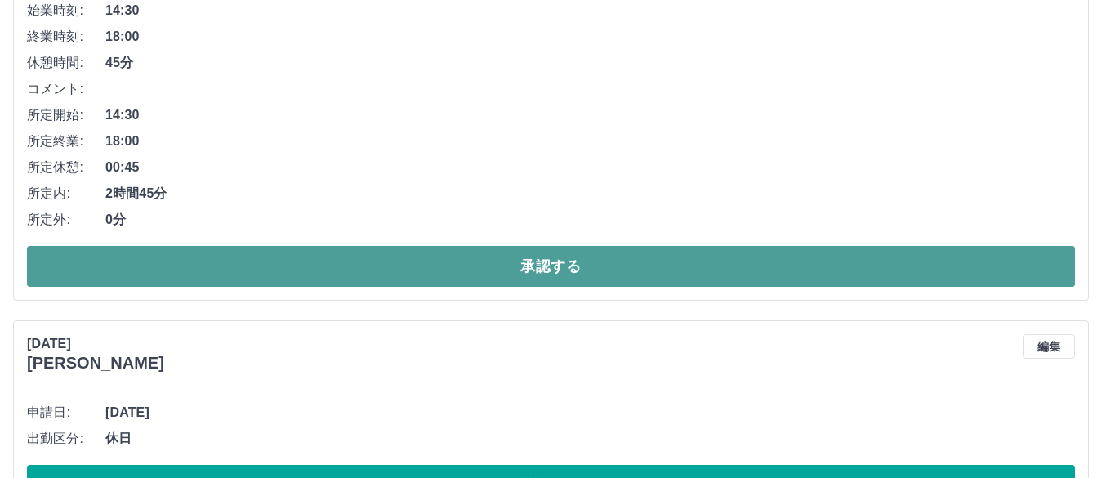
click at [547, 277] on button "承認する" at bounding box center [551, 266] width 1048 height 41
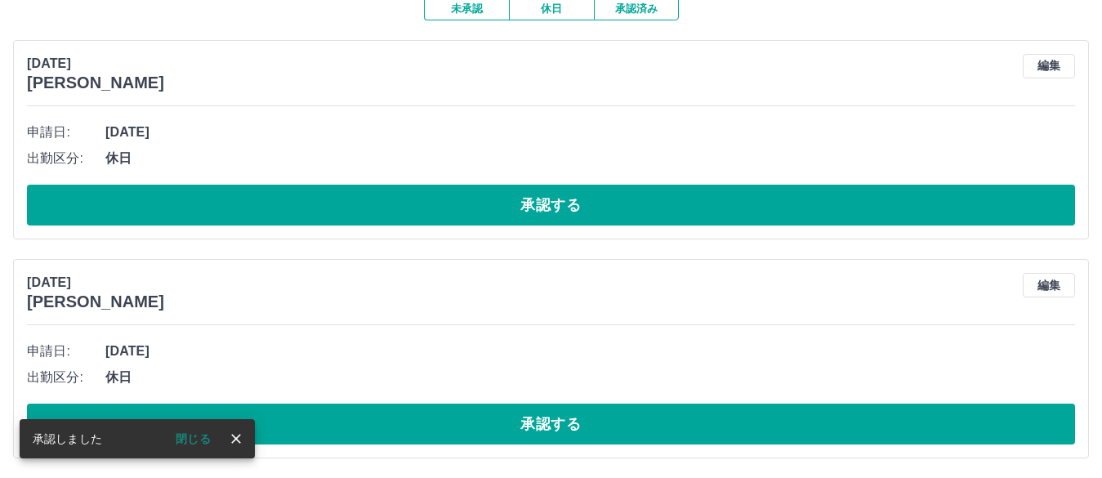
scroll to position [0, 0]
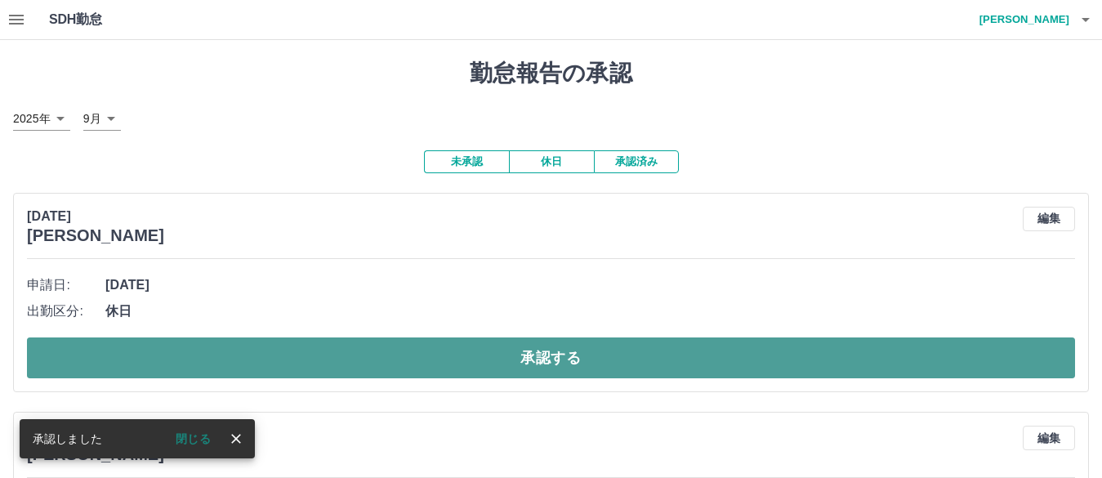
click at [448, 359] on button "承認する" at bounding box center [551, 357] width 1048 height 41
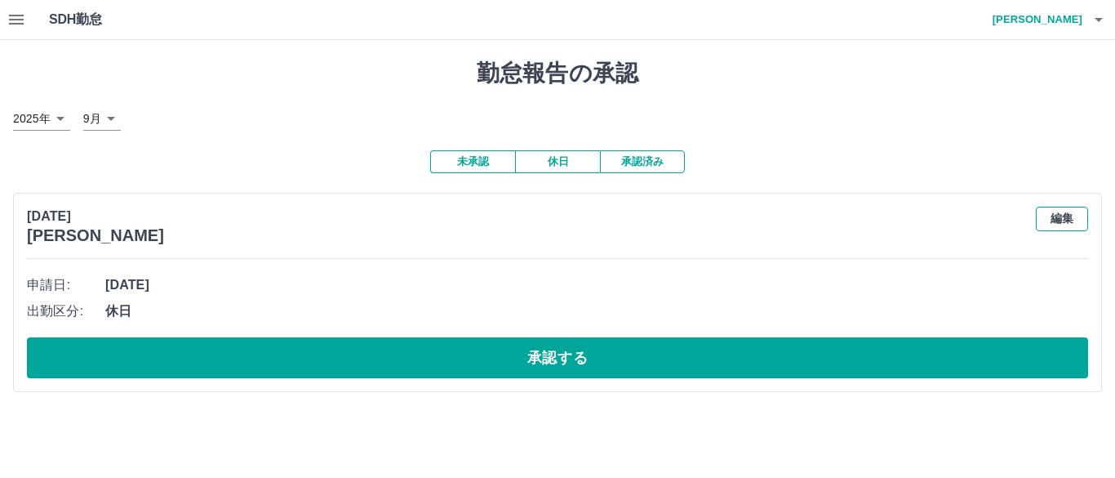
click at [1061, 219] on button "編集" at bounding box center [1062, 219] width 52 height 24
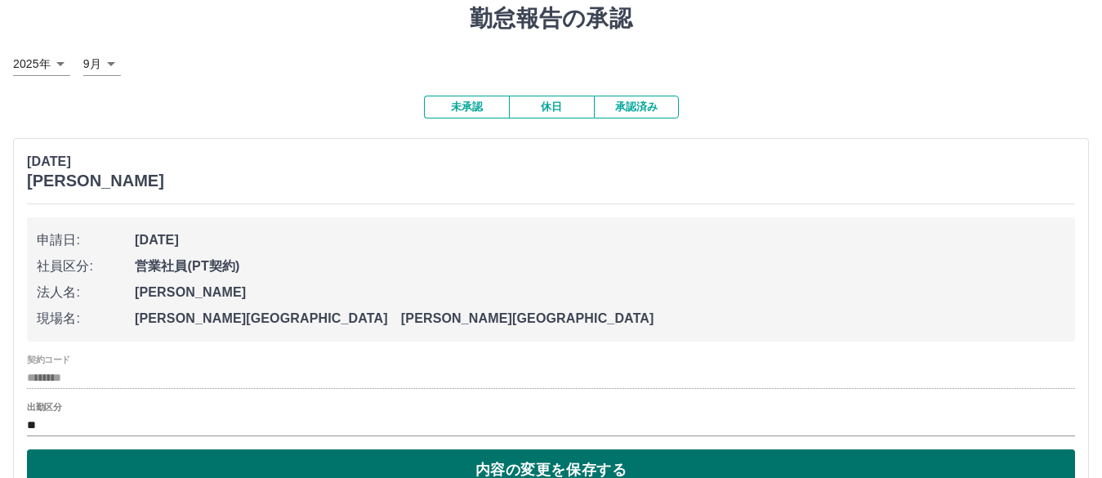
scroll to position [156, 0]
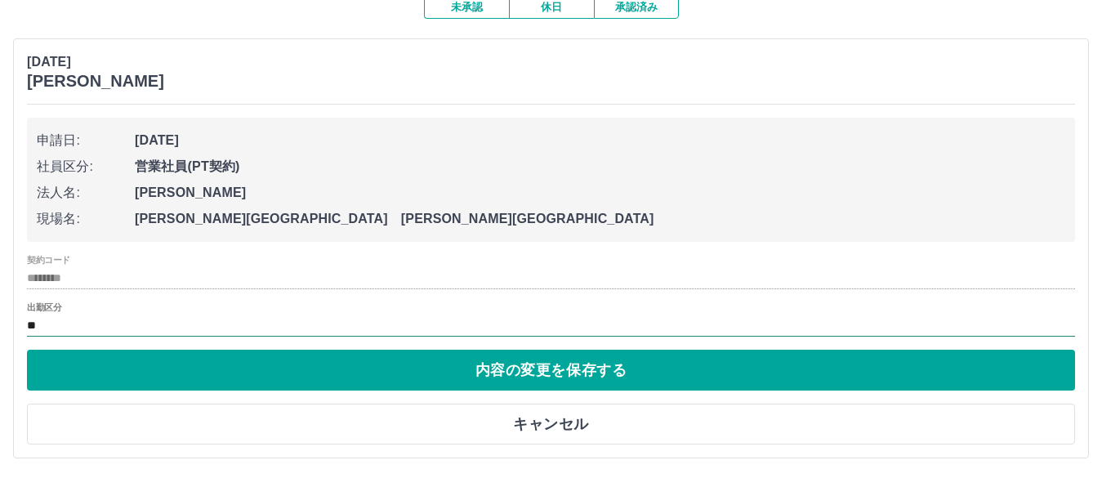
click at [48, 324] on input "**" at bounding box center [551, 325] width 1048 height 20
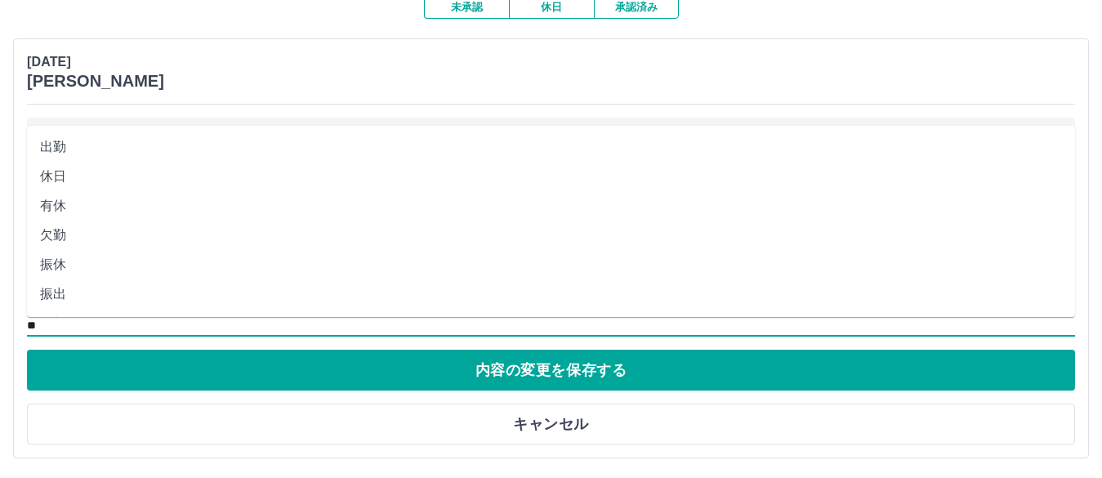
click at [57, 149] on li "出勤" at bounding box center [551, 146] width 1048 height 29
type input "**"
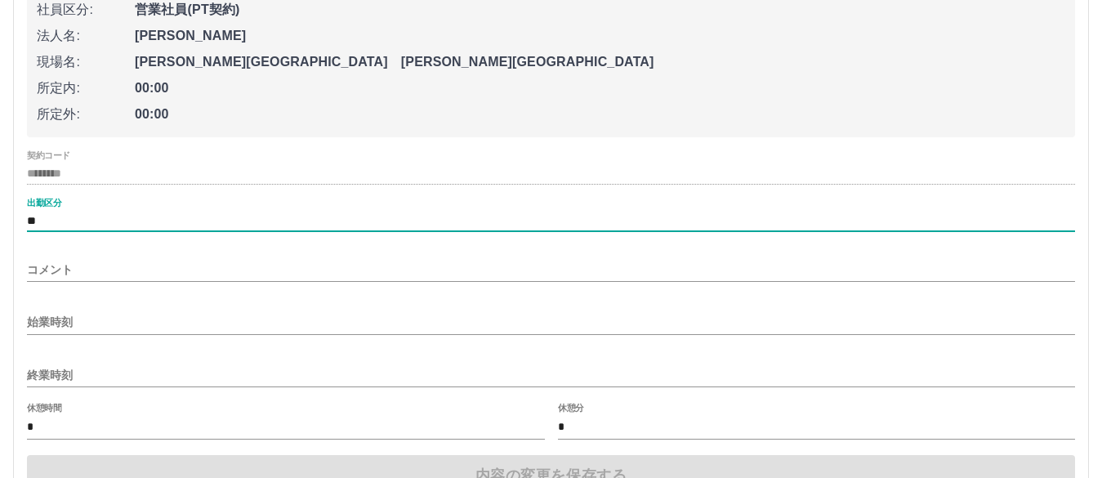
scroll to position [319, 0]
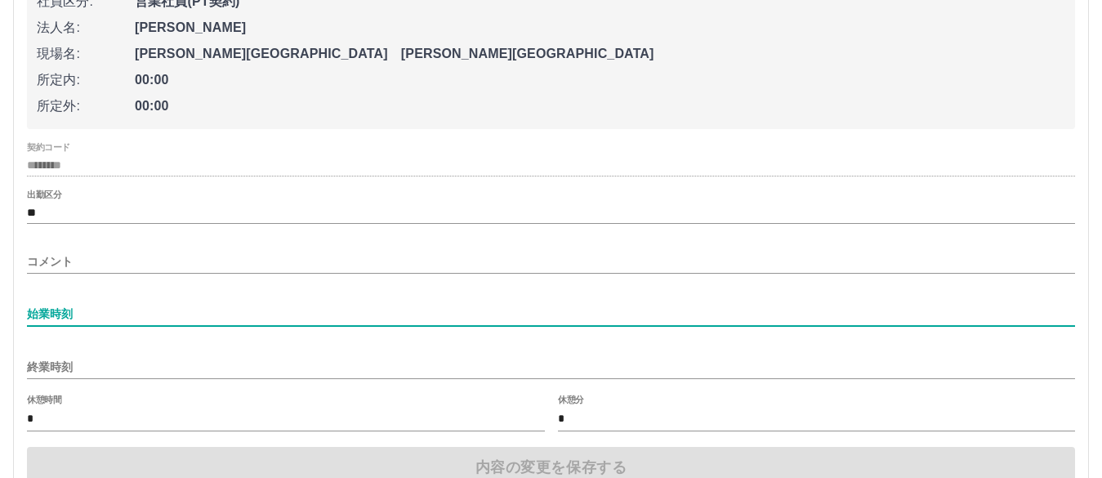
click at [53, 310] on input "始業時刻" at bounding box center [551, 314] width 1048 height 24
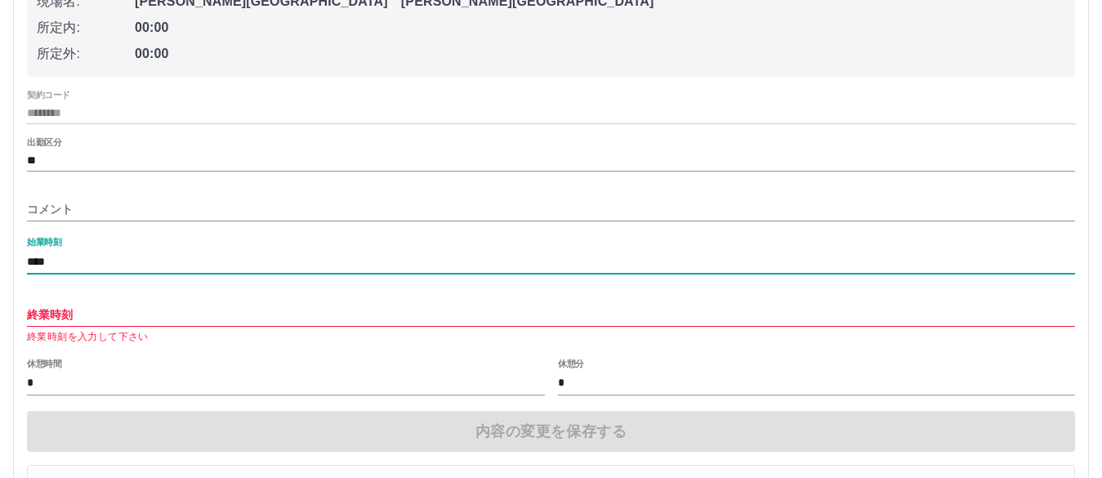
scroll to position [401, 0]
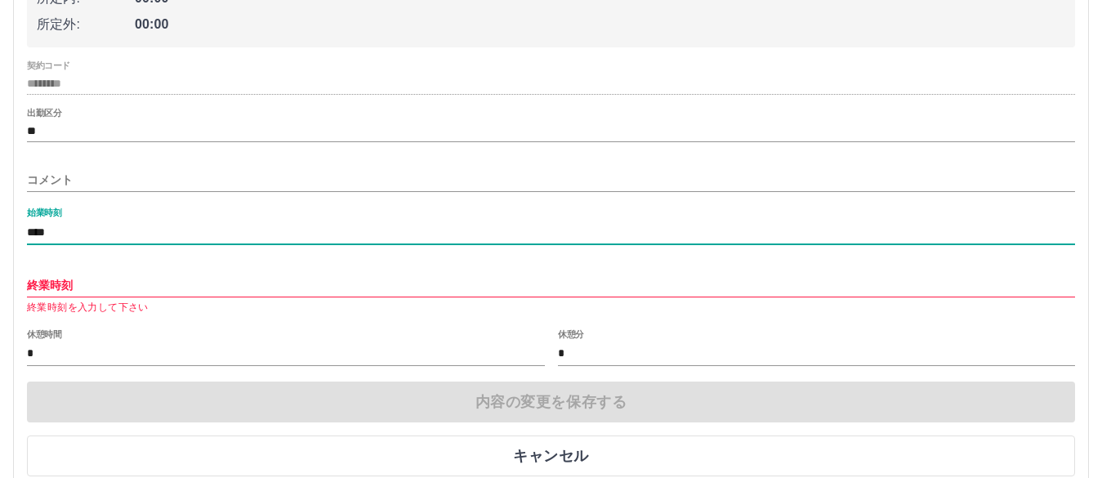
type input "****"
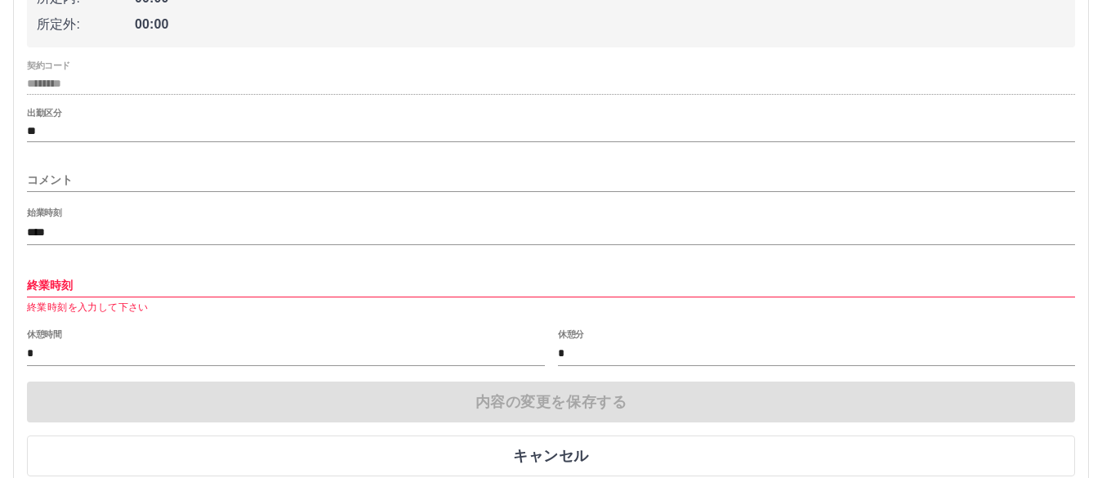
click at [26, 278] on div "[DATE] [PERSON_NAME]日: [DATE] 社員区分: 営業社員(PT契約) 法人名: [PERSON_NAME][GEOGRAPHIC_DA…" at bounding box center [550, 141] width 1075 height 698
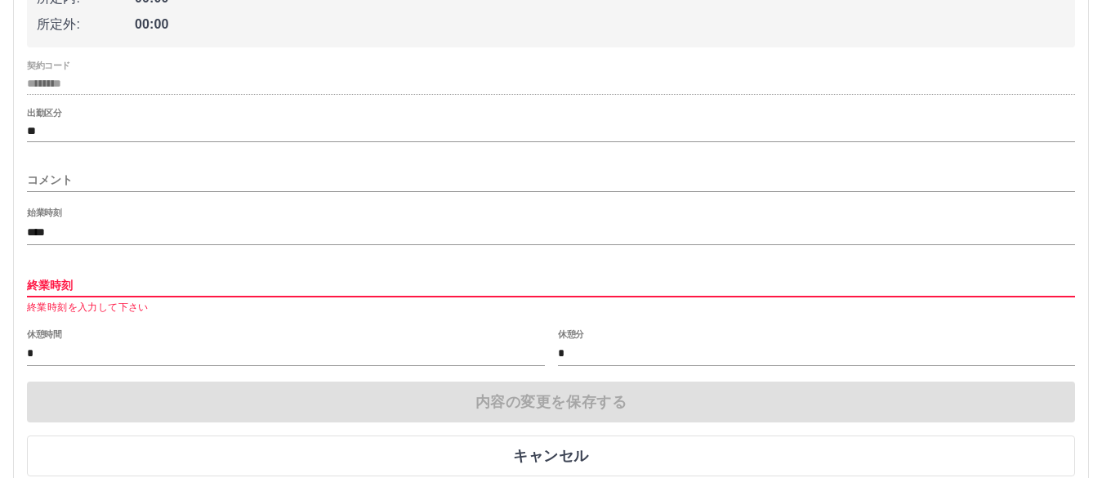
click at [32, 284] on input "終業時刻" at bounding box center [551, 286] width 1048 height 24
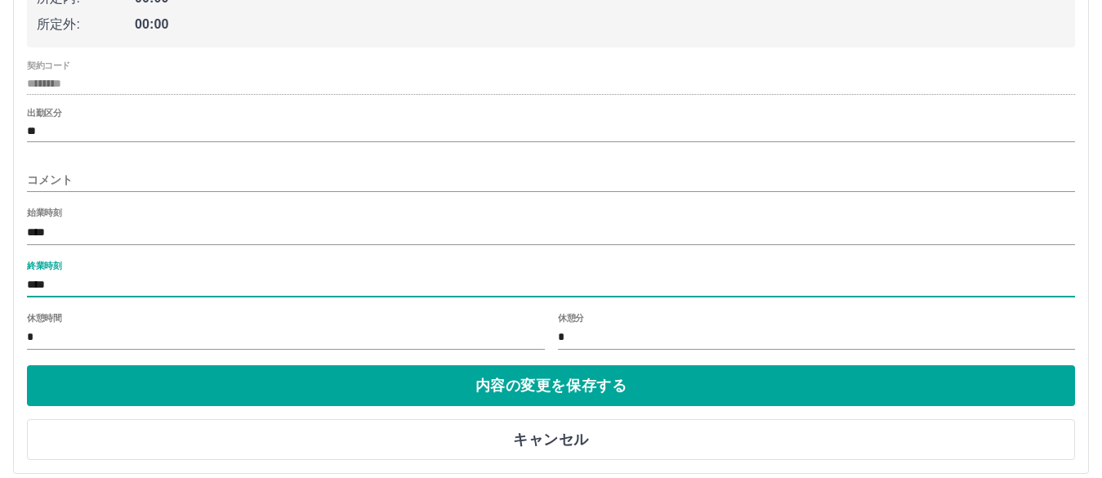
type input "****"
click at [566, 341] on input "*" at bounding box center [817, 338] width 518 height 24
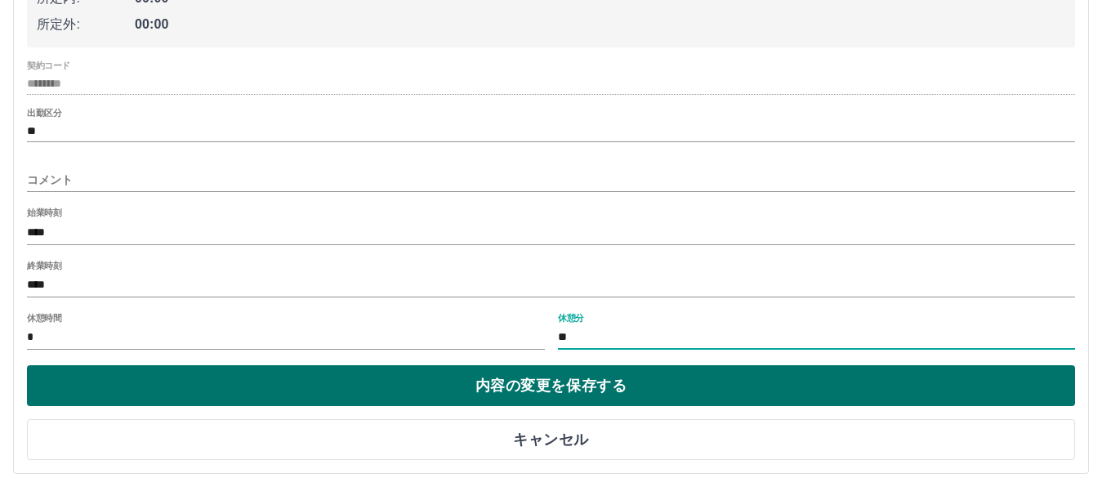
type input "**"
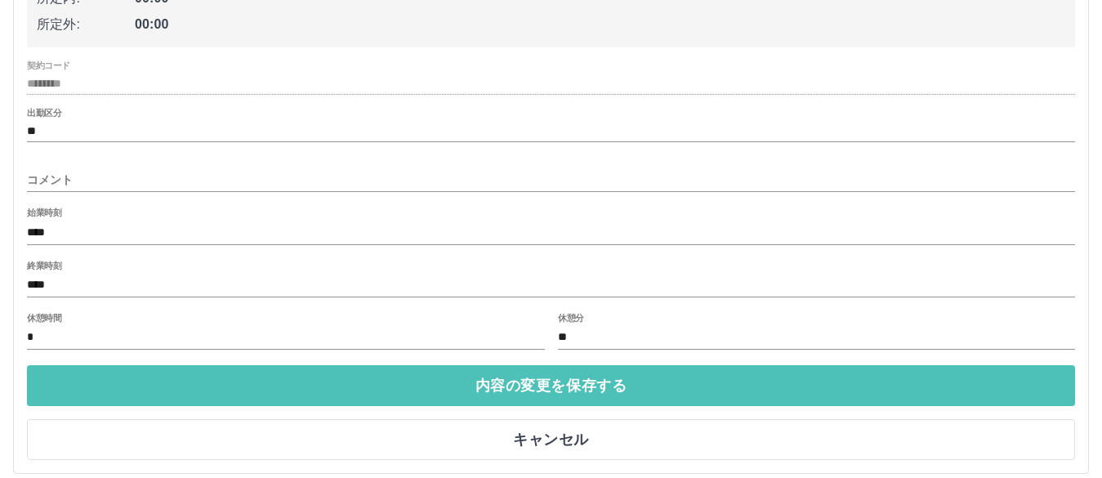
click at [511, 385] on button "内容の変更を保存する" at bounding box center [551, 385] width 1048 height 41
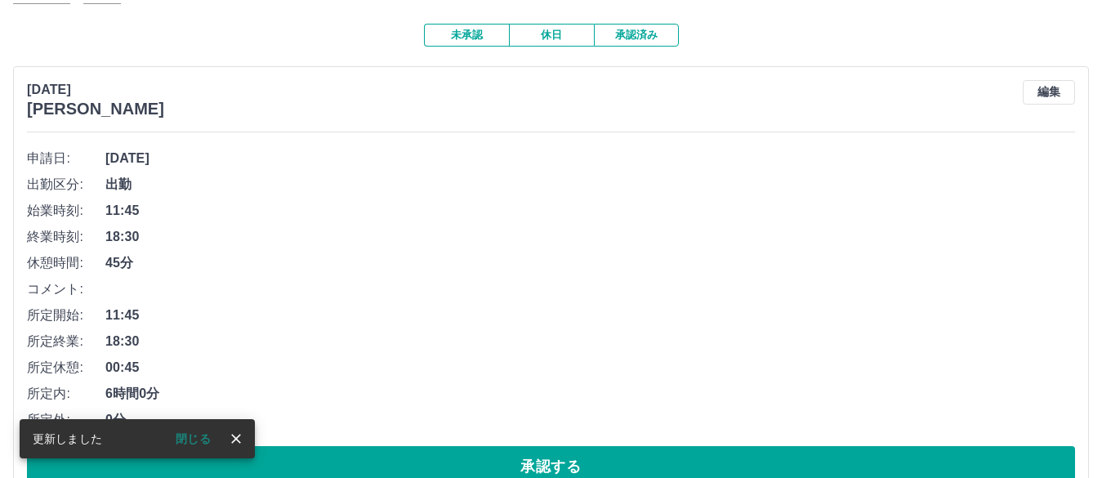
scroll to position [171, 0]
